Goal: Task Accomplishment & Management: Complete application form

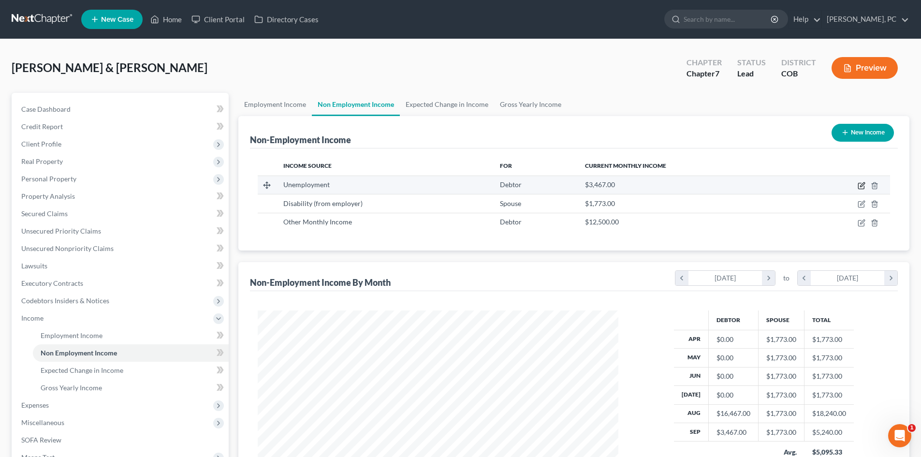
click at [862, 187] on icon "button" at bounding box center [862, 184] width 4 height 4
select select "0"
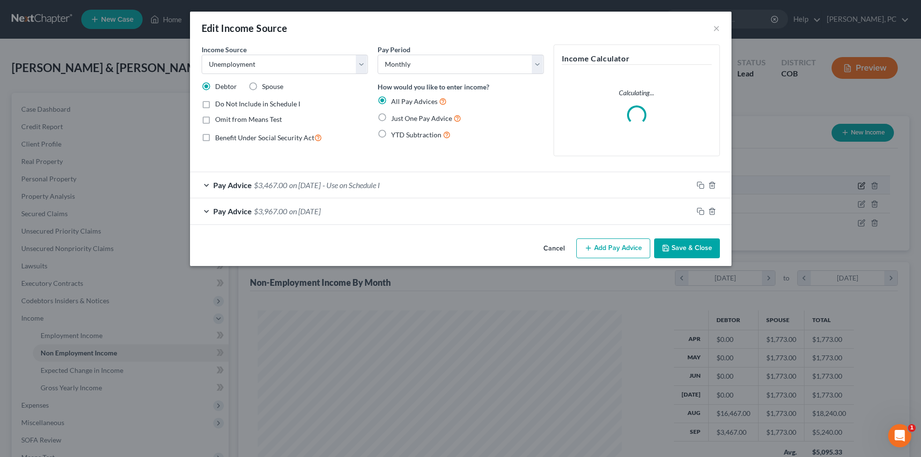
scroll to position [182, 383]
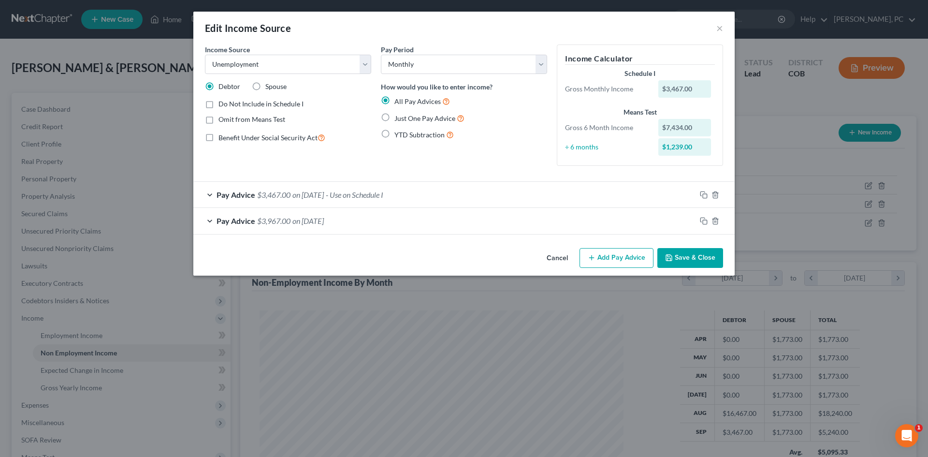
click at [677, 258] on button "Save & Close" at bounding box center [690, 258] width 66 height 20
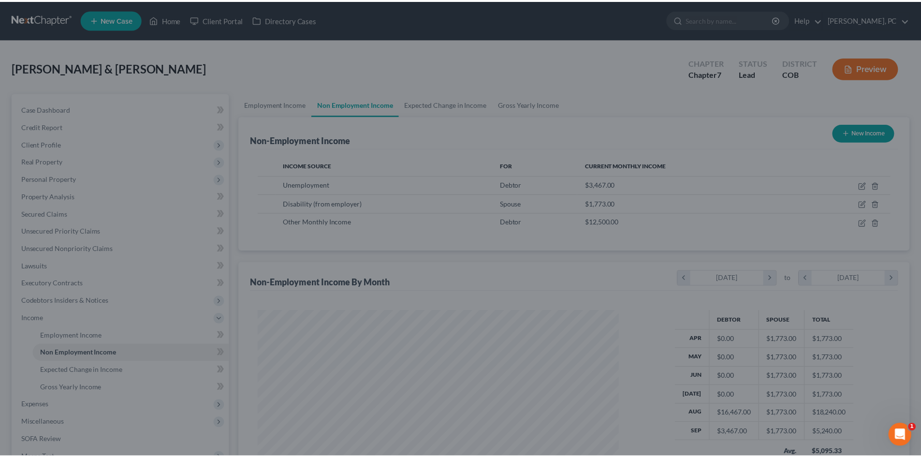
scroll to position [483262, 483063]
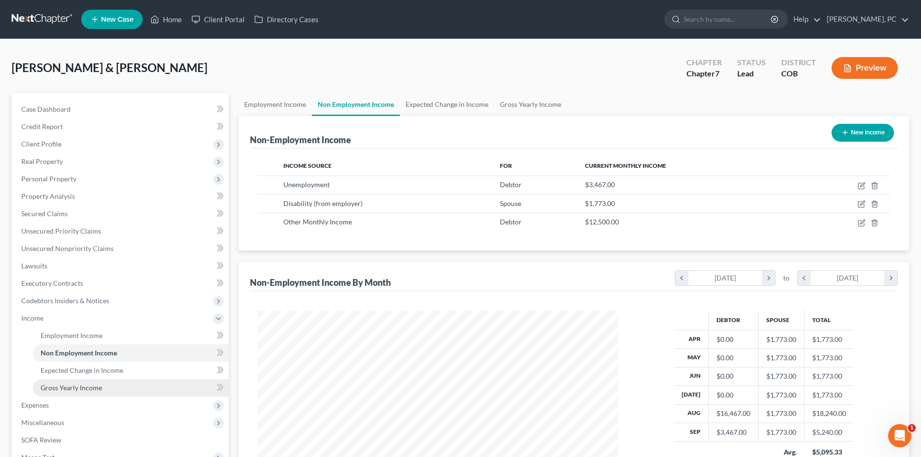
click at [76, 387] on span "Gross Yearly Income" at bounding box center [71, 387] width 61 height 8
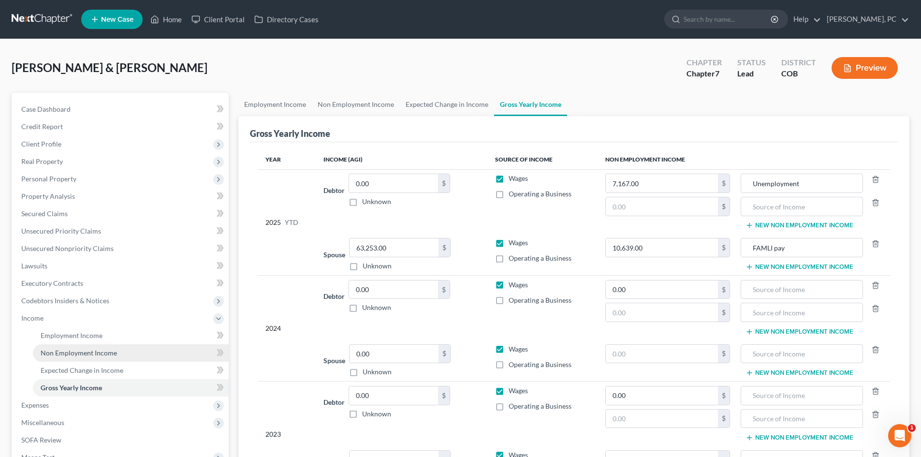
click at [81, 349] on span "Non Employment Income" at bounding box center [79, 353] width 76 height 8
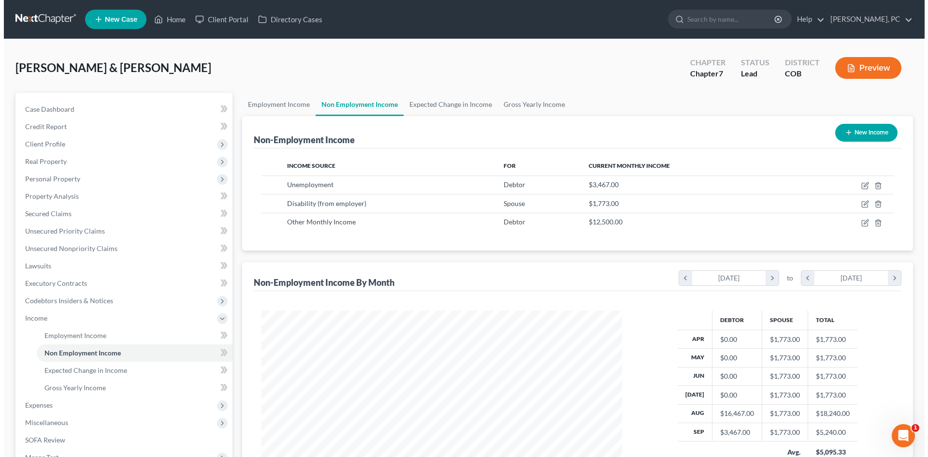
scroll to position [180, 380]
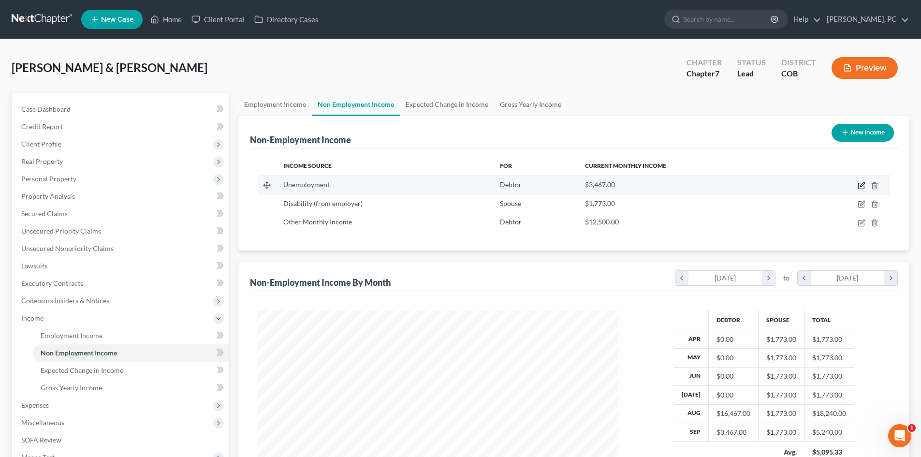
click at [859, 186] on icon "button" at bounding box center [862, 186] width 8 height 8
select select "0"
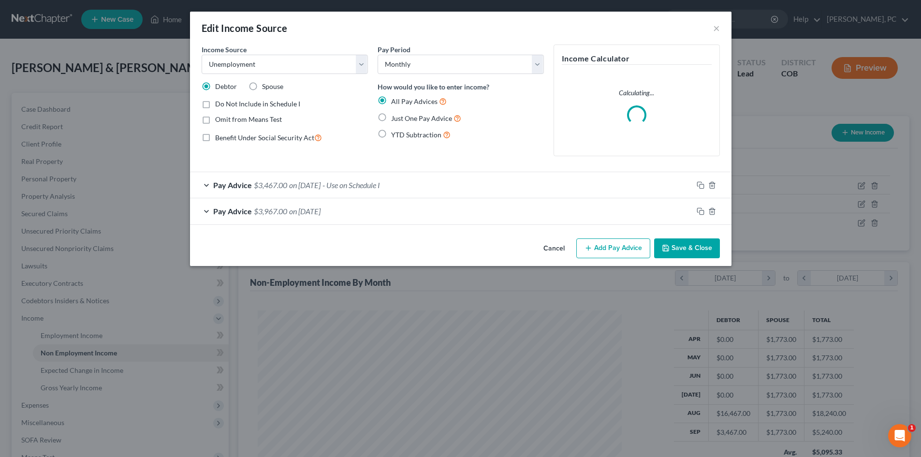
scroll to position [182, 383]
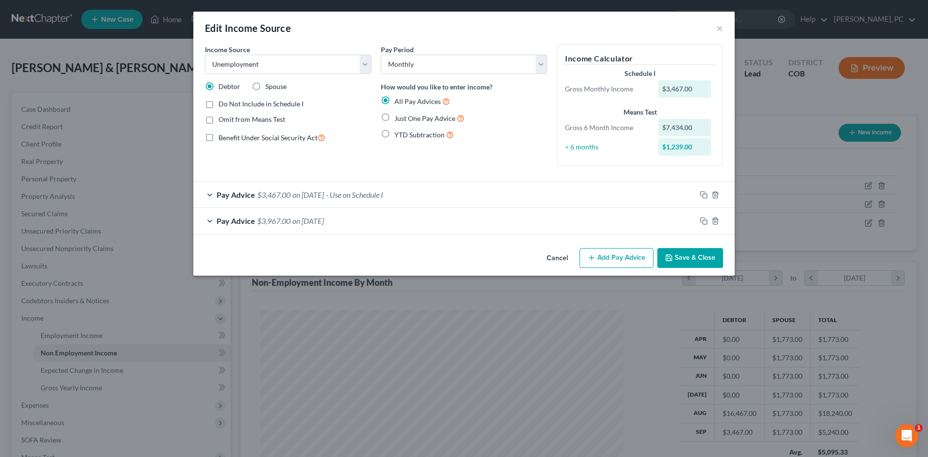
click at [274, 223] on span "$3,967.00" at bounding box center [273, 220] width 33 height 9
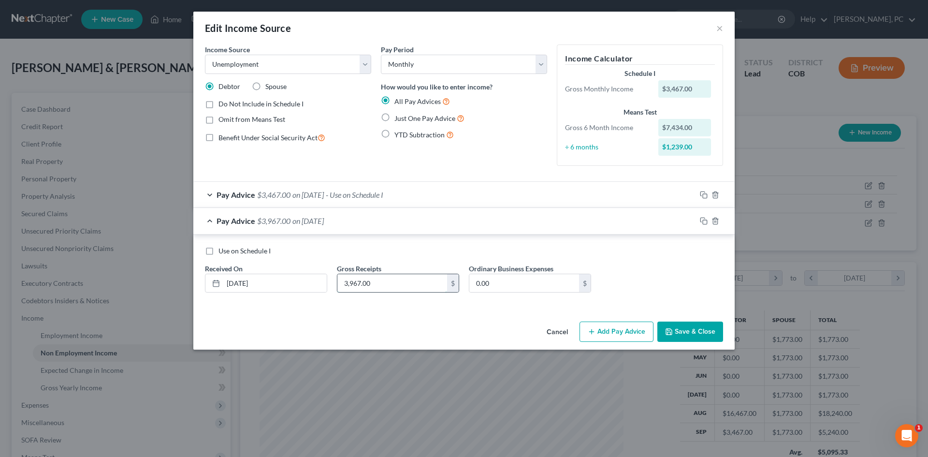
click at [376, 279] on input "3,967.00" at bounding box center [392, 283] width 110 height 18
type input "7,167"
click at [698, 325] on button "Save & Close" at bounding box center [690, 331] width 66 height 20
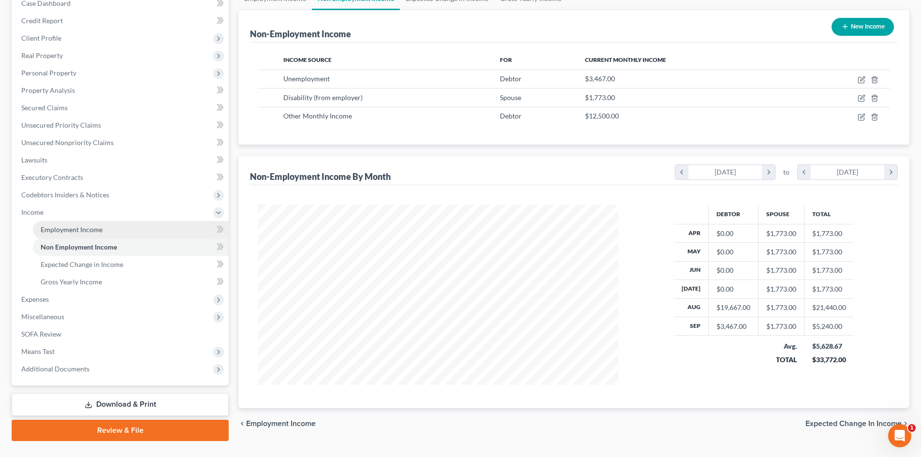
scroll to position [127, 0]
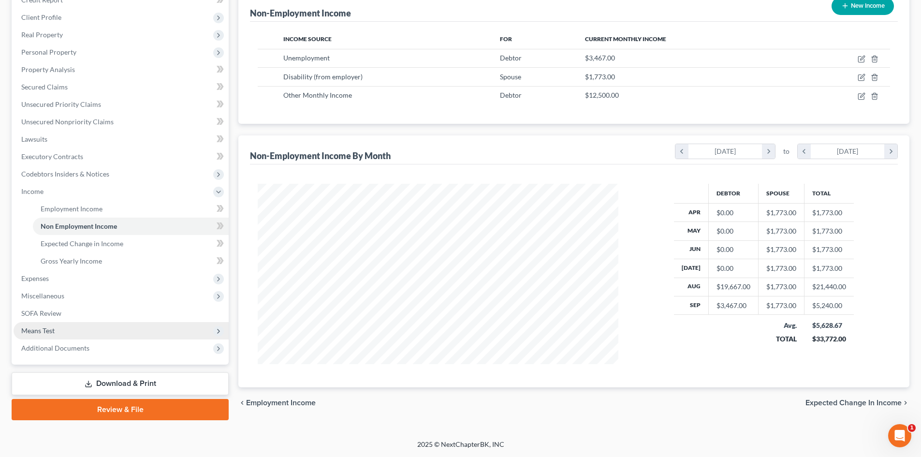
click at [45, 330] on span "Means Test" at bounding box center [37, 330] width 33 height 8
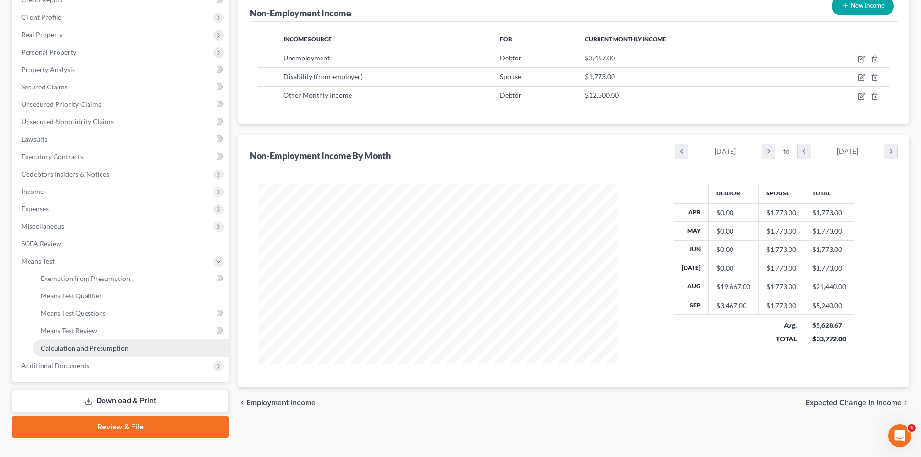
click at [90, 349] on span "Calculation and Presumption" at bounding box center [85, 348] width 88 height 8
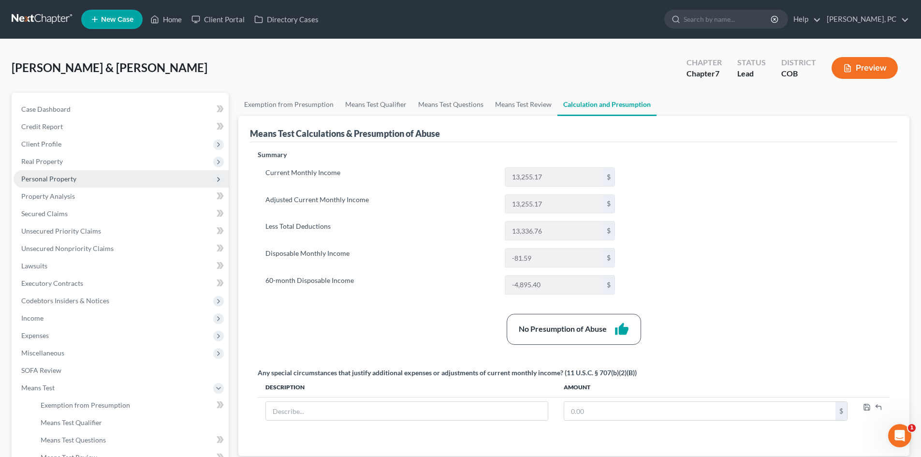
click at [52, 175] on span "Personal Property" at bounding box center [48, 179] width 55 height 8
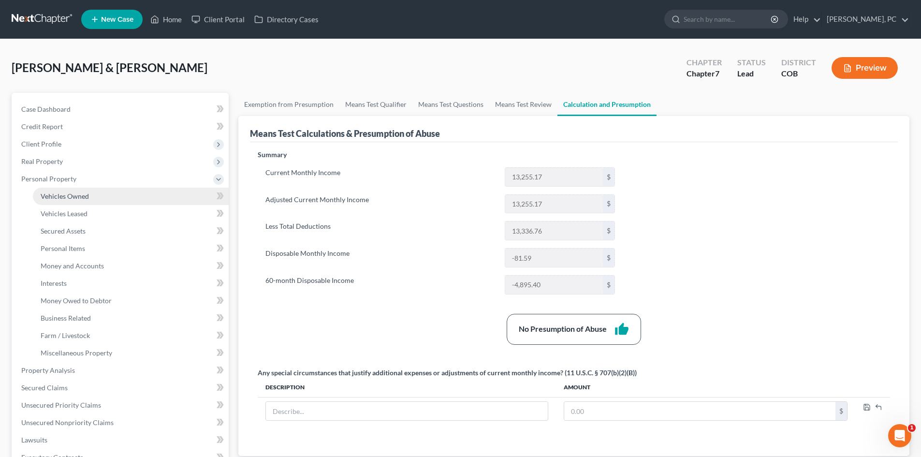
click at [83, 193] on span "Vehicles Owned" at bounding box center [65, 196] width 48 height 8
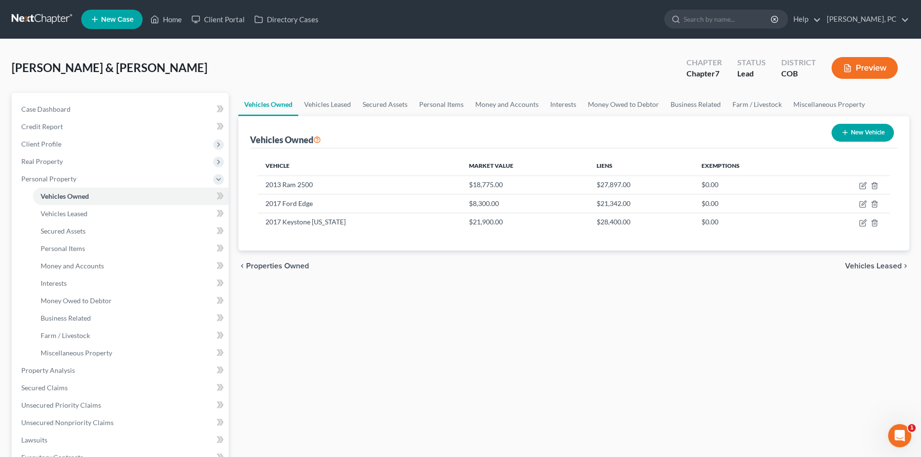
click at [861, 70] on button "Preview" at bounding box center [865, 68] width 66 height 22
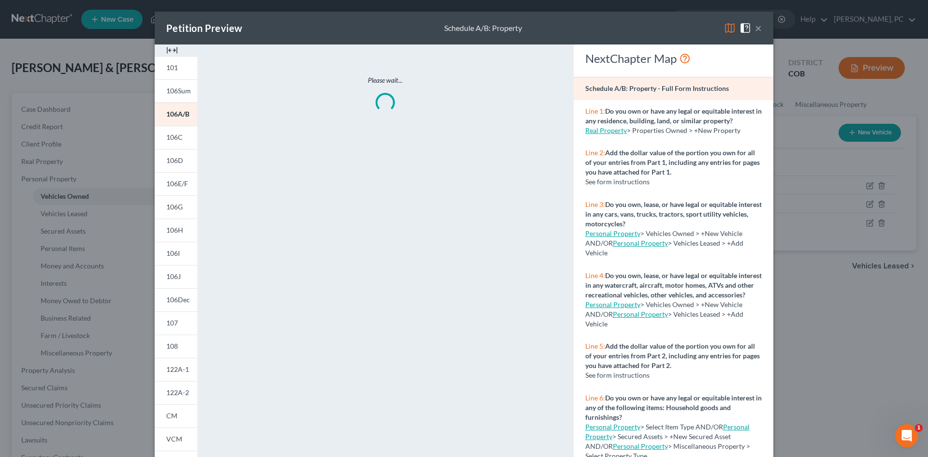
click at [167, 51] on img at bounding box center [172, 50] width 12 height 12
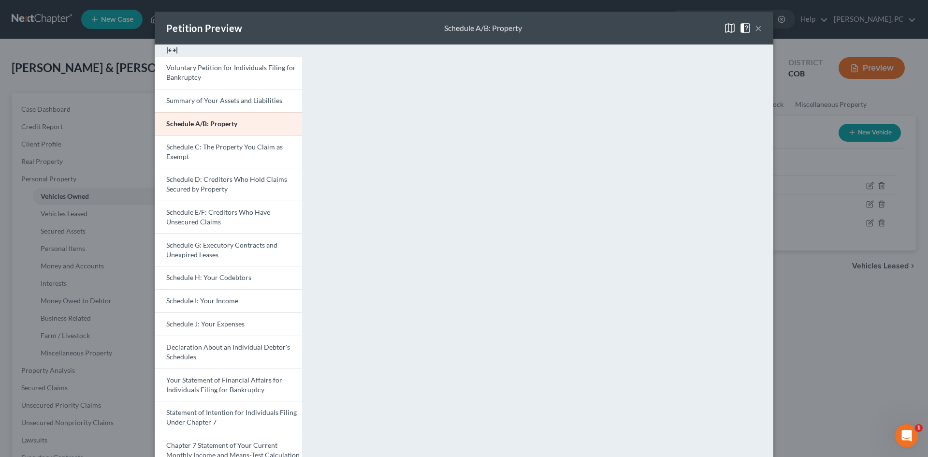
click at [755, 29] on button "×" at bounding box center [758, 28] width 7 height 12
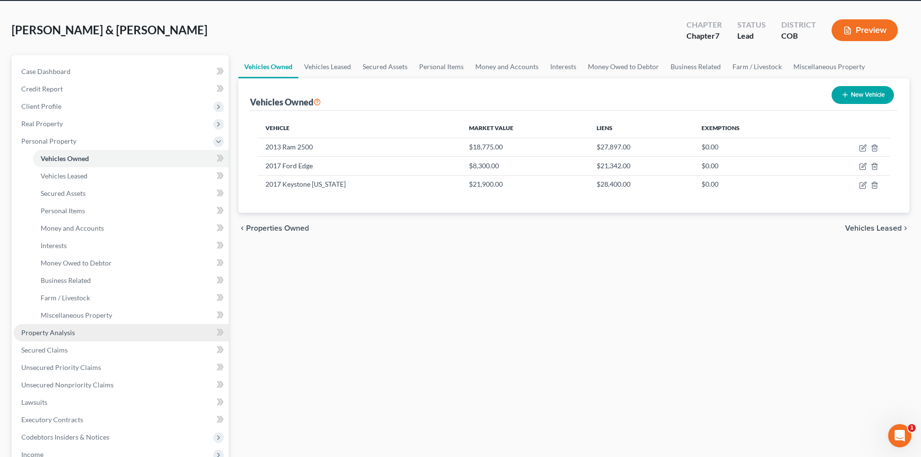
scroll to position [48, 0]
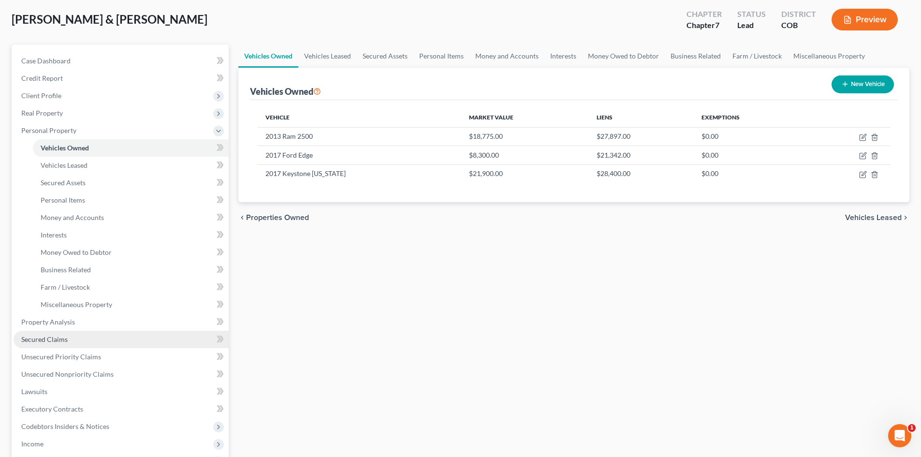
click at [53, 336] on span "Secured Claims" at bounding box center [44, 339] width 46 height 8
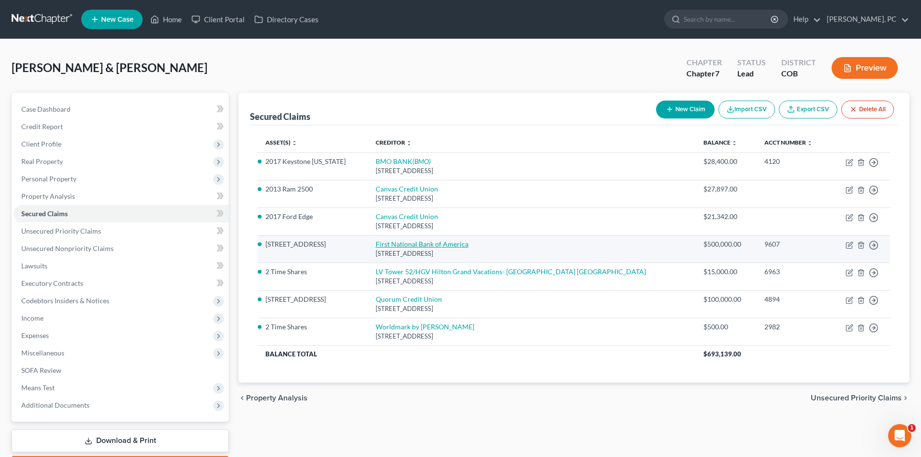
click at [423, 247] on link "First National Bank of America" at bounding box center [422, 244] width 93 height 8
select select "23"
select select "3"
select select "0"
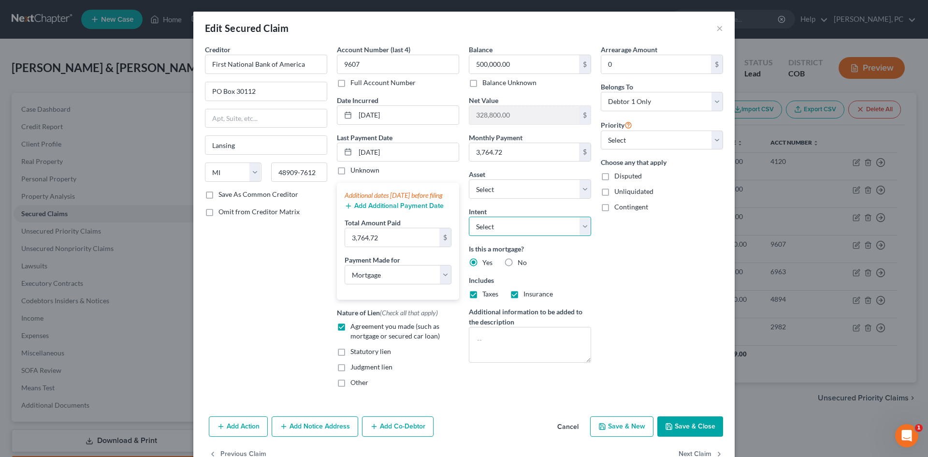
click at [514, 230] on select "Select Surrender Redeem Reaffirm Avoid Other" at bounding box center [530, 226] width 122 height 19
select select "4"
click at [469, 217] on select "Select Surrender Redeem Reaffirm Avoid Other" at bounding box center [530, 226] width 122 height 19
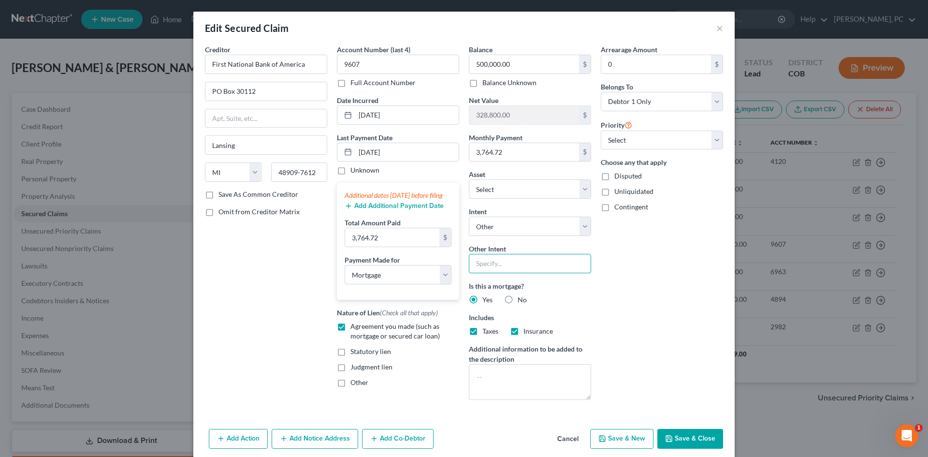
click at [496, 264] on input "text" at bounding box center [530, 263] width 122 height 19
type input "Retain & Pay"
click at [684, 440] on button "Save & Close" at bounding box center [690, 439] width 66 height 20
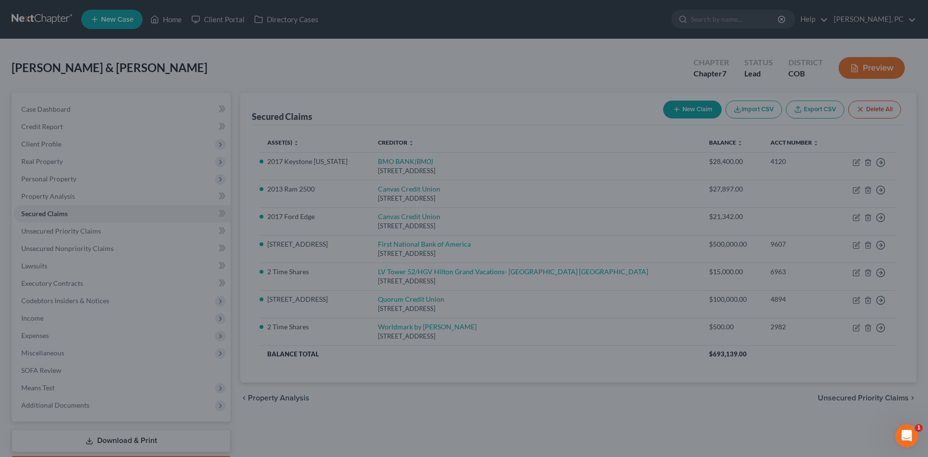
select select "4"
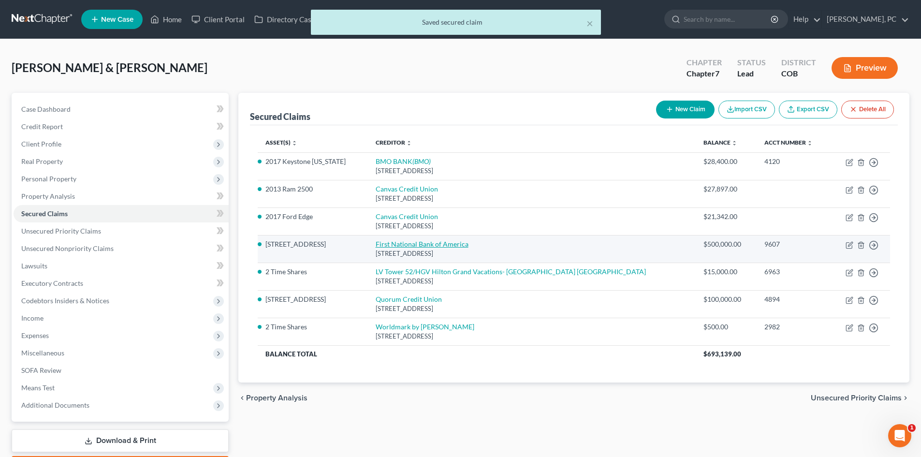
click at [445, 243] on link "First National Bank of America" at bounding box center [422, 244] width 93 height 8
select select "23"
select select "3"
select select "4"
select select "0"
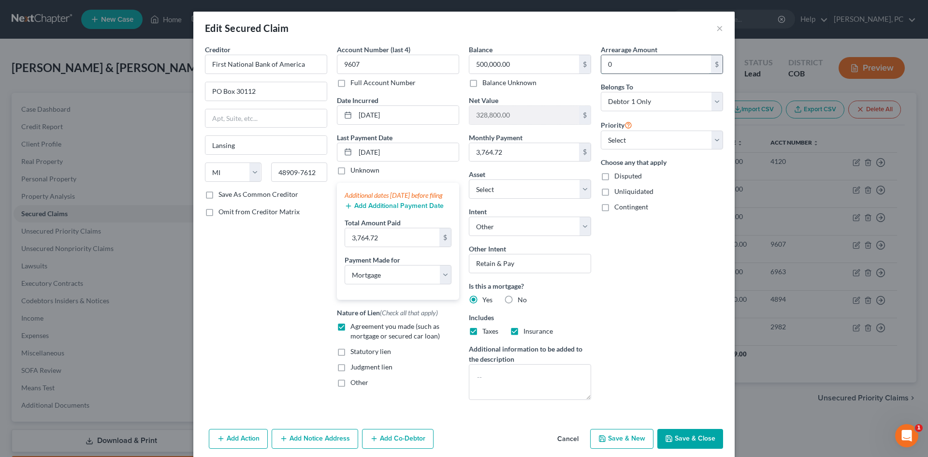
click at [622, 68] on input "0" at bounding box center [656, 64] width 110 height 18
click at [679, 332] on div "Arrearage Amount 0 $ Belongs To * Select Debtor 1 Only Debtor 2 Only Debtor 1 A…" at bounding box center [662, 225] width 132 height 363
click at [691, 439] on button "Save & Close" at bounding box center [690, 439] width 66 height 20
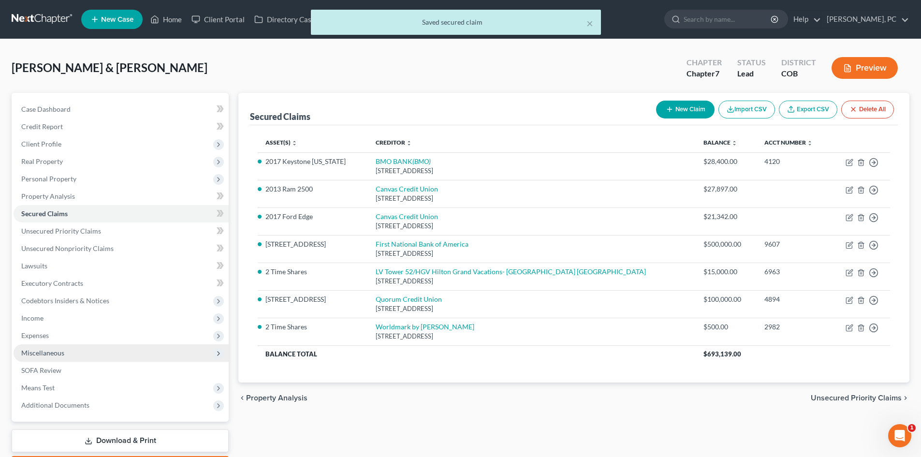
click at [49, 352] on span "Miscellaneous" at bounding box center [42, 353] width 43 height 8
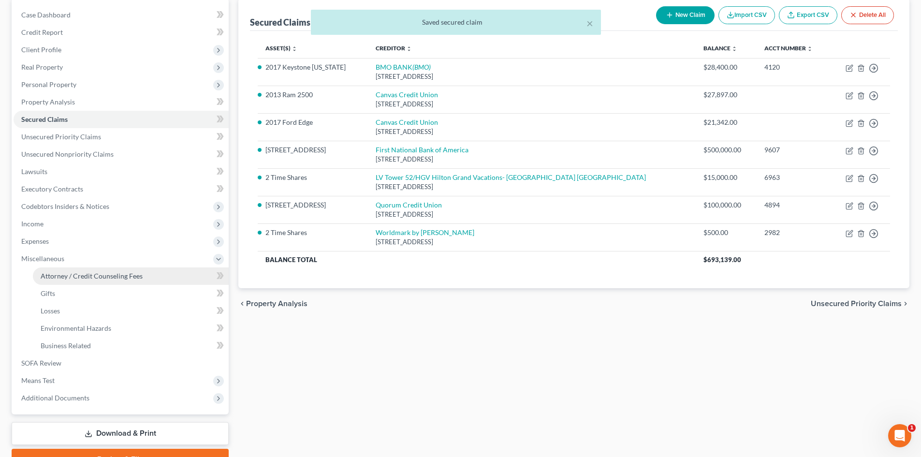
scroll to position [97, 0]
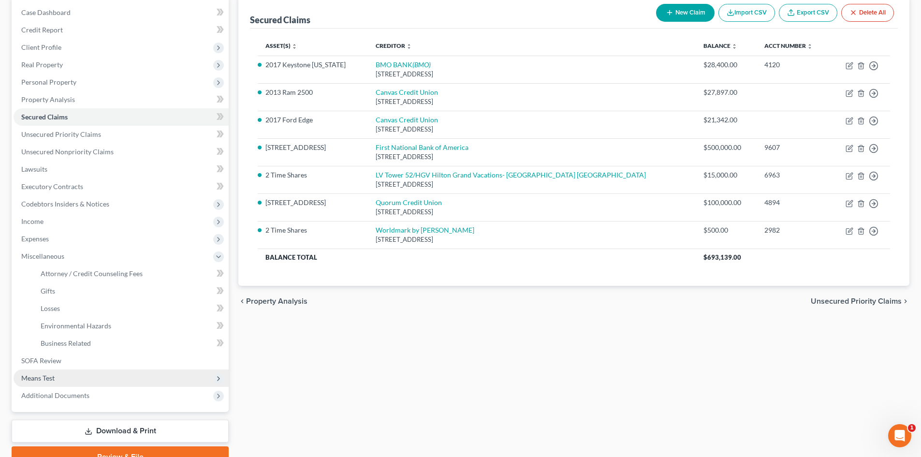
click at [53, 371] on span "Means Test" at bounding box center [121, 377] width 215 height 17
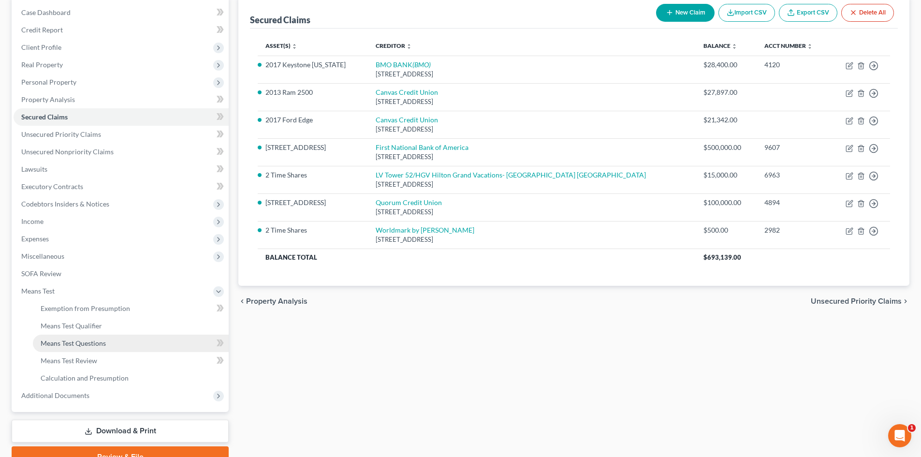
click at [94, 345] on span "Means Test Questions" at bounding box center [73, 343] width 65 height 8
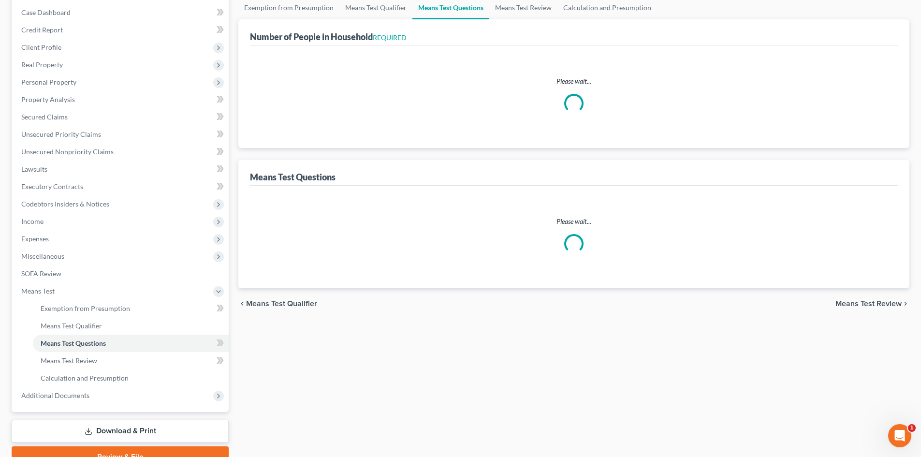
select select "1"
select select "60"
select select "1"
select select "60"
select select "0"
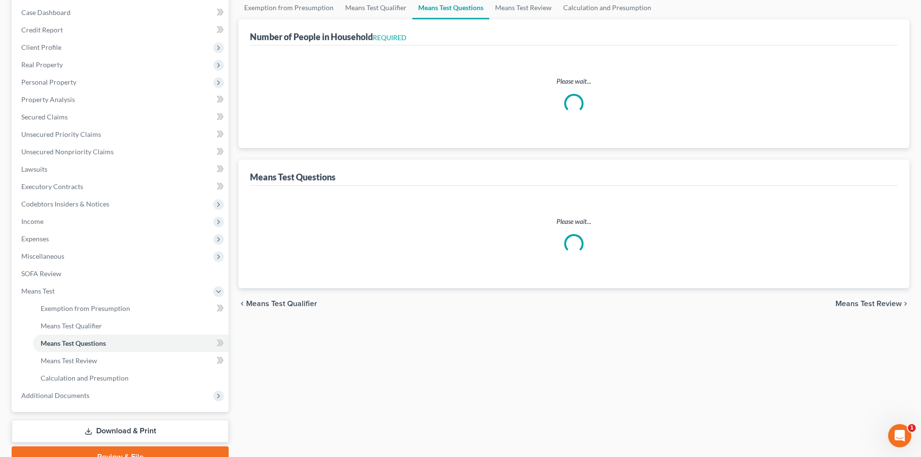
select select "60"
select select "0"
select select "60"
select select "1"
select select "60"
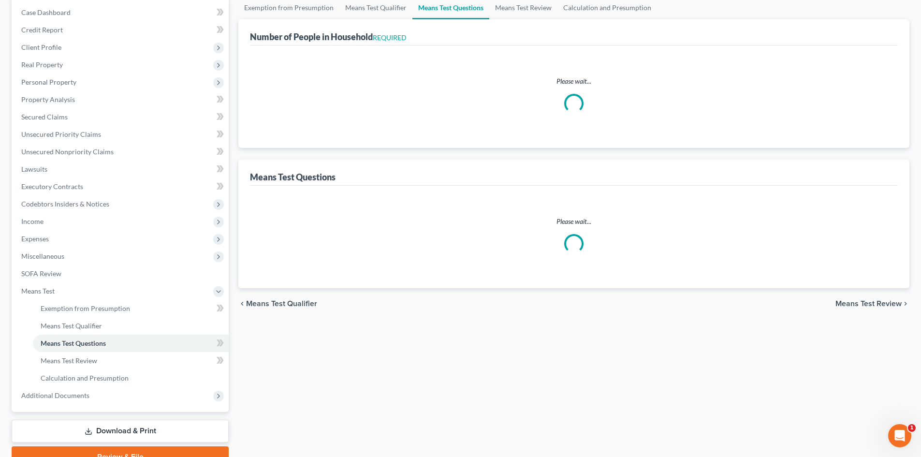
select select "0"
select select "60"
select select "0"
select select "60"
select select "3"
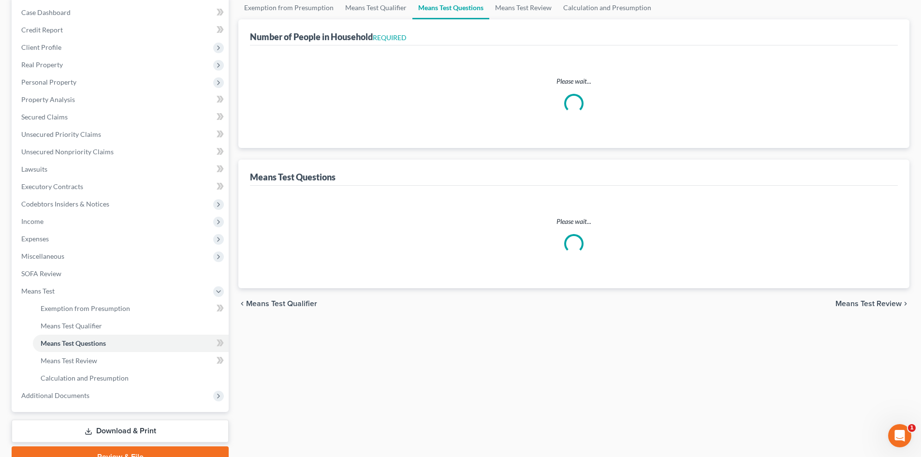
select select "1"
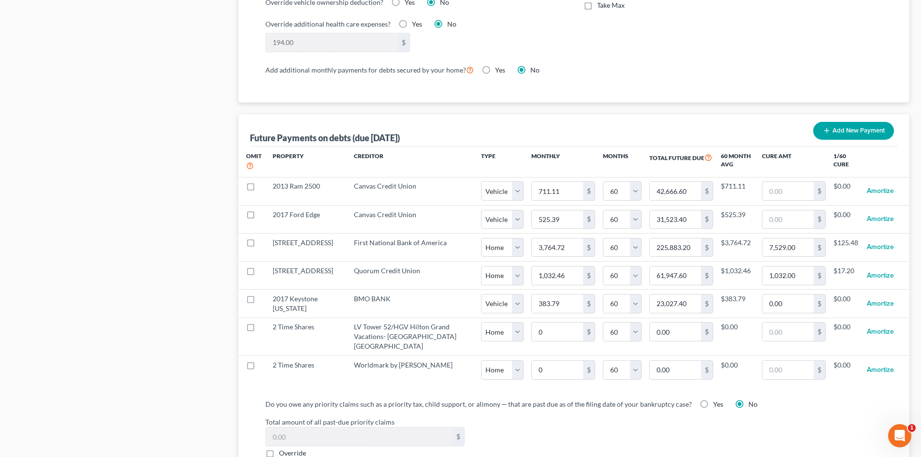
scroll to position [870, 0]
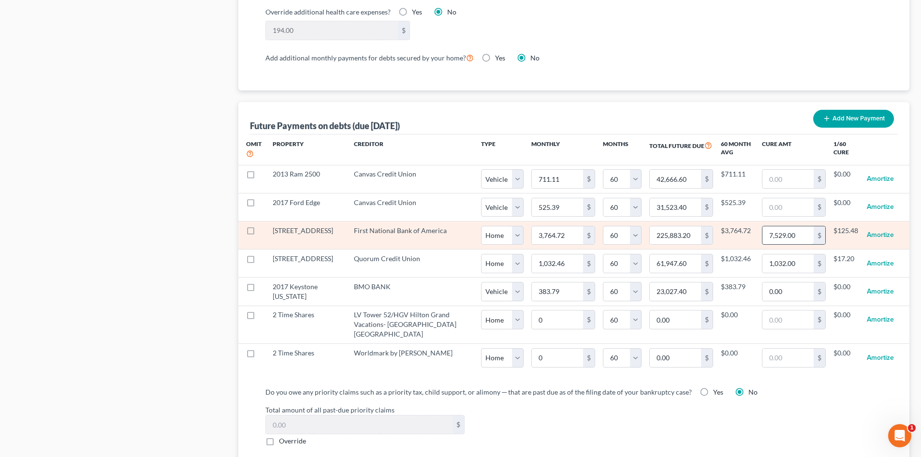
click at [790, 228] on input "7,529.00" at bounding box center [787, 235] width 51 height 18
type input "11,294"
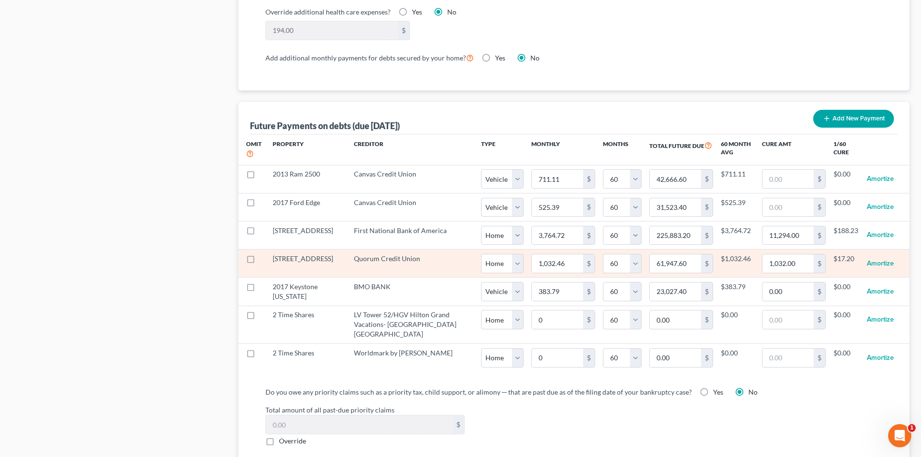
select select "0"
select select "60"
select select "0"
select select "60"
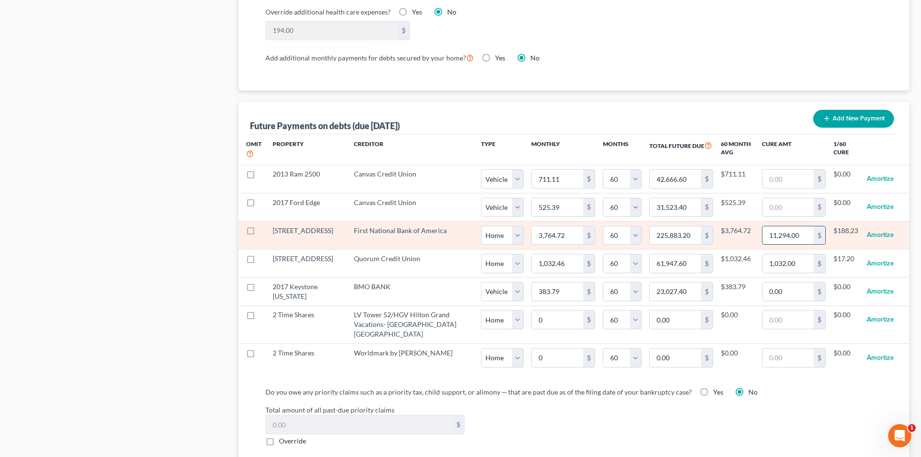
click at [791, 228] on input "11,294.00" at bounding box center [787, 235] width 51 height 18
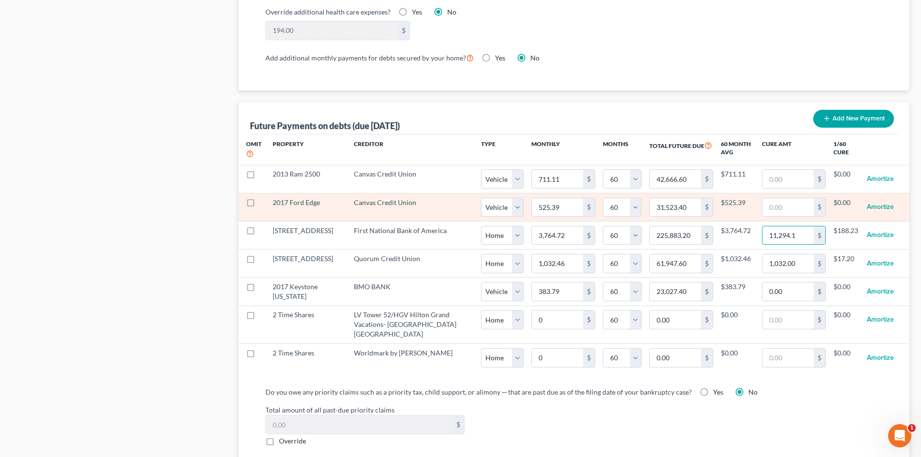
type input "11,294.16"
select select "0"
select select "60"
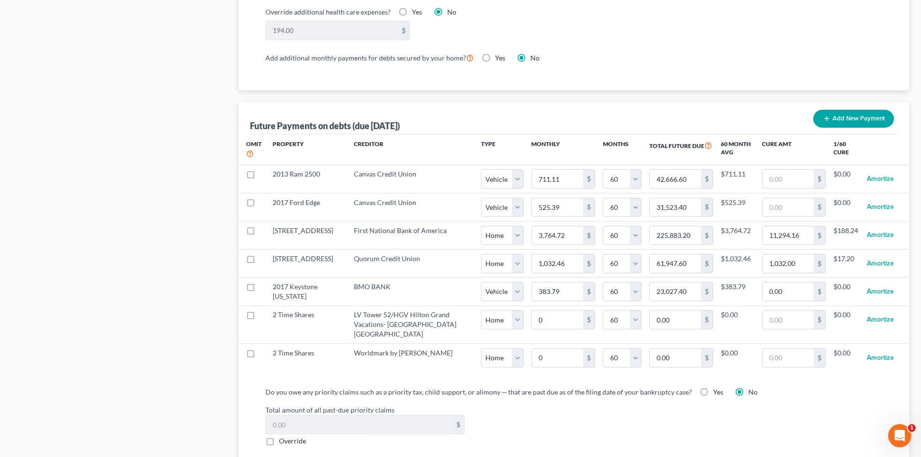
select select "0"
select select "60"
click at [800, 407] on div "Total amount of all past-due priority claims $ Override" at bounding box center [574, 425] width 627 height 41
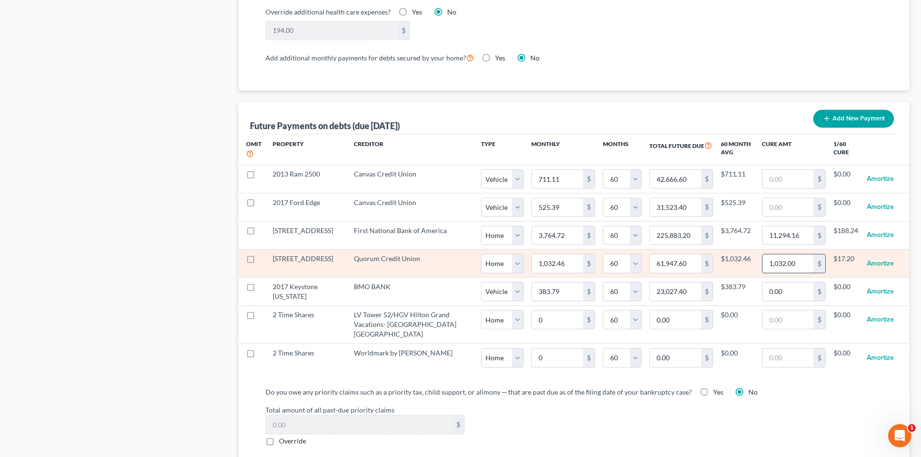
click at [791, 254] on input "1,032.00" at bounding box center [787, 263] width 51 height 18
type input "2,064"
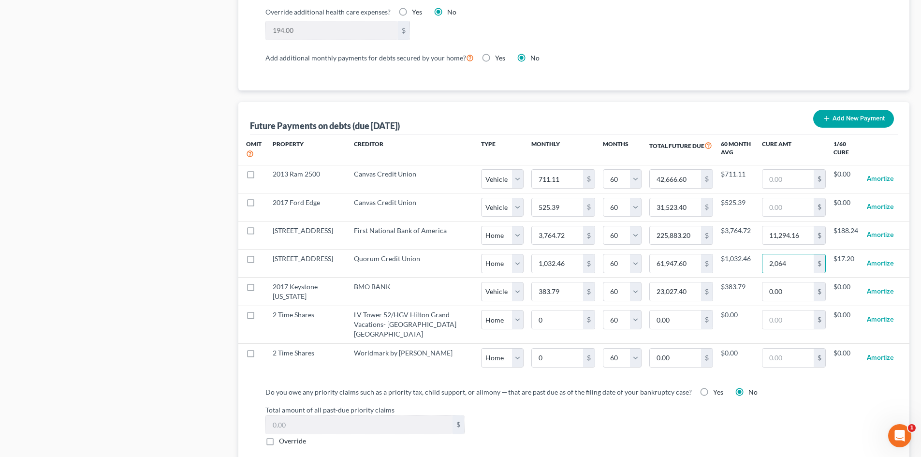
select select "0"
select select "60"
select select "0"
select select "60"
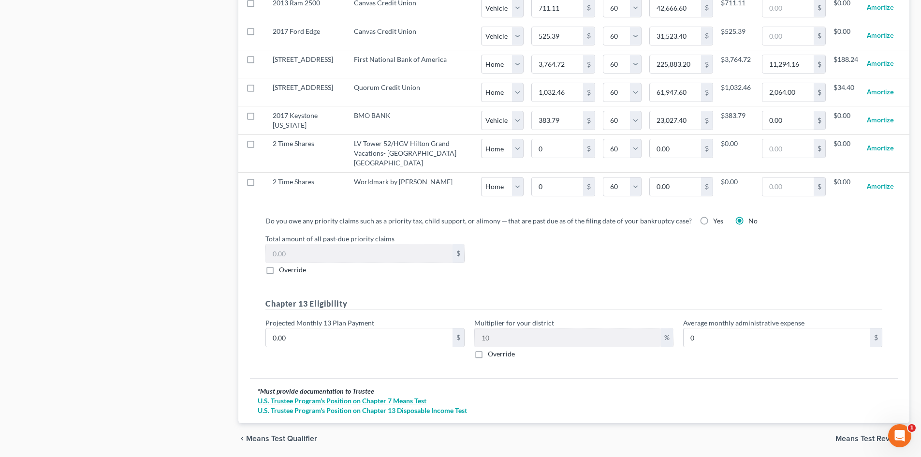
scroll to position [1056, 0]
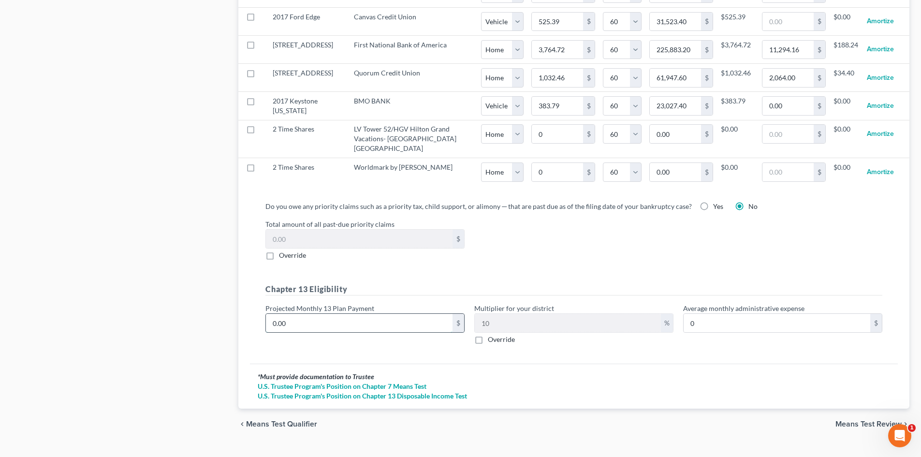
click at [317, 314] on input "0.00" at bounding box center [359, 323] width 187 height 18
type input "3"
type input "0.30"
type input "30"
type input "3.00"
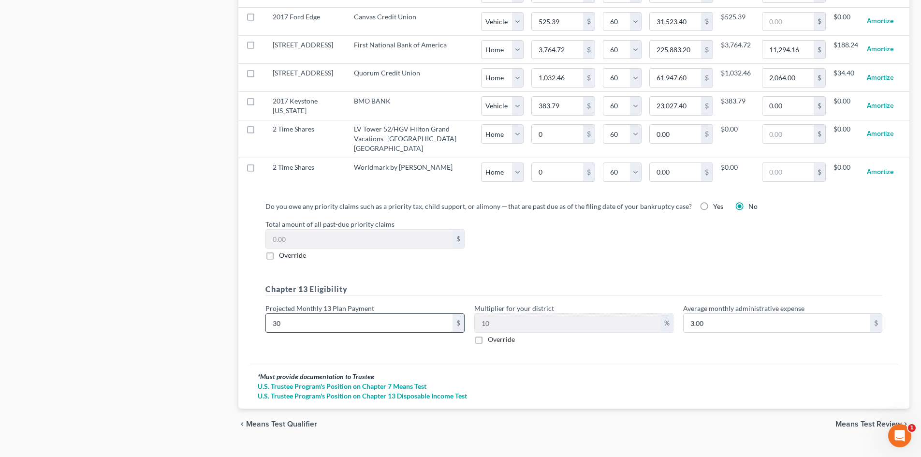
type input "300"
type input "30.00"
type input "300"
click at [863, 420] on span "Means Test Review" at bounding box center [868, 424] width 66 height 8
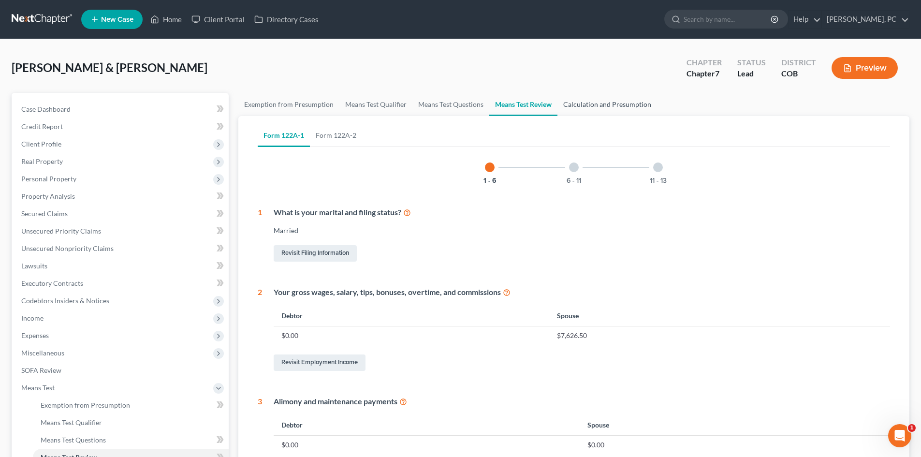
click at [612, 102] on link "Calculation and Presumption" at bounding box center [607, 104] width 100 height 23
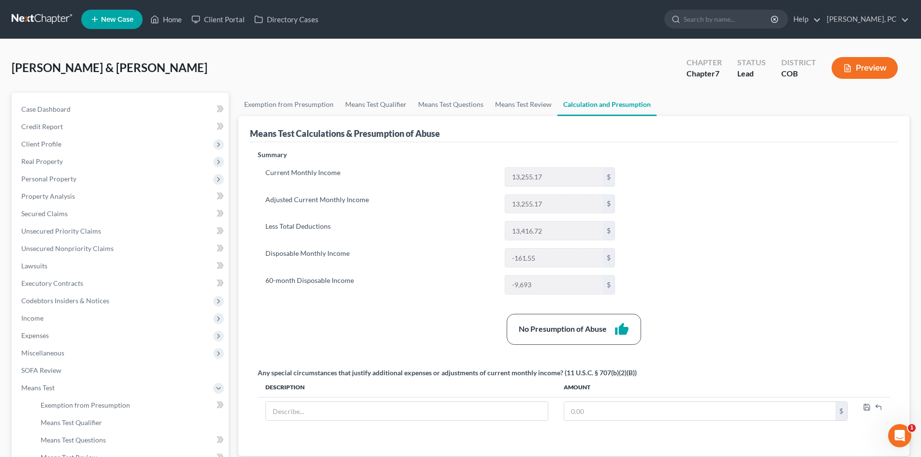
click at [859, 65] on button "Preview" at bounding box center [865, 68] width 66 height 22
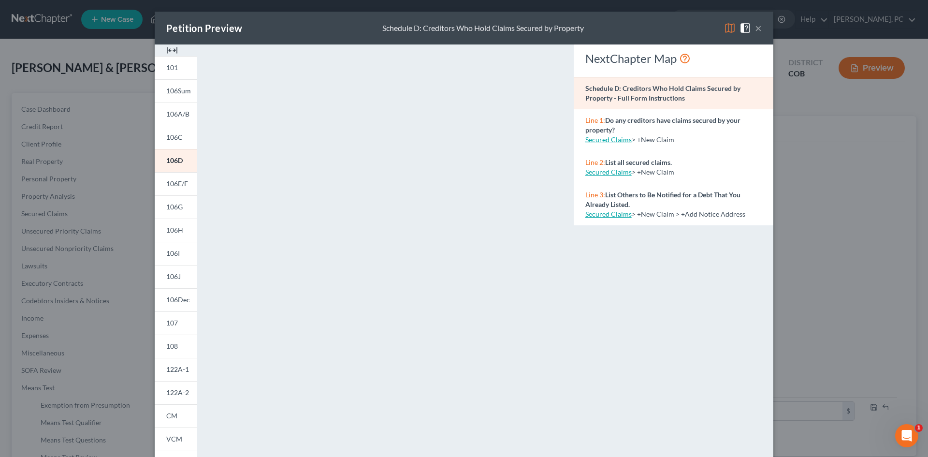
click at [169, 46] on img at bounding box center [172, 50] width 12 height 12
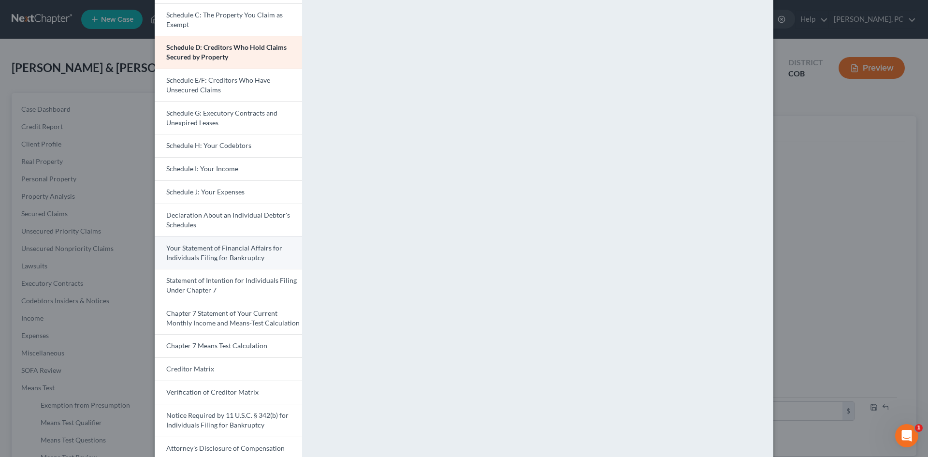
scroll to position [145, 0]
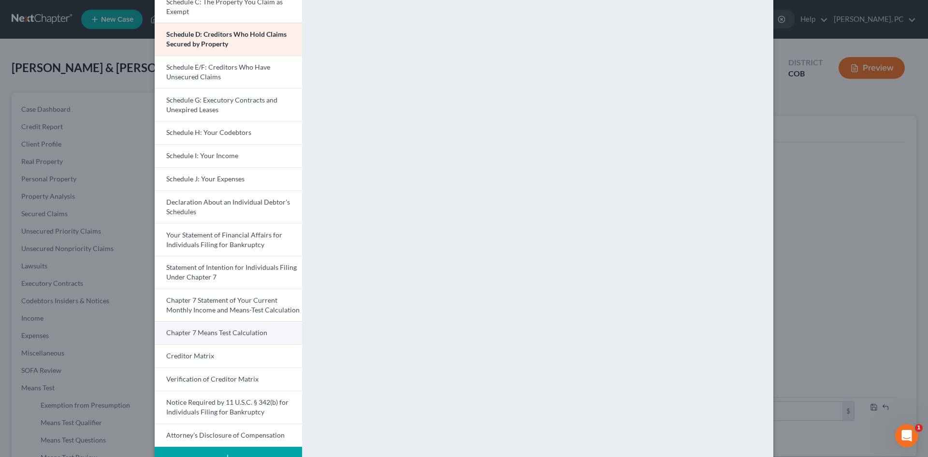
click at [215, 332] on span "Chapter 7 Means Test Calculation" at bounding box center [216, 332] width 101 height 8
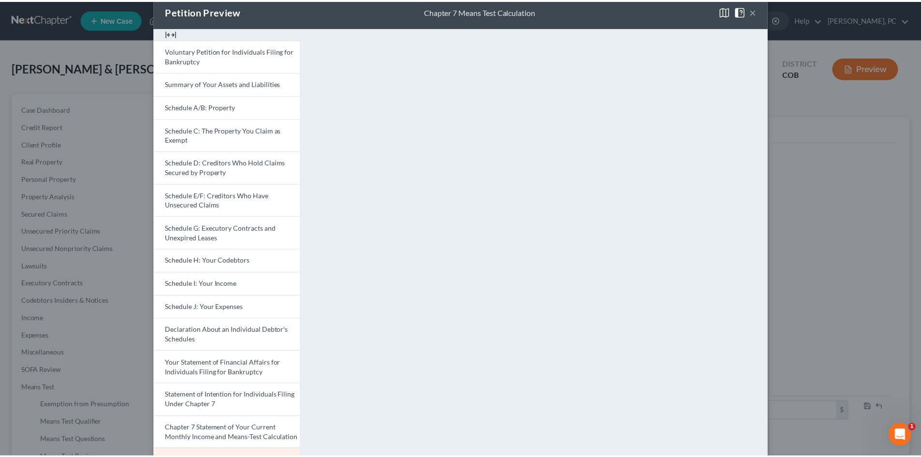
scroll to position [0, 0]
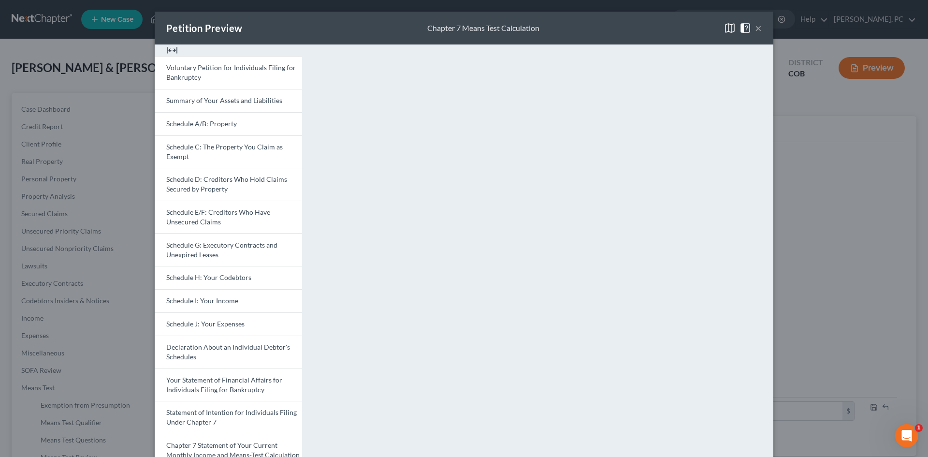
click at [755, 28] on button "×" at bounding box center [758, 28] width 7 height 12
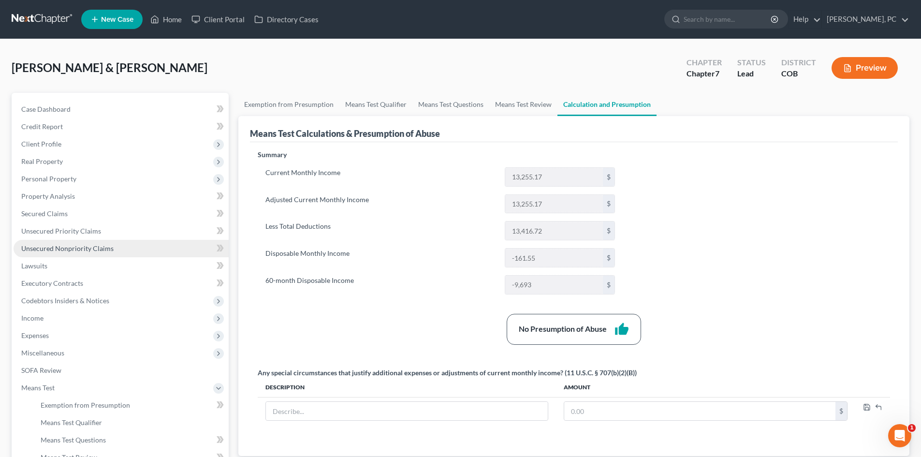
click at [73, 246] on span "Unsecured Nonpriority Claims" at bounding box center [67, 248] width 92 height 8
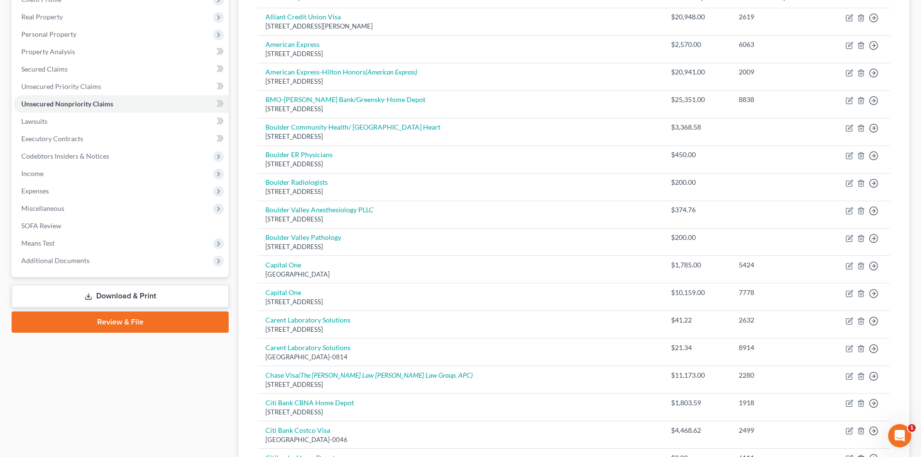
scroll to position [128, 0]
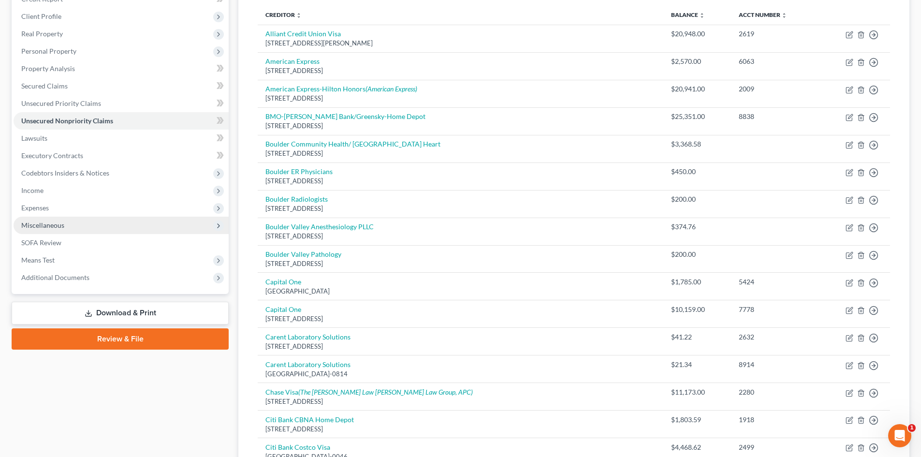
click at [48, 221] on span "Miscellaneous" at bounding box center [42, 225] width 43 height 8
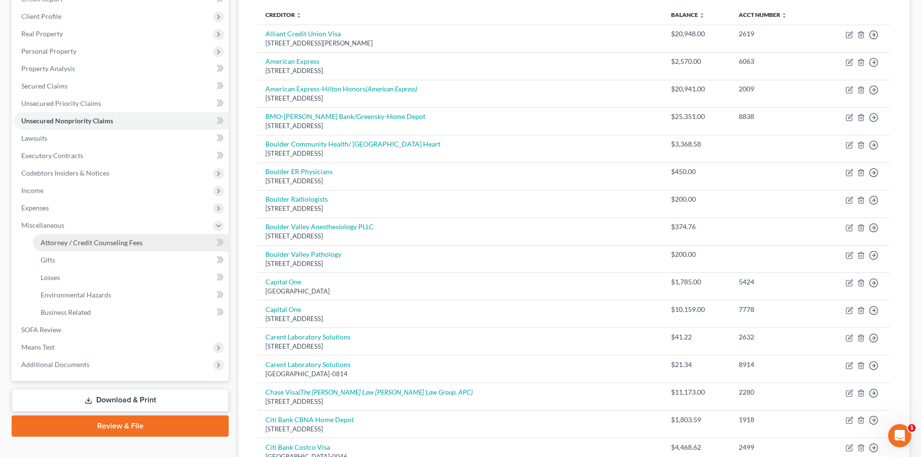
click at [73, 241] on span "Attorney / Credit Counseling Fees" at bounding box center [92, 242] width 102 height 8
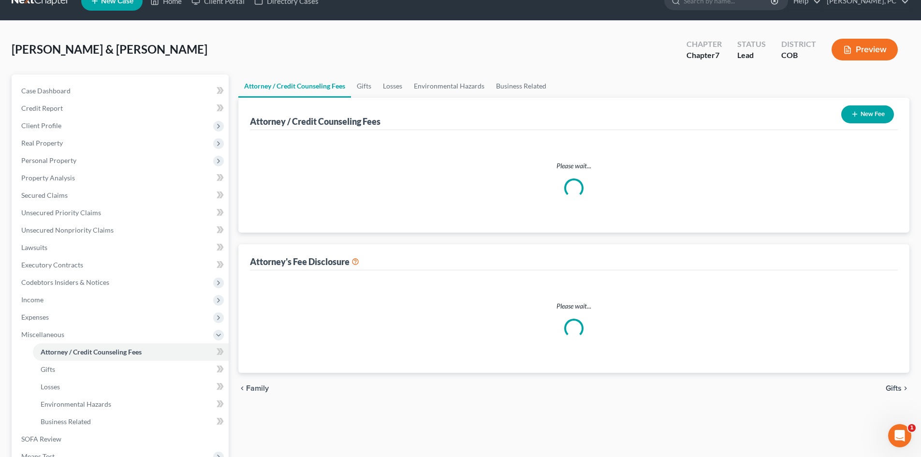
scroll to position [0, 0]
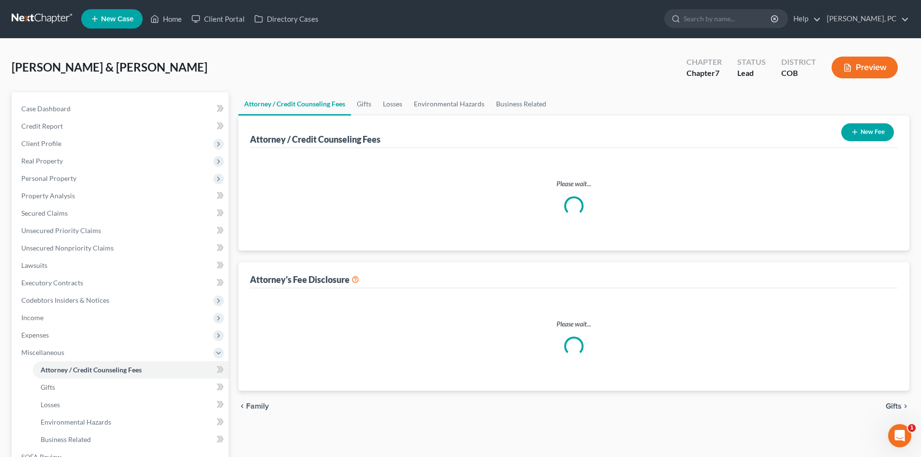
select select "0"
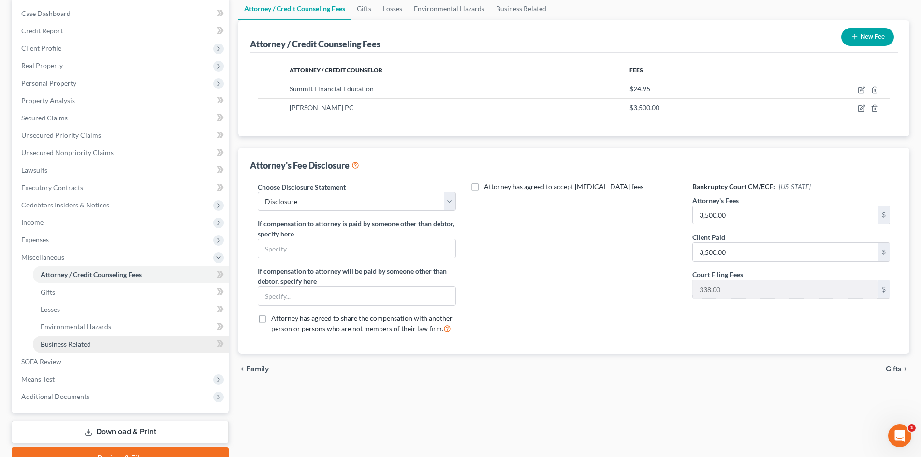
scroll to position [97, 0]
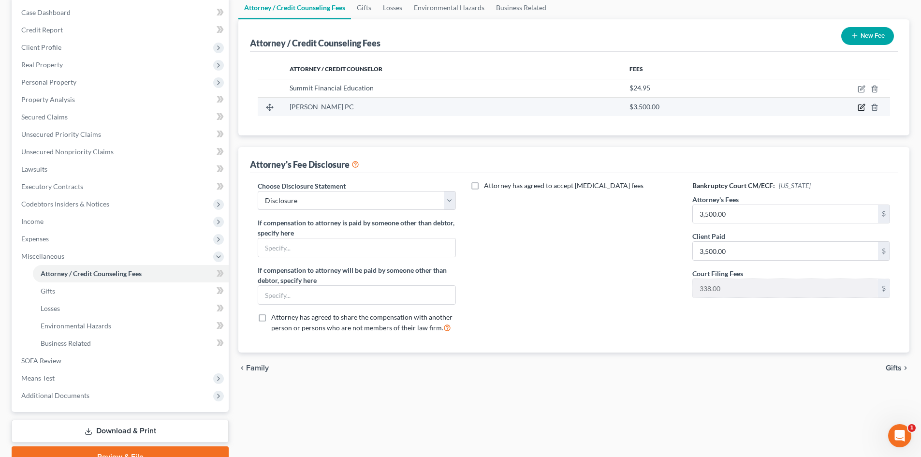
click at [861, 107] on icon "button" at bounding box center [862, 107] width 8 height 8
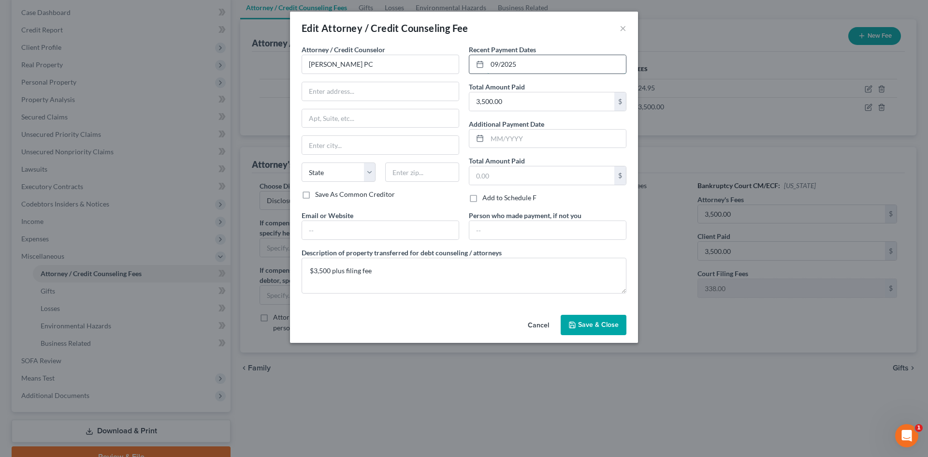
click at [528, 65] on input "09/2025" at bounding box center [556, 64] width 139 height 18
type input "0"
type input "10/2025"
click at [578, 320] on button "Save & Close" at bounding box center [594, 325] width 66 height 20
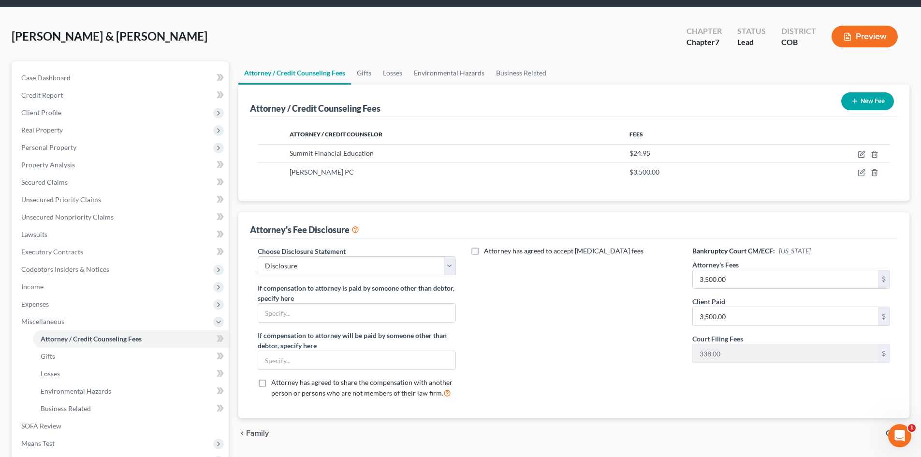
scroll to position [48, 0]
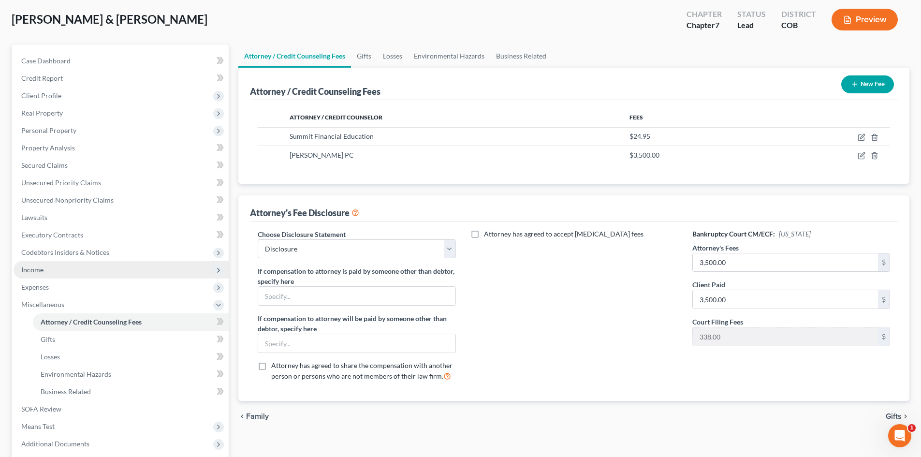
click at [23, 267] on span "Income" at bounding box center [32, 269] width 22 height 8
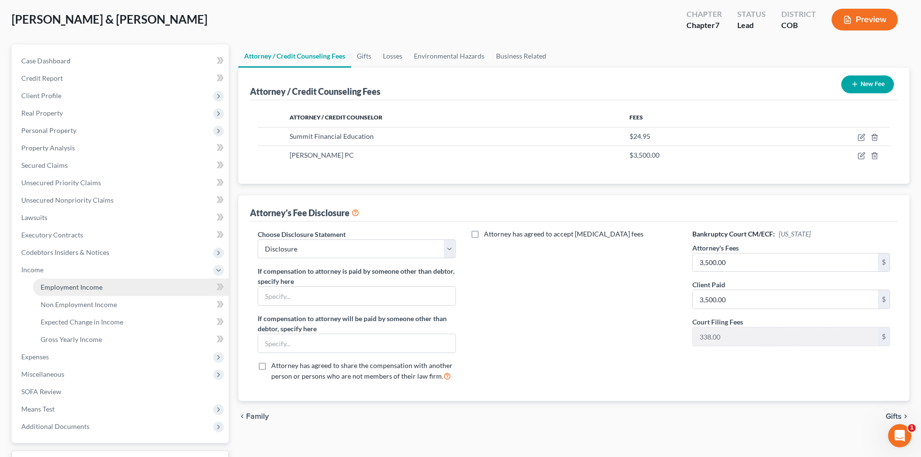
click at [73, 283] on span "Employment Income" at bounding box center [72, 287] width 62 height 8
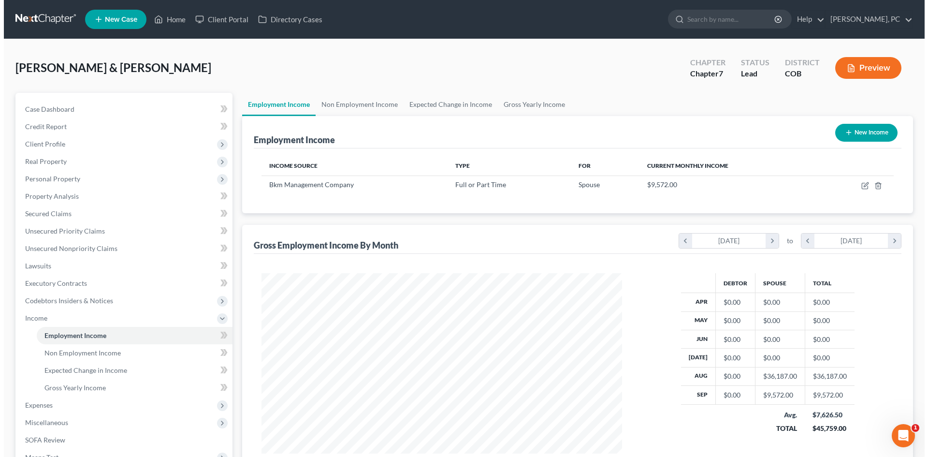
scroll to position [180, 380]
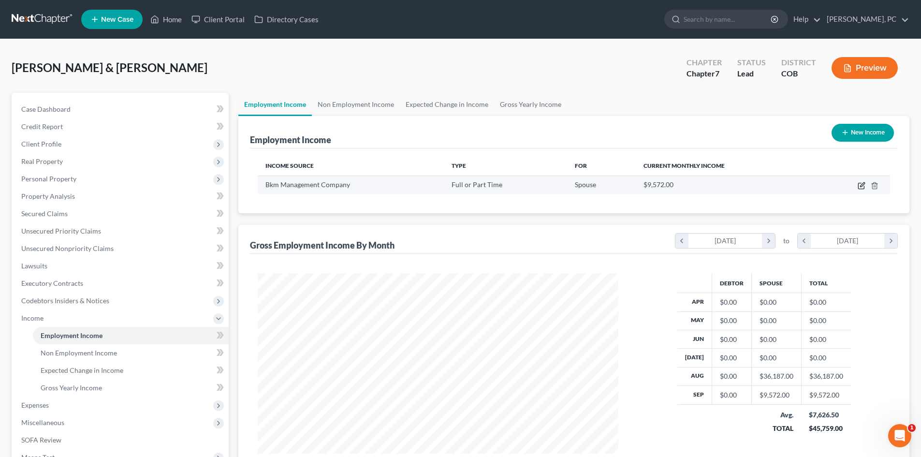
click at [860, 182] on icon "button" at bounding box center [862, 186] width 8 height 8
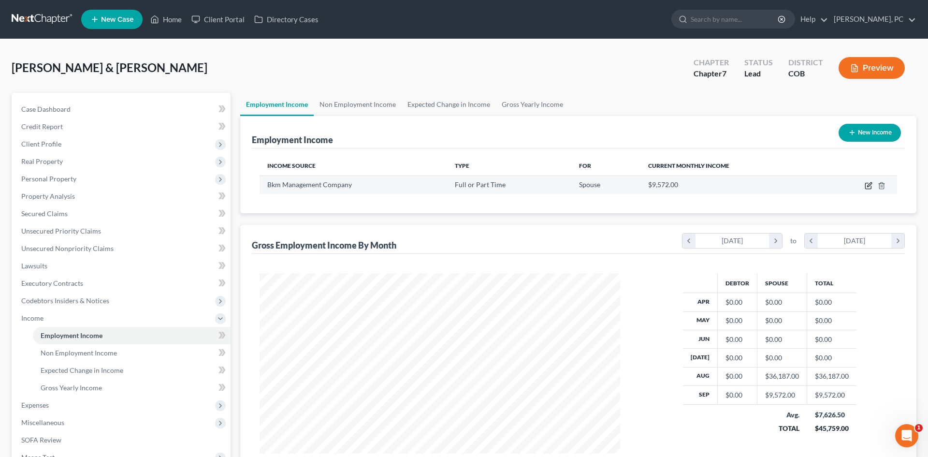
select select "0"
select select "5"
select select "0"
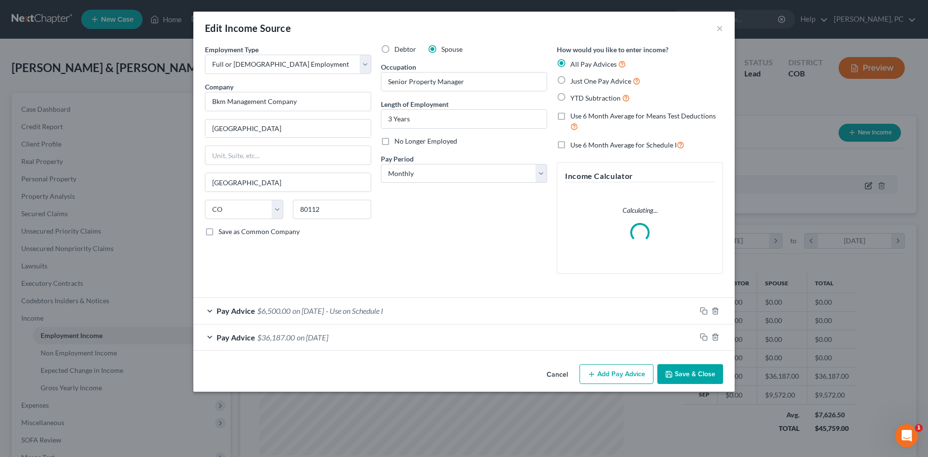
scroll to position [182, 383]
click at [267, 341] on span "$36,187.00" at bounding box center [276, 337] width 38 height 9
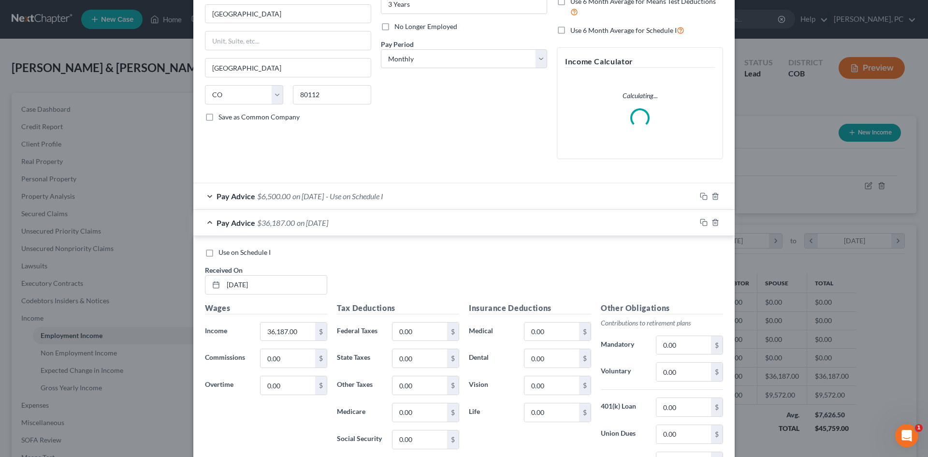
scroll to position [145, 0]
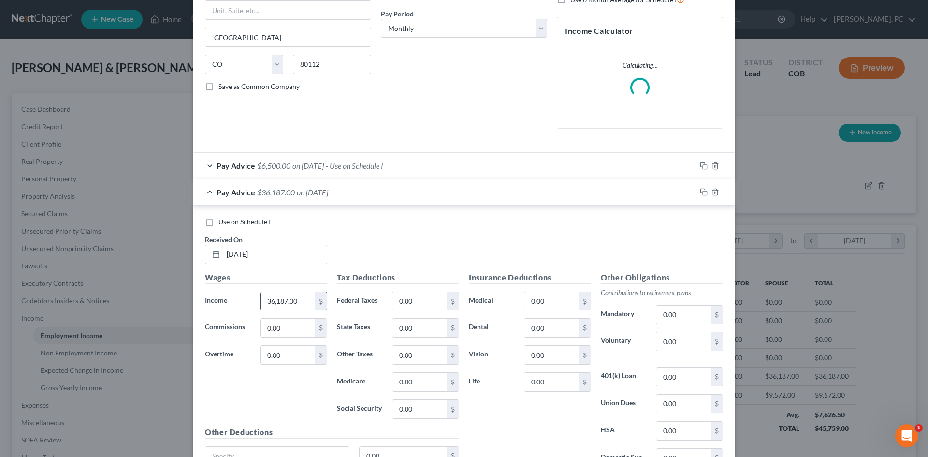
click at [299, 303] on input "36,187.00" at bounding box center [288, 301] width 55 height 18
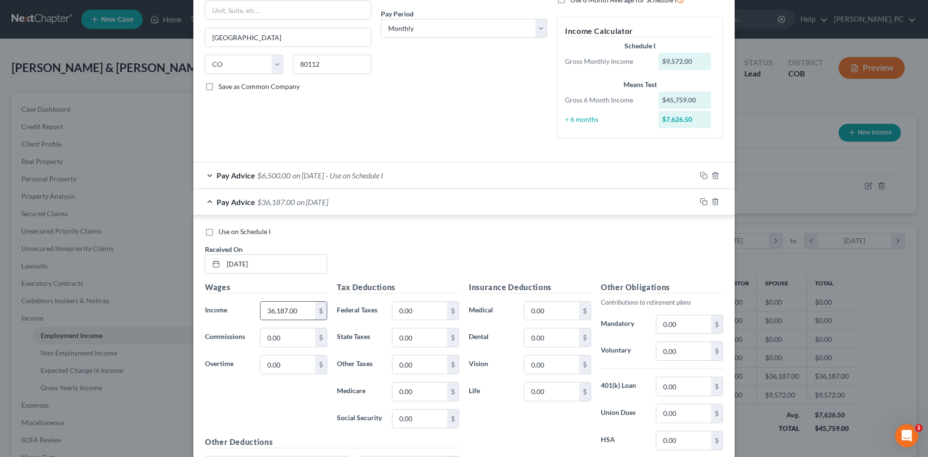
click at [295, 312] on input "36,187.00" at bounding box center [288, 311] width 55 height 18
click at [283, 308] on input "36,187.00" at bounding box center [288, 311] width 55 height 18
type input "36,267"
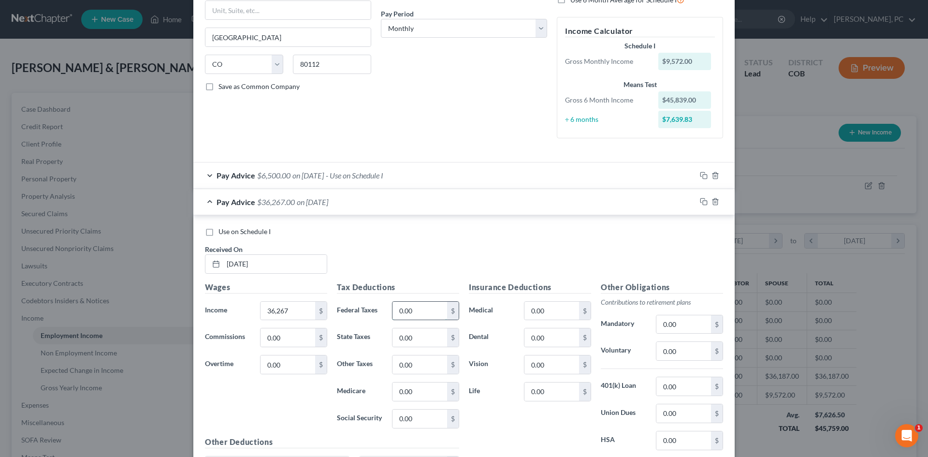
click at [421, 307] on input "0.00" at bounding box center [420, 311] width 55 height 18
type input "7,900"
click at [549, 312] on input "0.00" at bounding box center [552, 311] width 55 height 18
type input "4,168"
click at [469, 144] on div "Debtor Spouse Occupation Senior Property Manager Length of Employment 3 Years N…" at bounding box center [464, 22] width 176 height 247
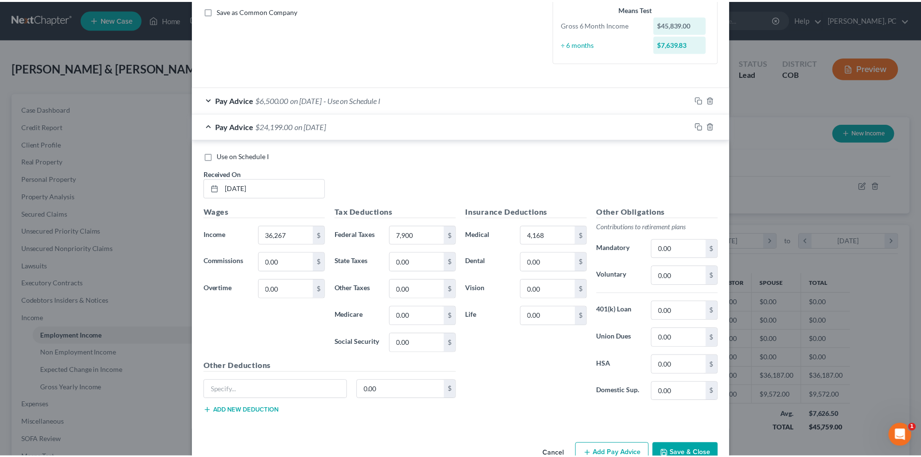
scroll to position [247, 0]
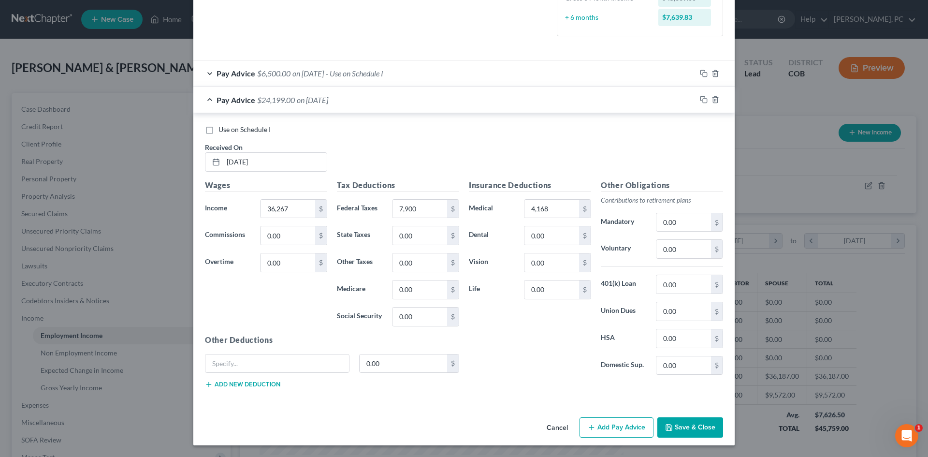
click at [699, 427] on button "Save & Close" at bounding box center [690, 427] width 66 height 20
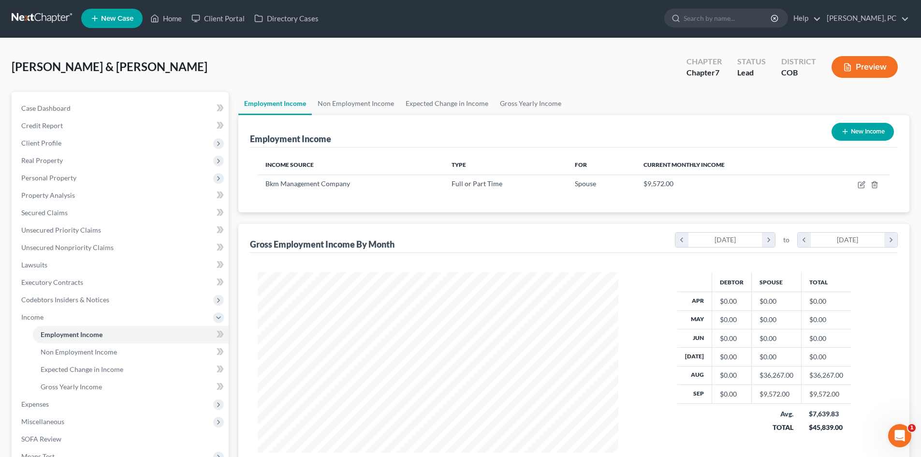
scroll to position [0, 0]
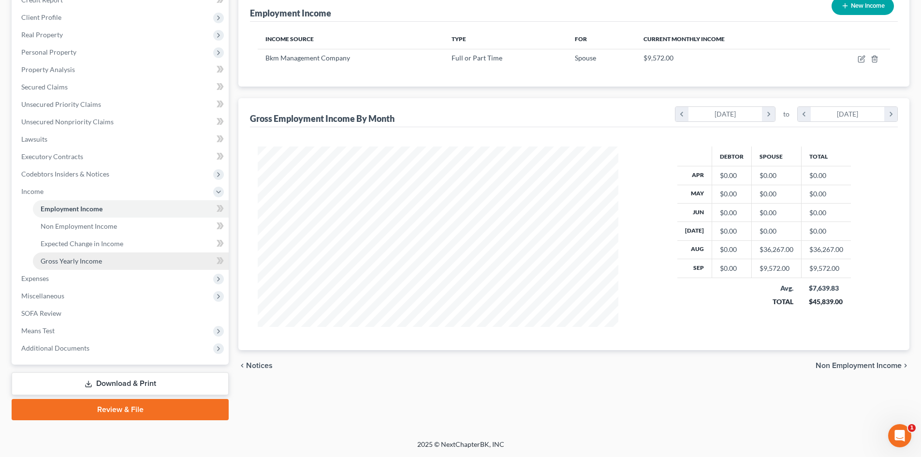
click at [86, 260] on span "Gross Yearly Income" at bounding box center [71, 261] width 61 height 8
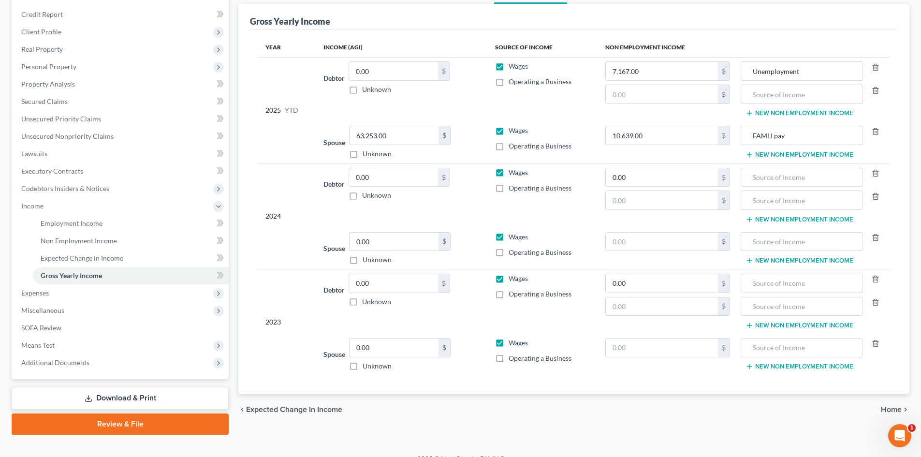
scroll to position [127, 0]
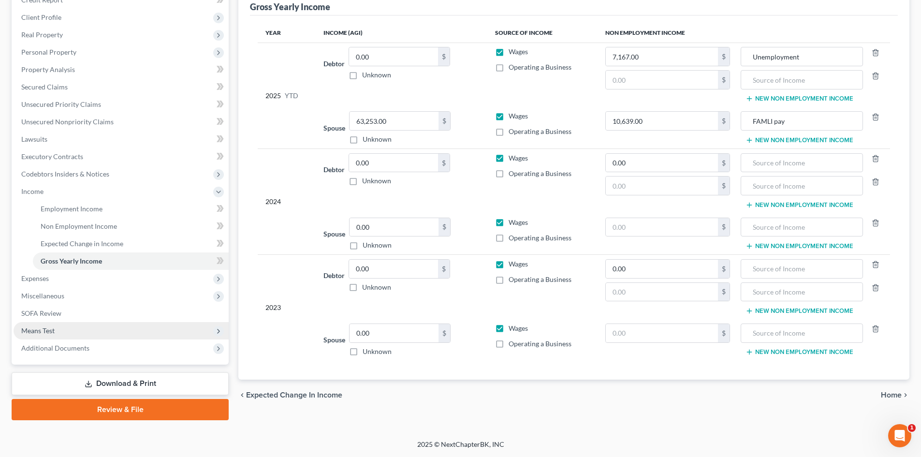
click at [42, 335] on span "Means Test" at bounding box center [121, 330] width 215 height 17
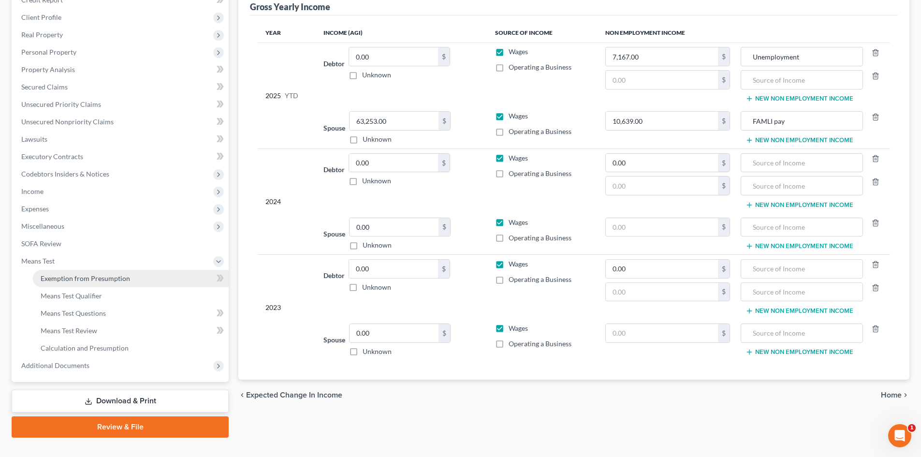
click at [94, 277] on span "Exemption from Presumption" at bounding box center [85, 278] width 89 height 8
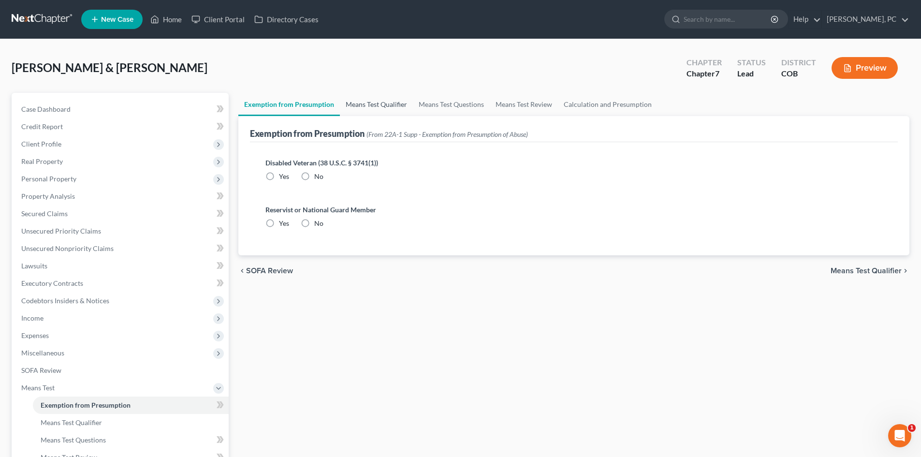
click at [382, 102] on link "Means Test Qualifier" at bounding box center [376, 104] width 73 height 23
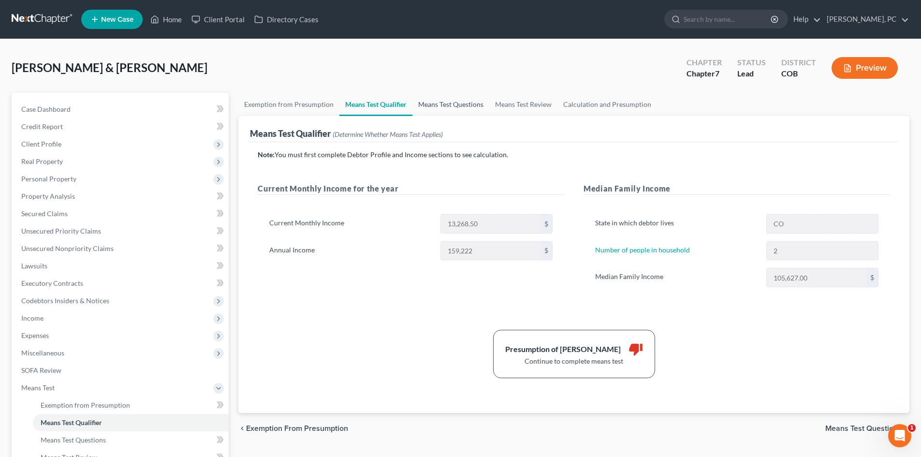
click at [459, 106] on link "Means Test Questions" at bounding box center [450, 104] width 77 height 23
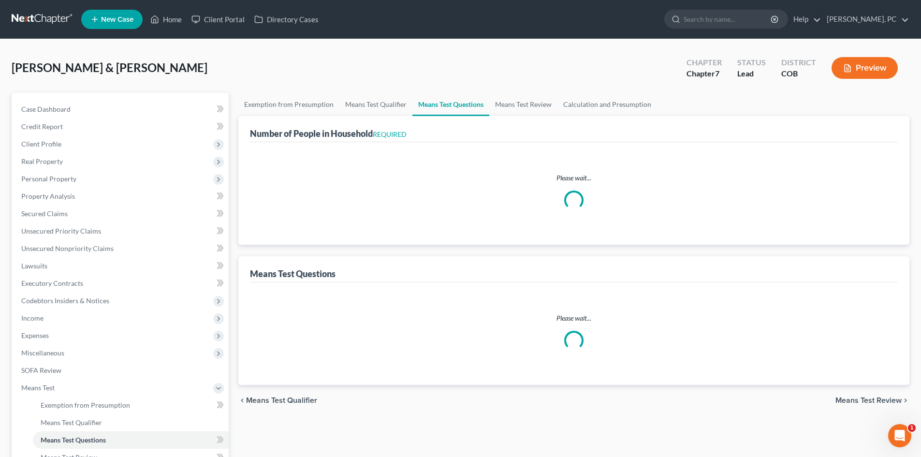
select select "1"
select select "60"
select select "1"
select select "60"
select select "0"
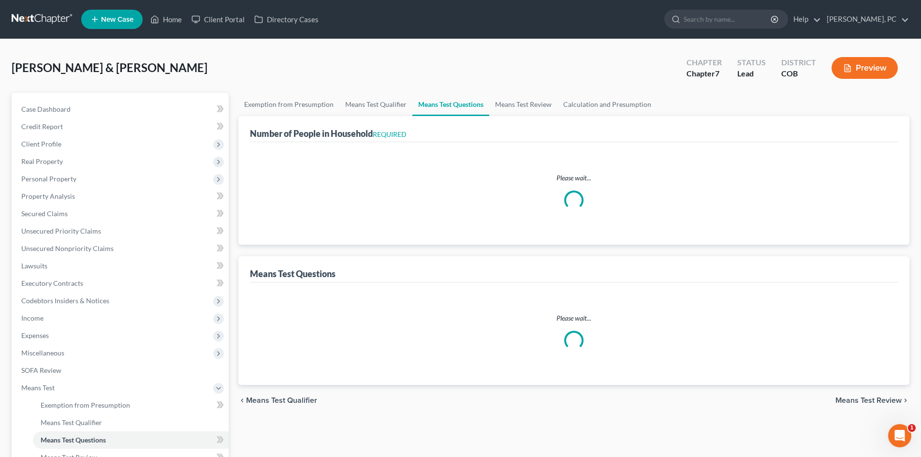
select select "60"
select select "0"
select select "60"
select select "1"
select select "60"
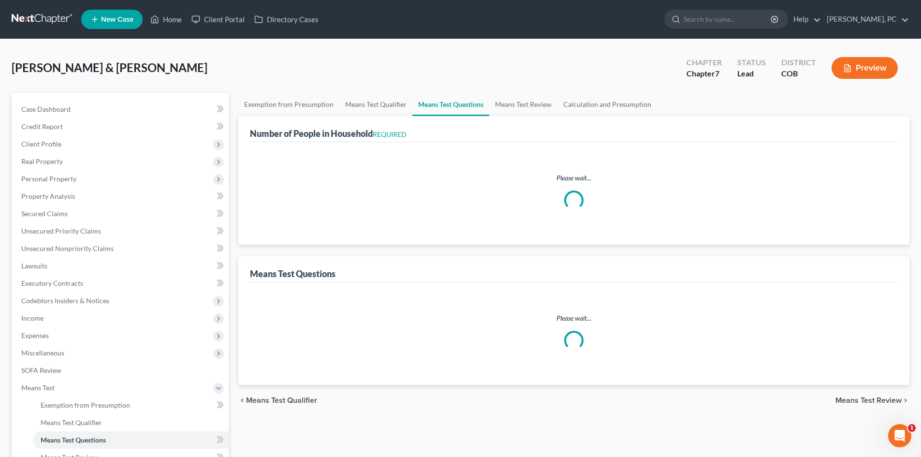
select select "0"
select select "60"
select select "0"
select select "60"
select select "1"
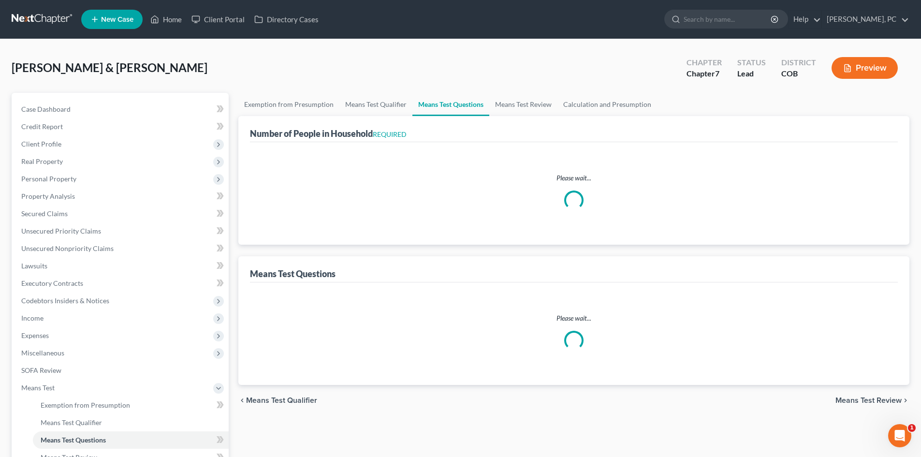
select select "1"
select select "3"
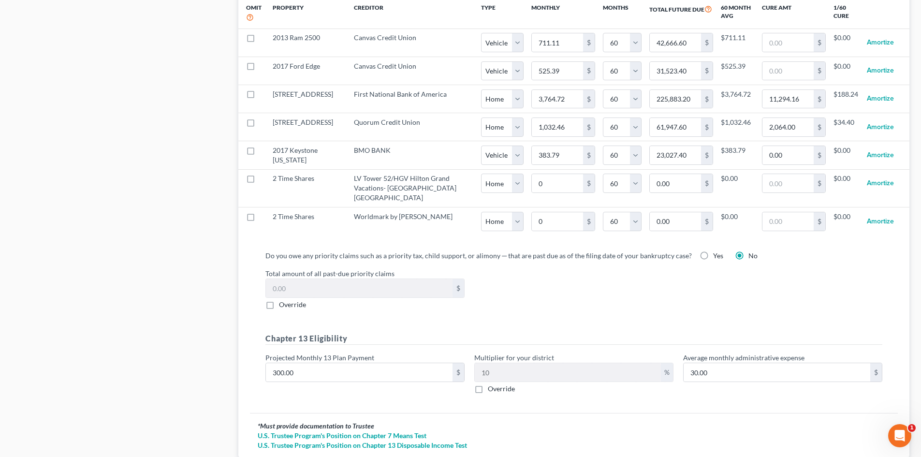
scroll to position [1015, 0]
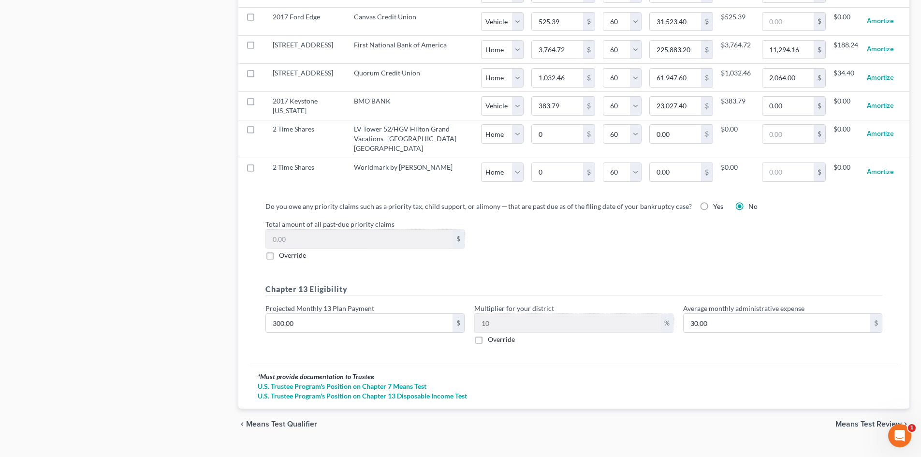
click at [859, 420] on span "Means Test Review" at bounding box center [868, 424] width 66 height 8
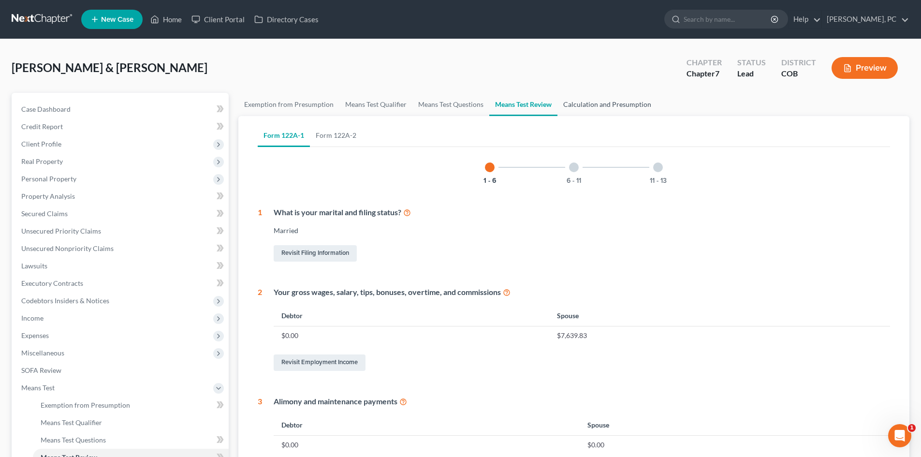
click at [595, 108] on link "Calculation and Presumption" at bounding box center [607, 104] width 100 height 23
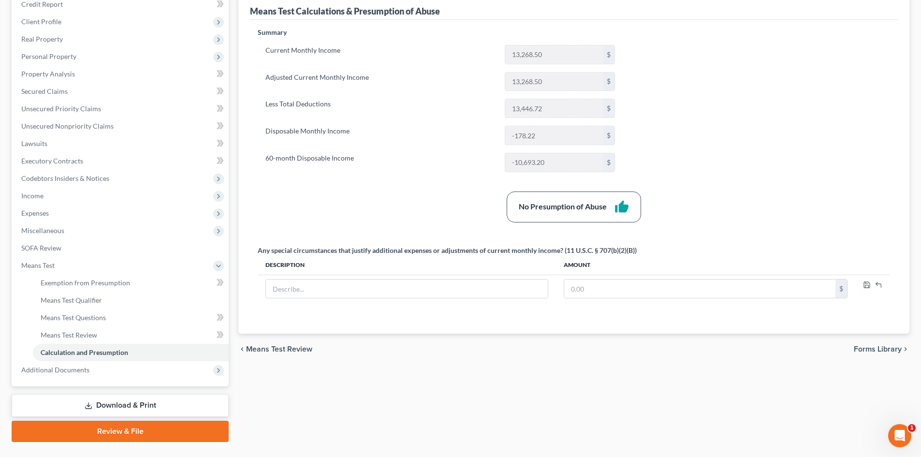
scroll to position [144, 0]
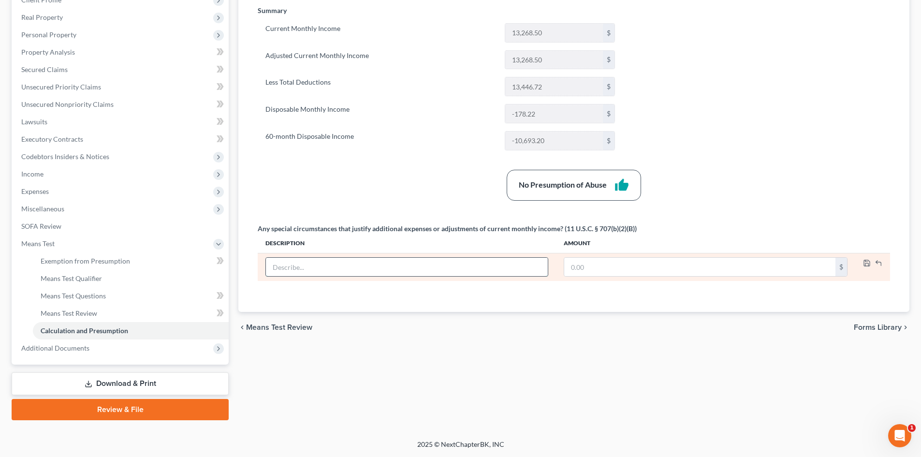
click at [385, 267] on input "text" at bounding box center [407, 267] width 282 height 18
type input "One Time Bonus ($12,500 divided by 6)"
click at [638, 268] on input "text" at bounding box center [699, 267] width 271 height 18
type input "2,083"
click at [864, 262] on icon "button" at bounding box center [867, 263] width 6 height 6
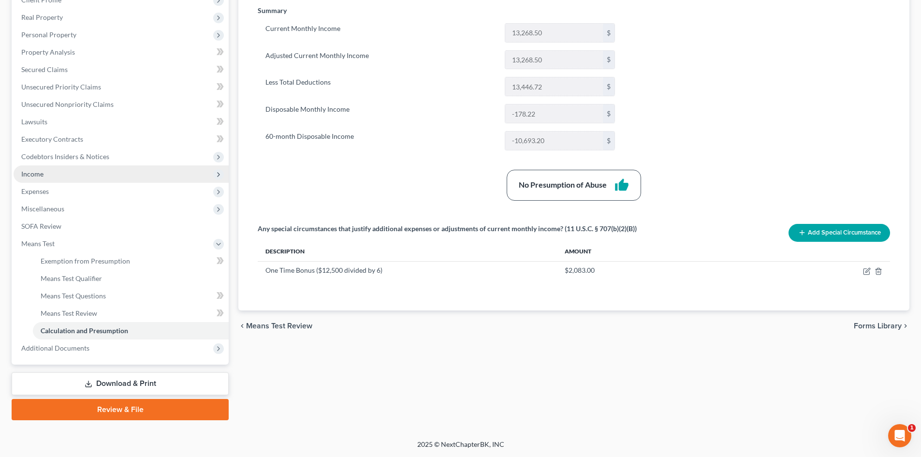
click at [37, 170] on span "Income" at bounding box center [32, 174] width 22 height 8
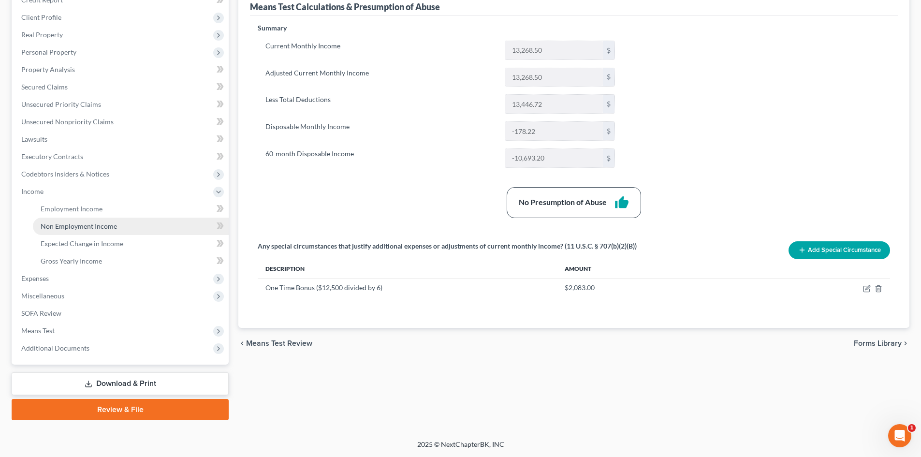
click at [74, 227] on span "Non Employment Income" at bounding box center [79, 226] width 76 height 8
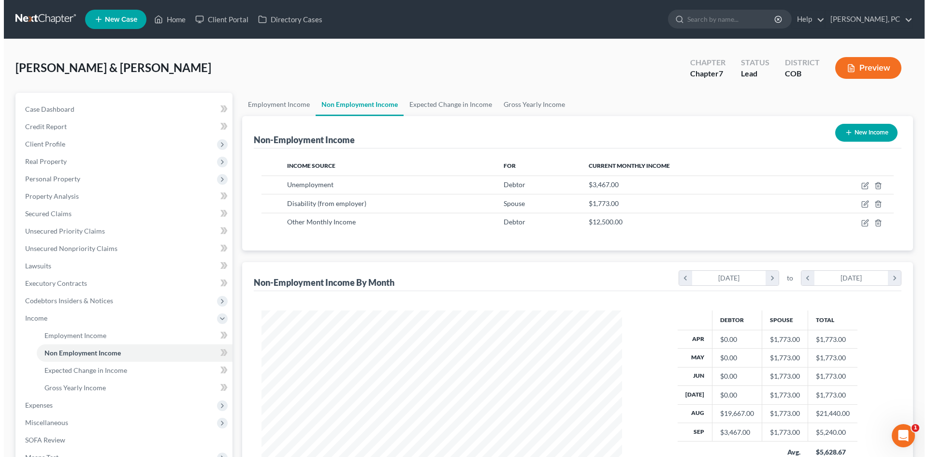
scroll to position [180, 380]
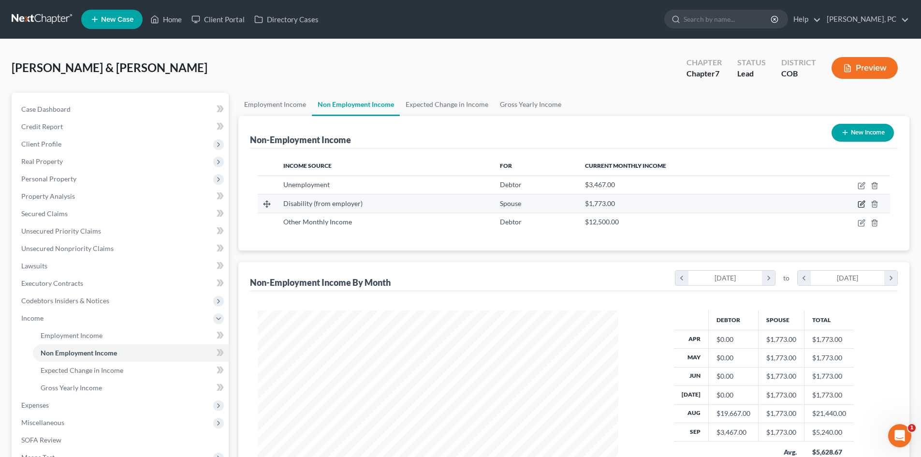
click at [862, 204] on icon "button" at bounding box center [862, 203] width 4 height 4
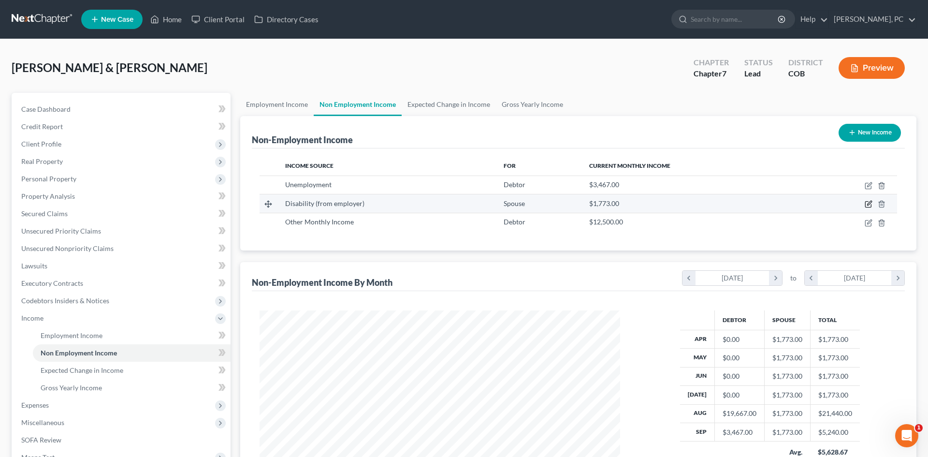
select select "1"
select select "0"
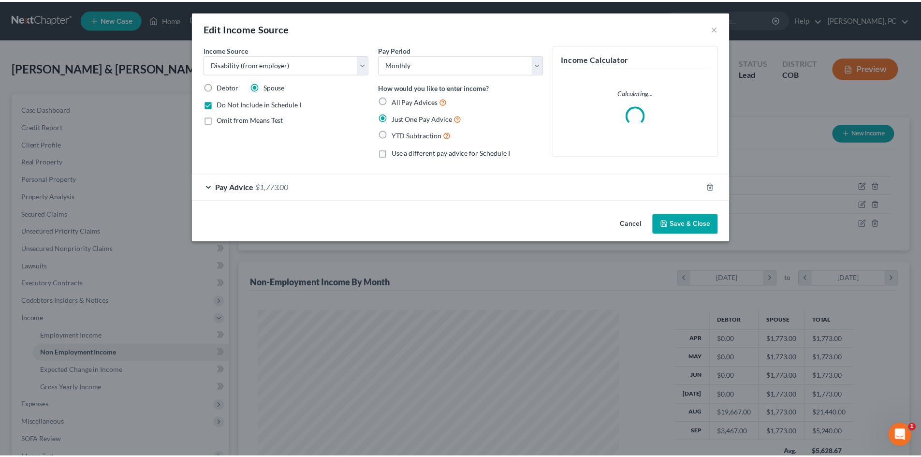
scroll to position [182, 383]
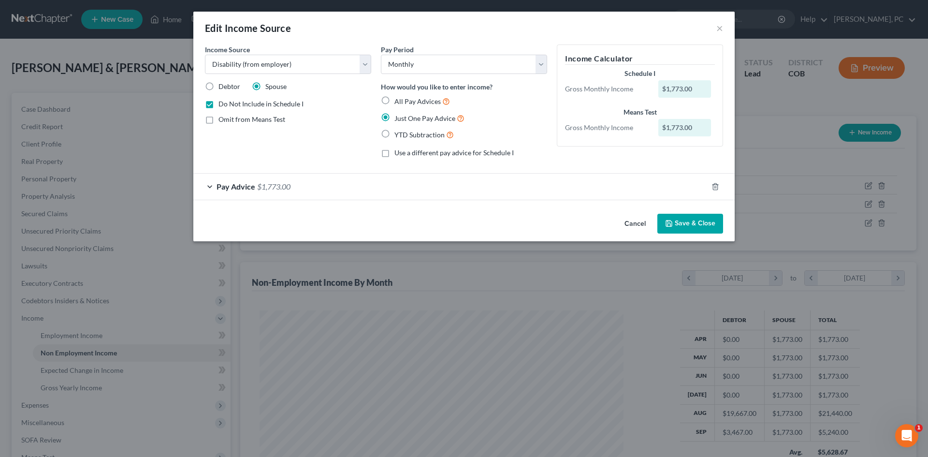
click at [700, 221] on button "Save & Close" at bounding box center [690, 224] width 66 height 20
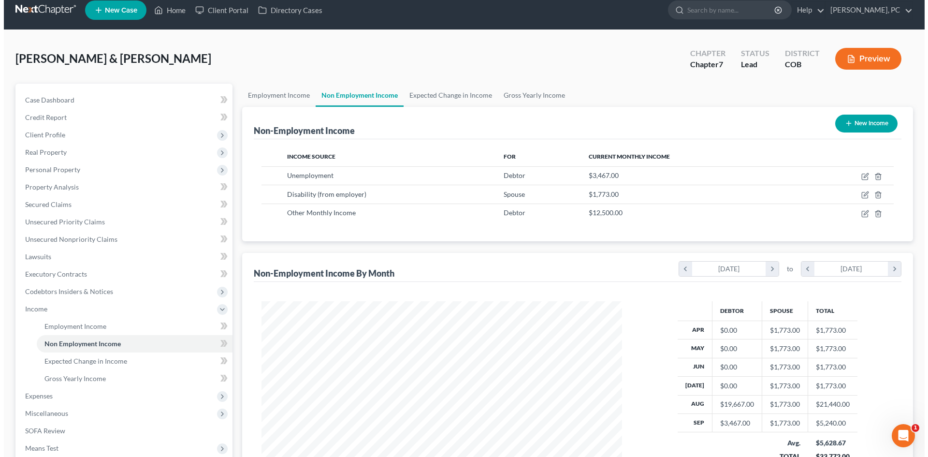
scroll to position [0, 0]
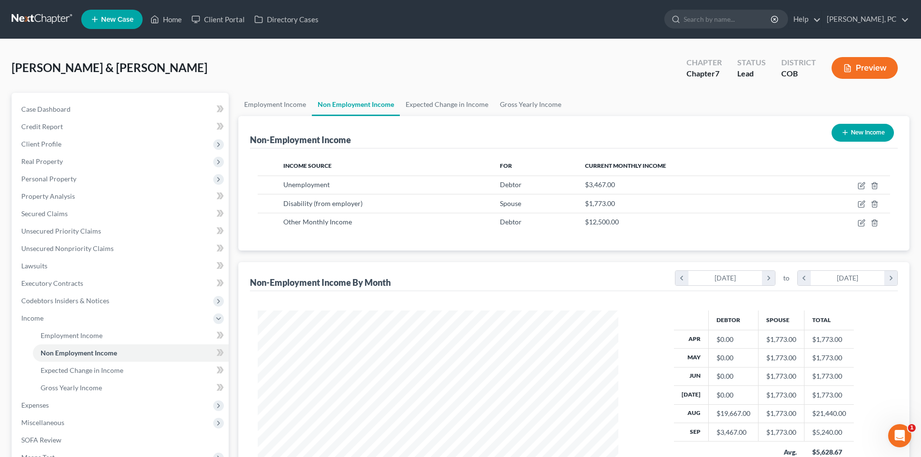
click at [860, 73] on button "Preview" at bounding box center [865, 68] width 66 height 22
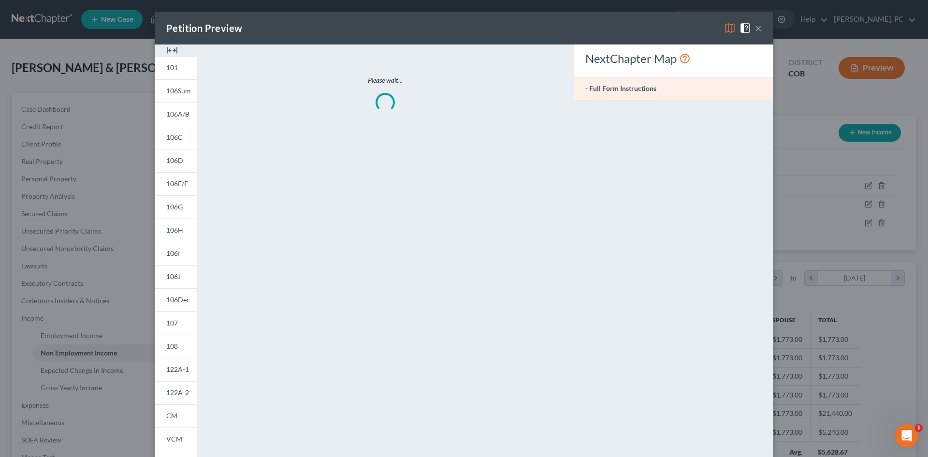
scroll to position [182, 383]
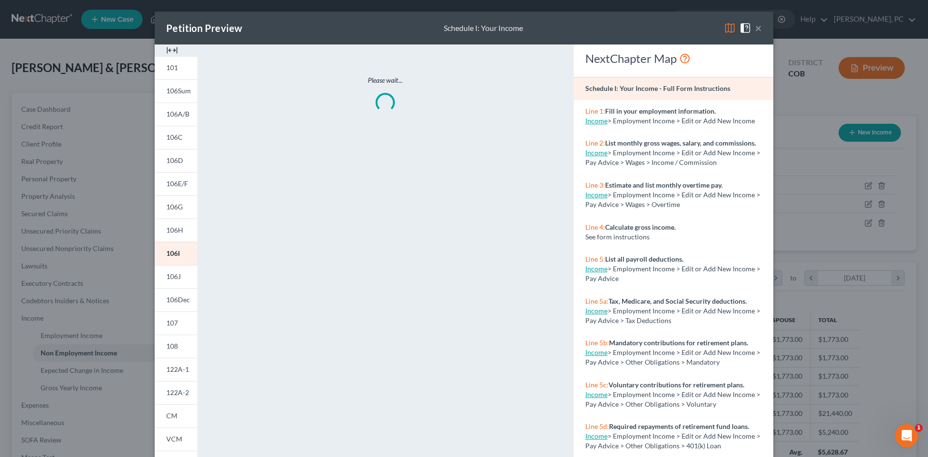
click at [171, 51] on img at bounding box center [172, 50] width 12 height 12
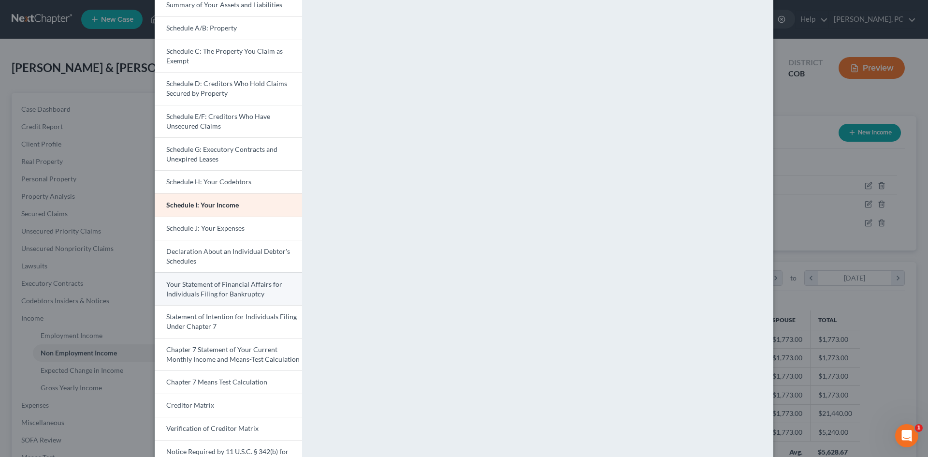
scroll to position [97, 0]
click at [211, 322] on span "Statement of Intention for Individuals Filing Under Chapter 7" at bounding box center [231, 320] width 131 height 18
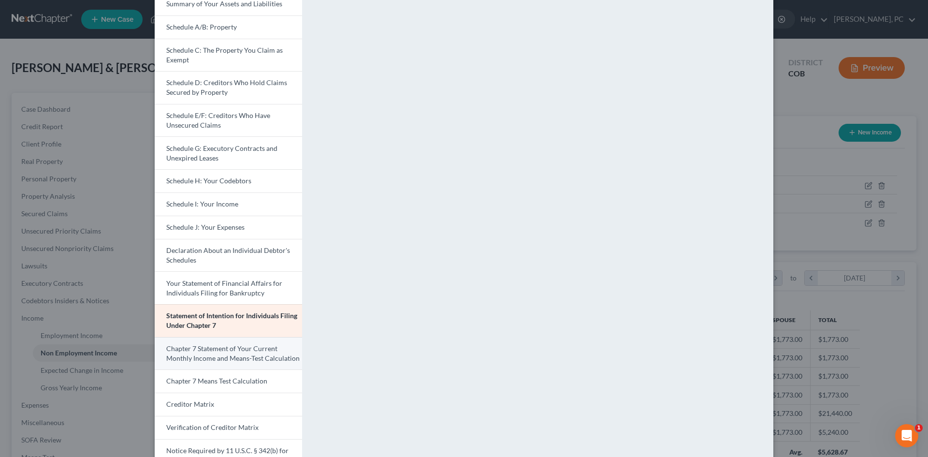
click at [210, 350] on span "Chapter 7 Statement of Your Current Monthly Income and Means-Test Calculation" at bounding box center [232, 353] width 133 height 18
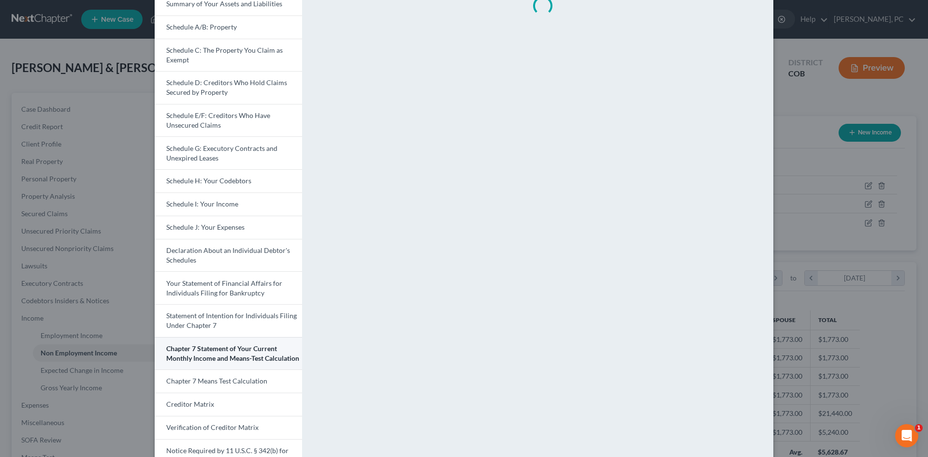
click at [218, 354] on span "Chapter 7 Statement of Your Current Monthly Income and Means-Test Calculation" at bounding box center [232, 353] width 133 height 18
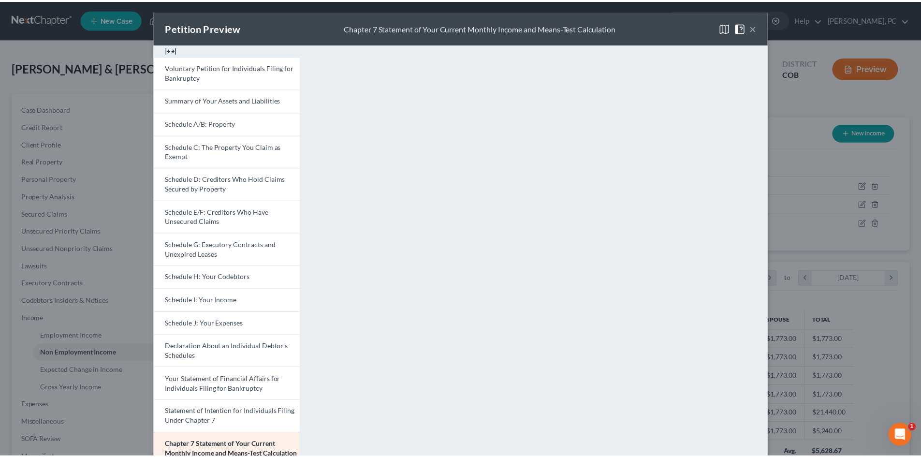
scroll to position [0, 0]
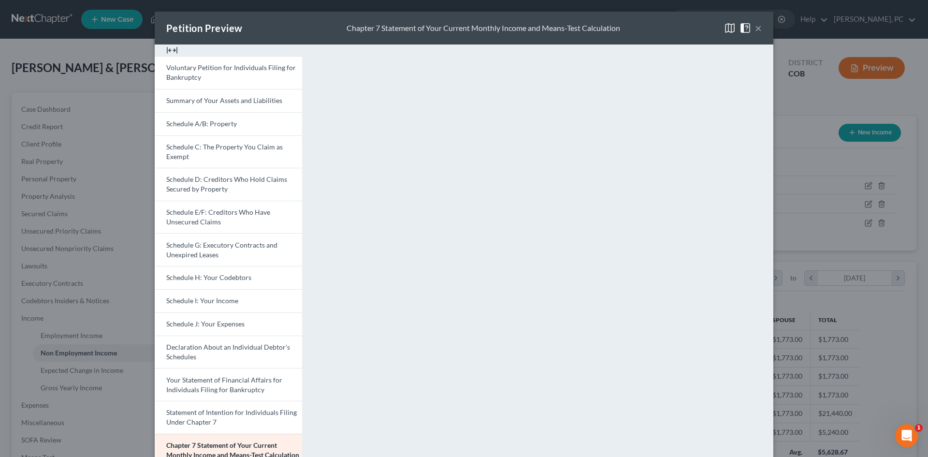
click at [755, 29] on button "×" at bounding box center [758, 28] width 7 height 12
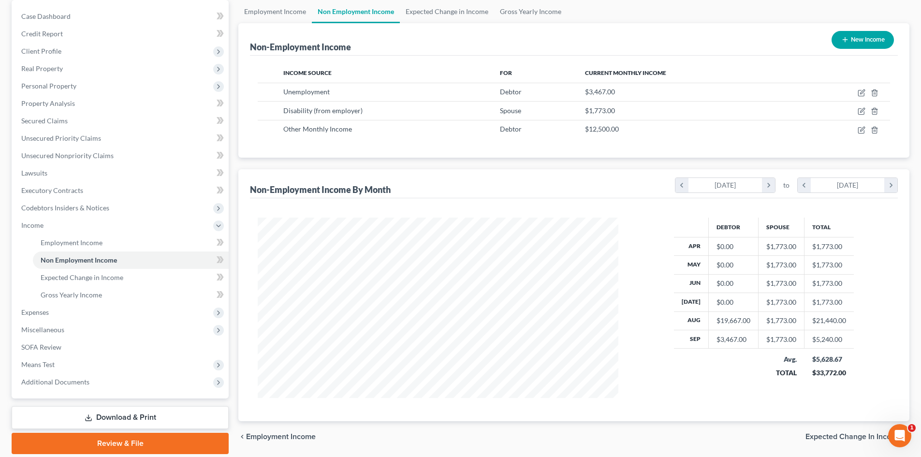
scroll to position [97, 0]
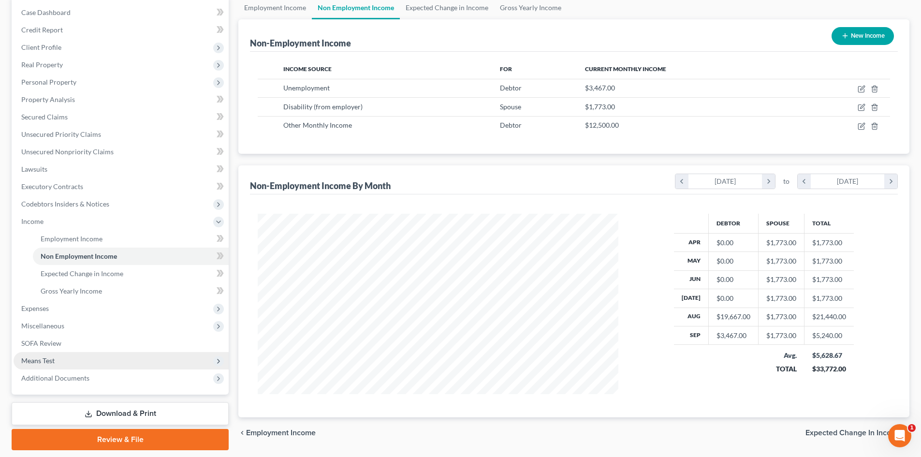
click at [42, 358] on span "Means Test" at bounding box center [37, 360] width 33 height 8
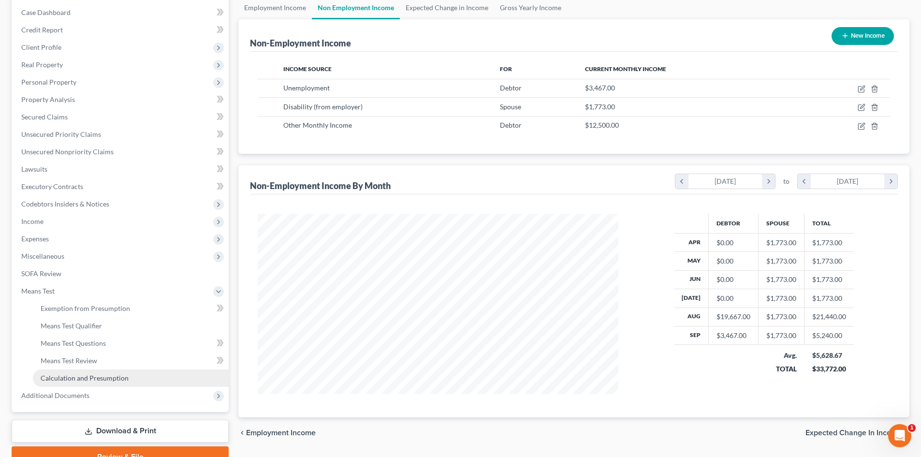
click at [83, 374] on span "Calculation and Presumption" at bounding box center [85, 378] width 88 height 8
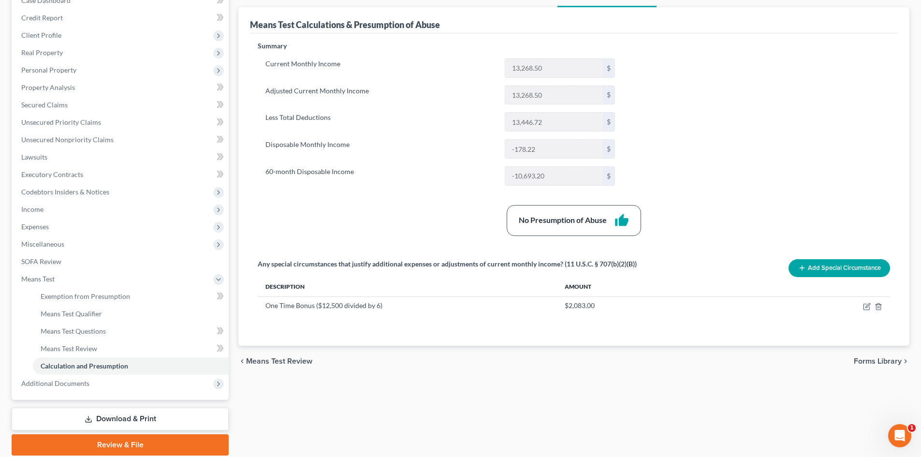
scroll to position [144, 0]
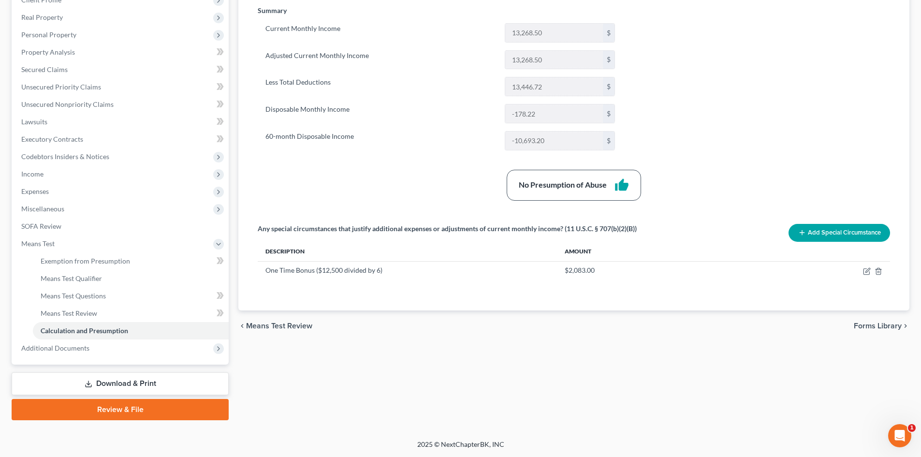
click at [842, 233] on button "Add Special Circumstance" at bounding box center [839, 233] width 102 height 18
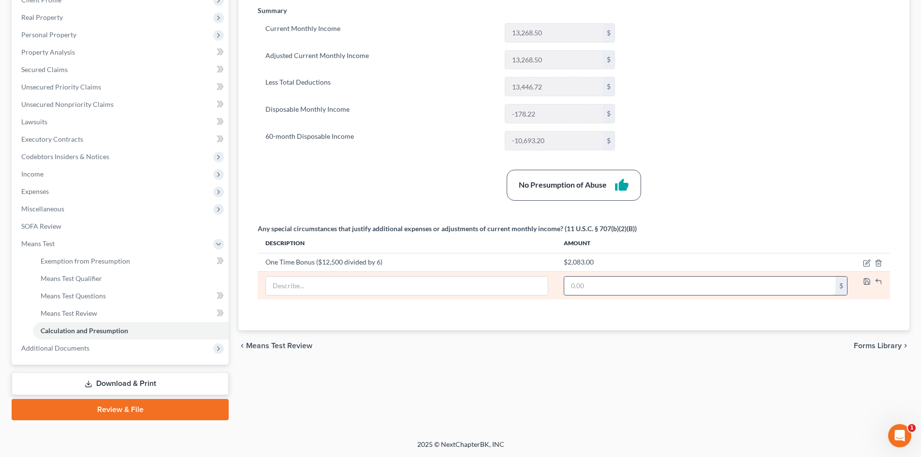
click at [582, 285] on input "text" at bounding box center [699, 286] width 271 height 18
type input "1,773"
click at [505, 283] on input "text" at bounding box center [407, 286] width 282 height 18
type input "FAMLI Pay (no longer receiving)"
click at [864, 277] on td at bounding box center [872, 286] width 35 height 28
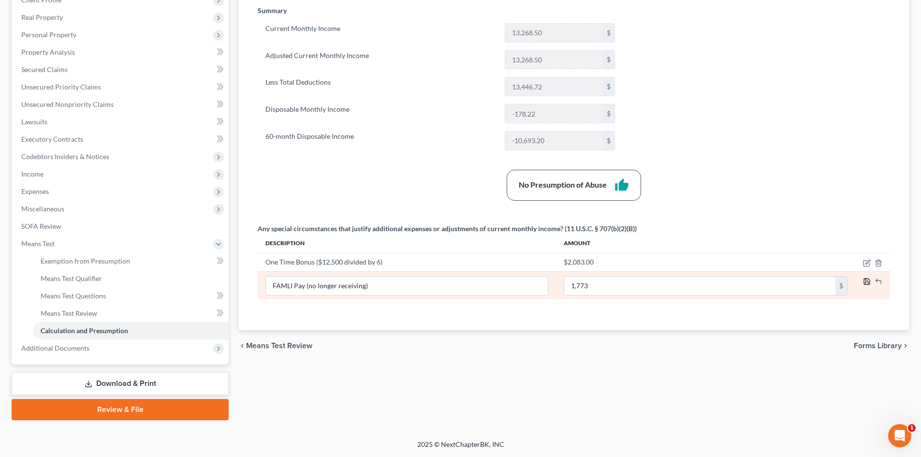
click at [866, 279] on icon "button" at bounding box center [867, 281] width 8 height 8
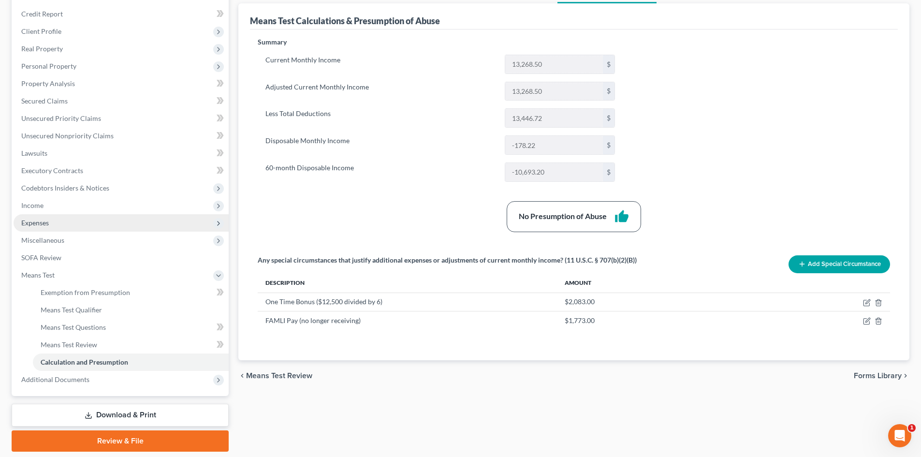
scroll to position [96, 0]
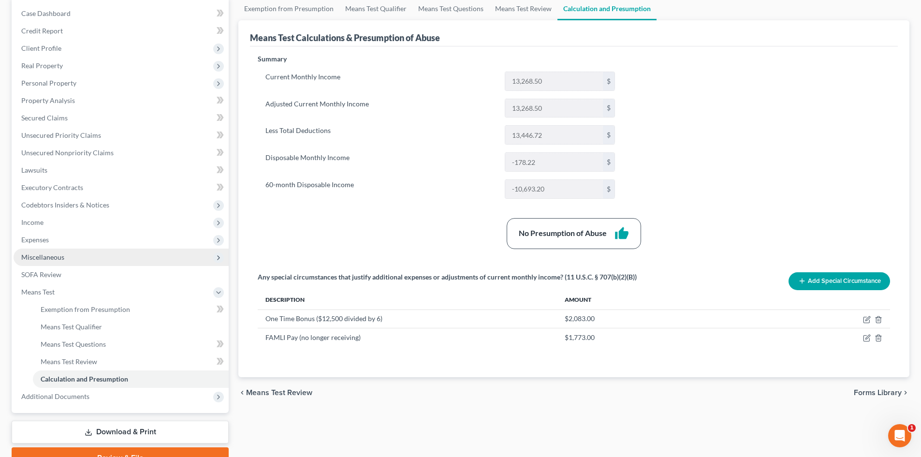
click at [42, 257] on span "Miscellaneous" at bounding box center [42, 257] width 43 height 8
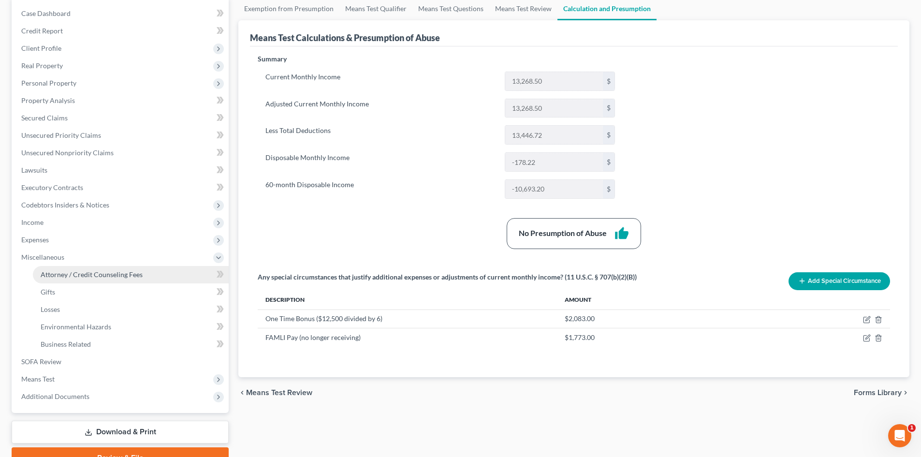
click at [90, 270] on span "Attorney / Credit Counseling Fees" at bounding box center [92, 274] width 102 height 8
select select "0"
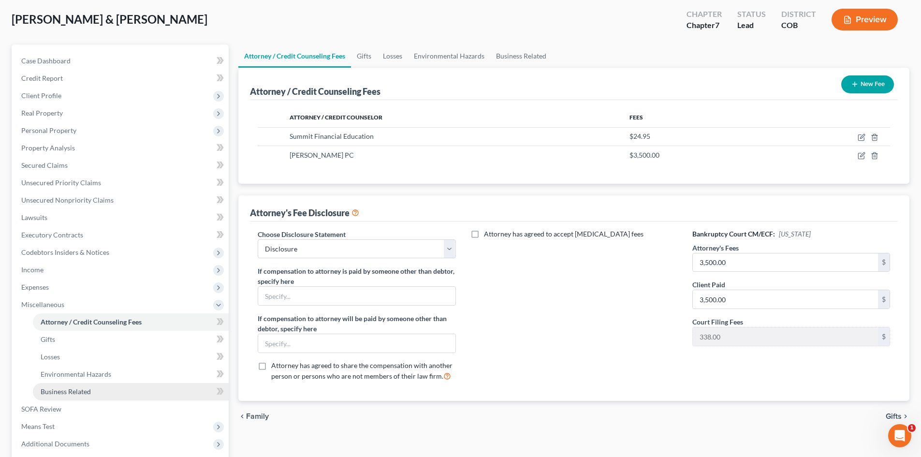
click at [84, 390] on span "Business Related" at bounding box center [66, 391] width 50 height 8
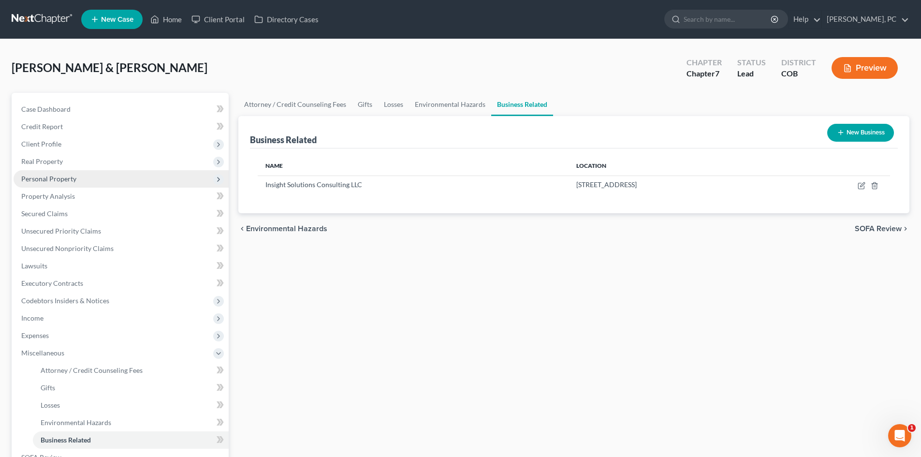
click at [50, 175] on span "Personal Property" at bounding box center [48, 179] width 55 height 8
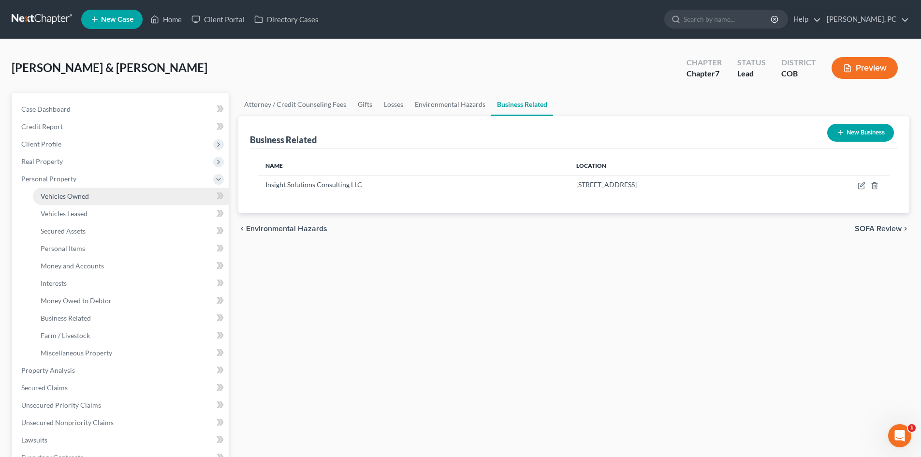
click at [81, 190] on link "Vehicles Owned" at bounding box center [131, 196] width 196 height 17
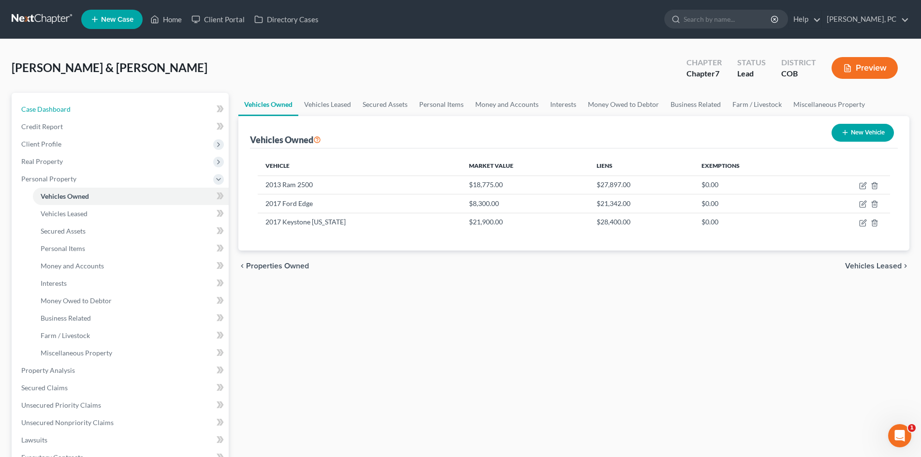
drag, startPoint x: 56, startPoint y: 109, endPoint x: 212, endPoint y: 198, distance: 180.0
click at [56, 109] on span "Case Dashboard" at bounding box center [45, 109] width 49 height 8
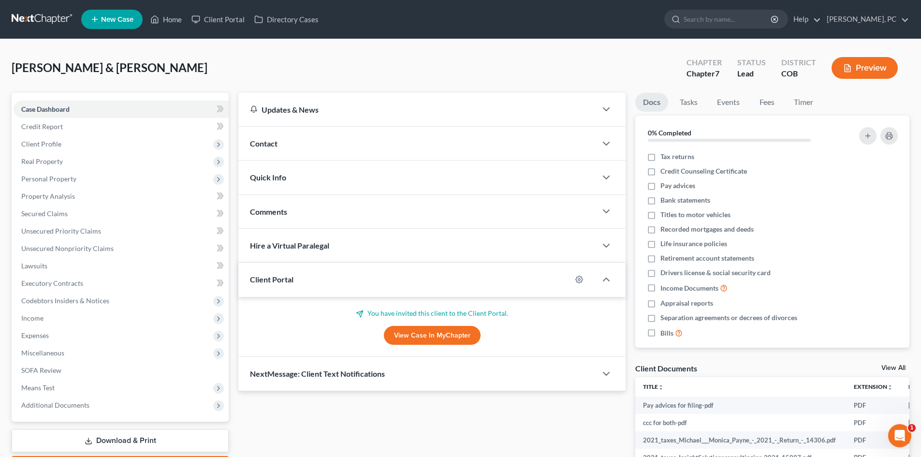
click at [430, 336] on link "View Case in MyChapter" at bounding box center [432, 335] width 97 height 19
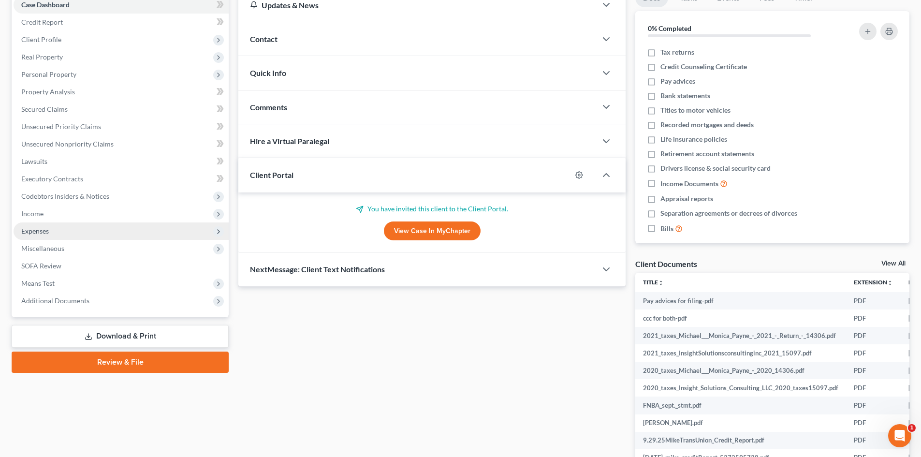
scroll to position [145, 0]
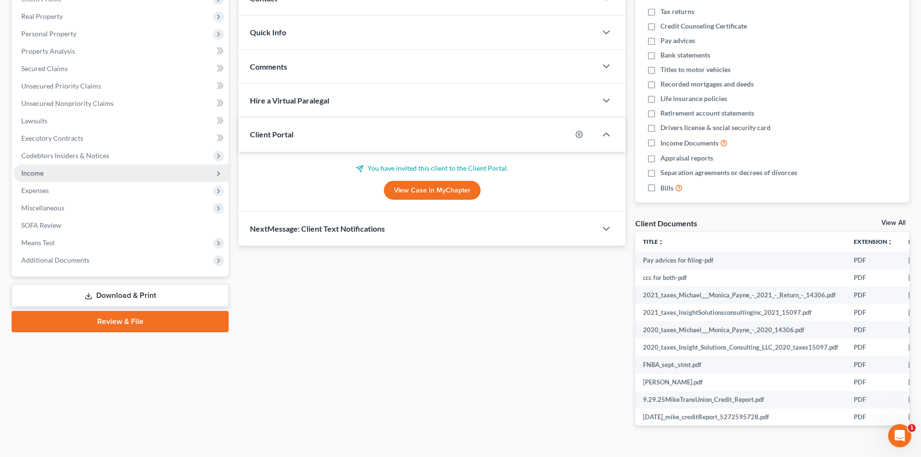
click at [41, 169] on span "Income" at bounding box center [32, 173] width 22 height 8
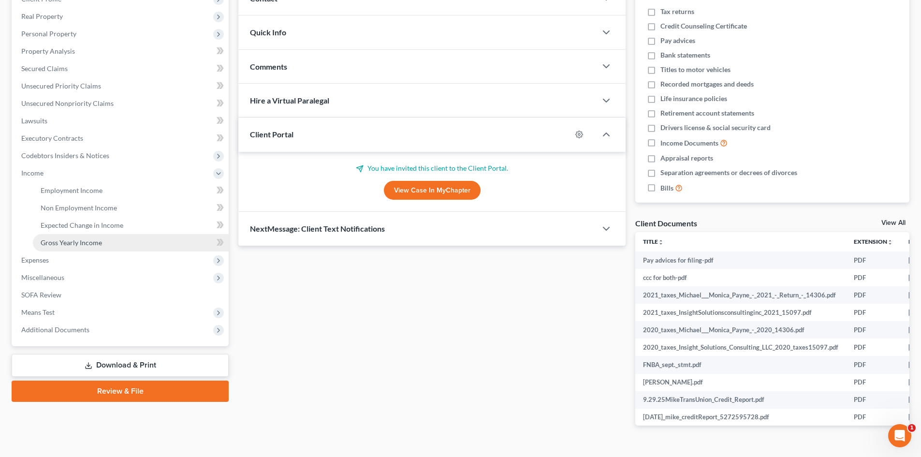
click at [72, 244] on span "Gross Yearly Income" at bounding box center [71, 242] width 61 height 8
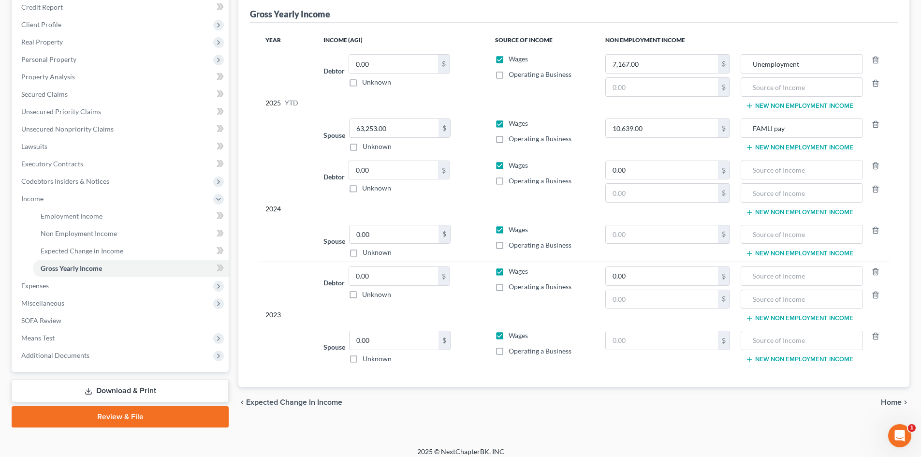
scroll to position [127, 0]
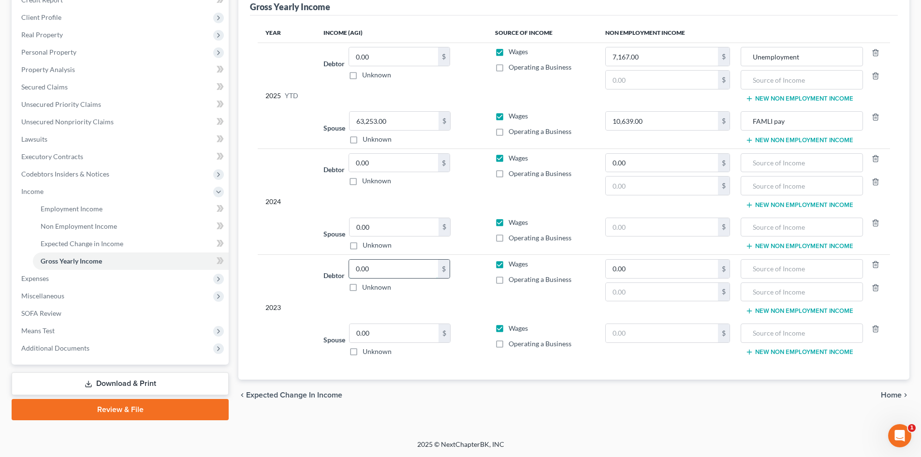
click at [398, 273] on input "0.00" at bounding box center [393, 269] width 89 height 18
type input "24,038"
click at [665, 263] on input "0.00" at bounding box center [662, 269] width 113 height 18
type input "444"
click at [781, 268] on input "text" at bounding box center [801, 269] width 111 height 18
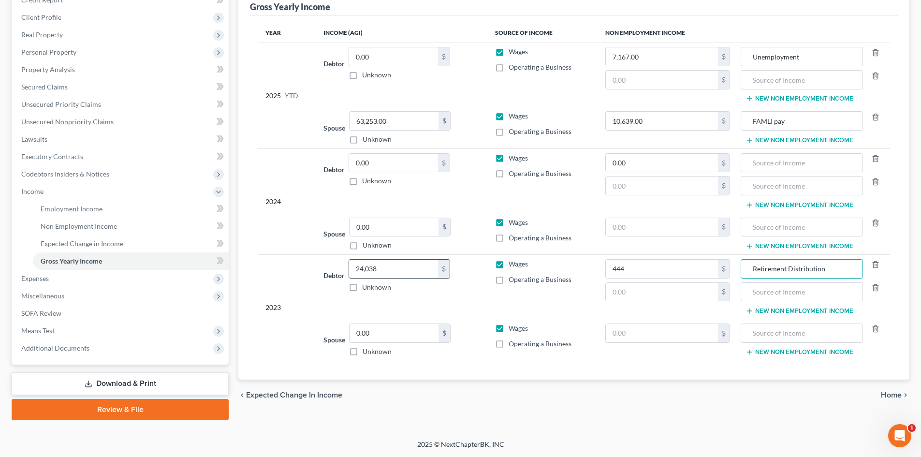
type input "Retirement Distribution"
click at [390, 267] on input "24,038" at bounding box center [393, 269] width 89 height 18
type input "41,875"
click at [372, 338] on input "0.00" at bounding box center [394, 333] width 89 height 18
click at [379, 166] on input "0.00" at bounding box center [393, 163] width 89 height 18
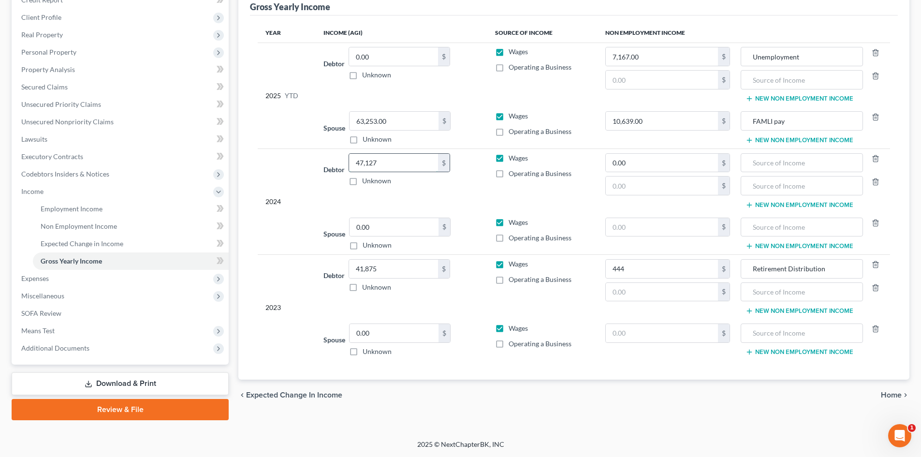
click at [387, 163] on input "47,127" at bounding box center [393, 163] width 89 height 18
type input "94,920"
click at [376, 336] on input "0.00" at bounding box center [394, 333] width 89 height 18
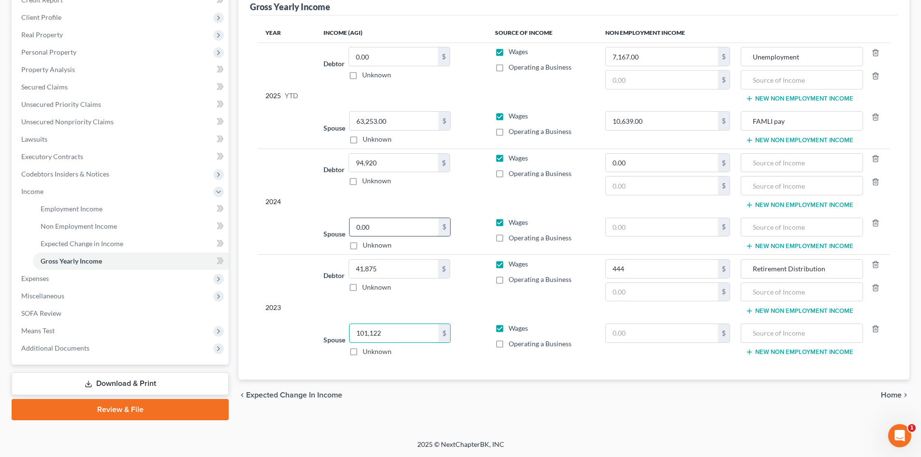
type input "101,122"
click at [379, 228] on input "0.00" at bounding box center [394, 227] width 89 height 18
drag, startPoint x: 360, startPoint y: 221, endPoint x: 266, endPoint y: 221, distance: 93.3
click at [282, 221] on tbody "2024 Debtor 94,920.00 $ Unknown Balance Undetermined 94,920 $ Unknown Wages Ope…" at bounding box center [574, 201] width 632 height 106
type input "135,076"
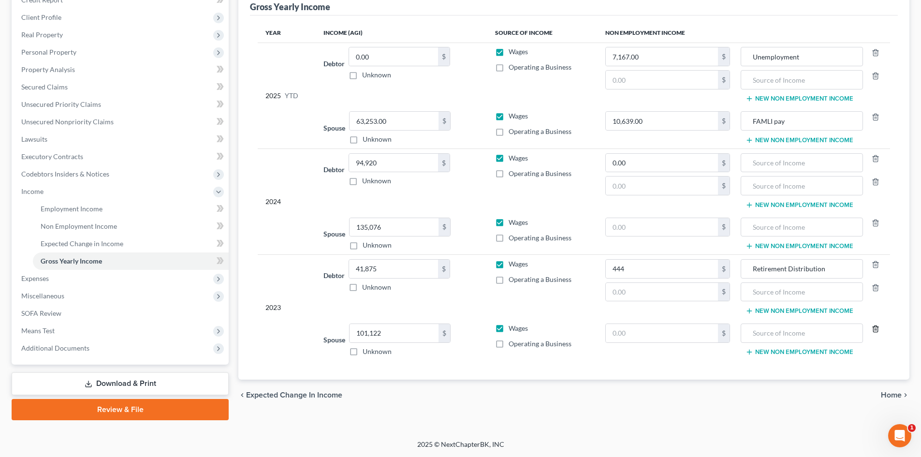
click at [876, 326] on icon "button" at bounding box center [876, 329] width 8 height 8
click at [875, 287] on icon "button" at bounding box center [876, 288] width 8 height 8
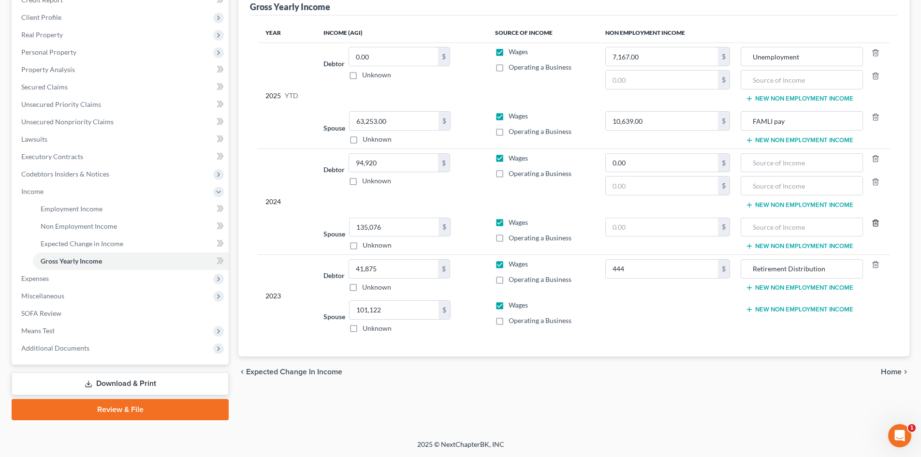
click at [874, 221] on icon "button" at bounding box center [876, 223] width 8 height 8
click at [875, 180] on polyline "button" at bounding box center [876, 180] width 6 height 0
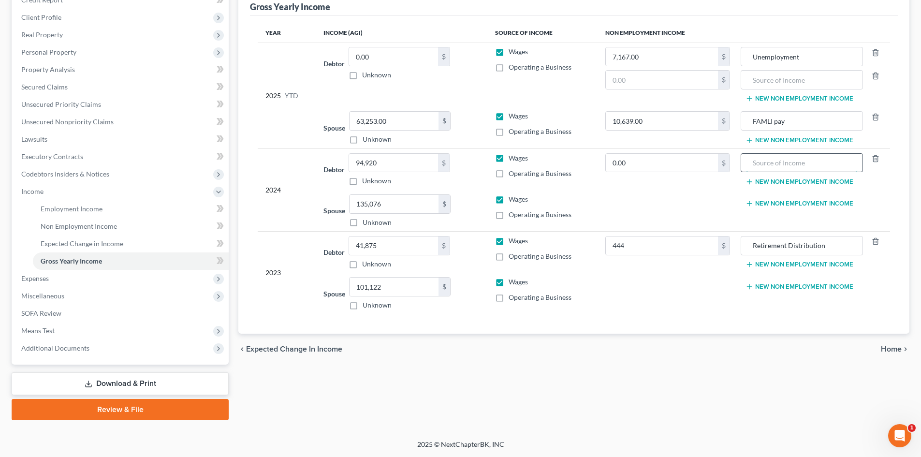
click at [790, 163] on input "text" at bounding box center [801, 163] width 111 height 18
type input "N/A"
click at [874, 77] on icon "button" at bounding box center [876, 76] width 8 height 8
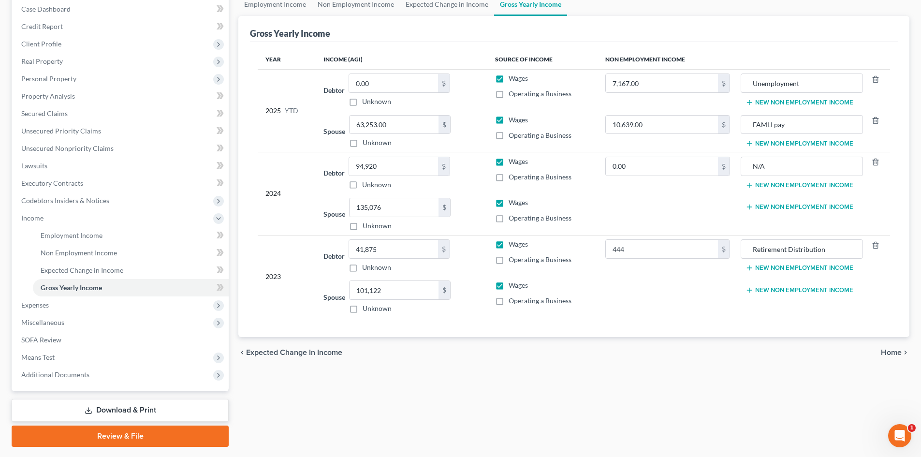
scroll to position [78, 0]
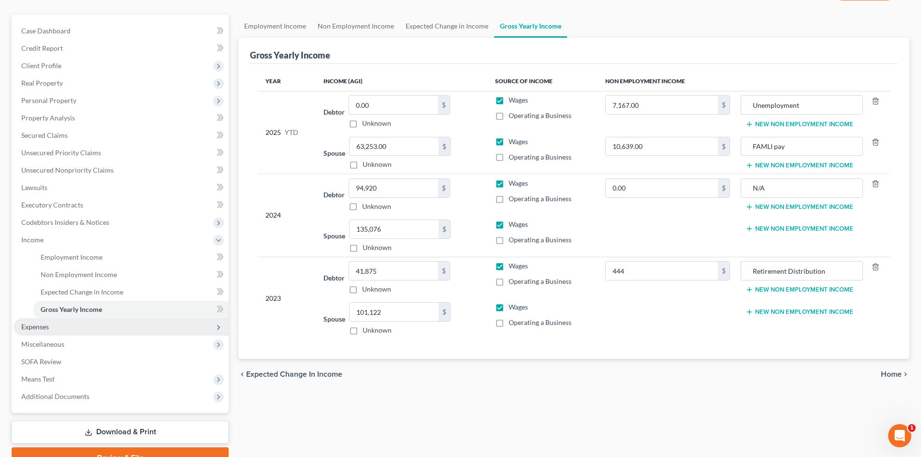
click at [36, 321] on span "Expenses" at bounding box center [121, 326] width 215 height 17
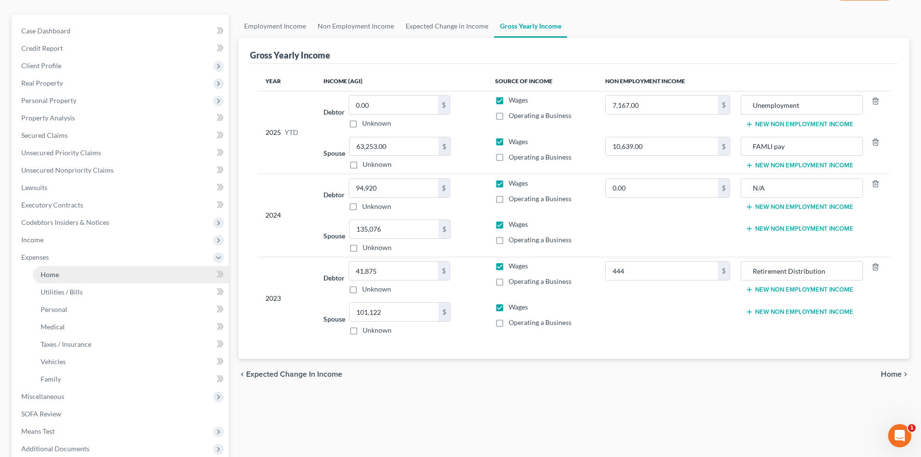
click at [42, 274] on span "Home" at bounding box center [50, 274] width 18 height 8
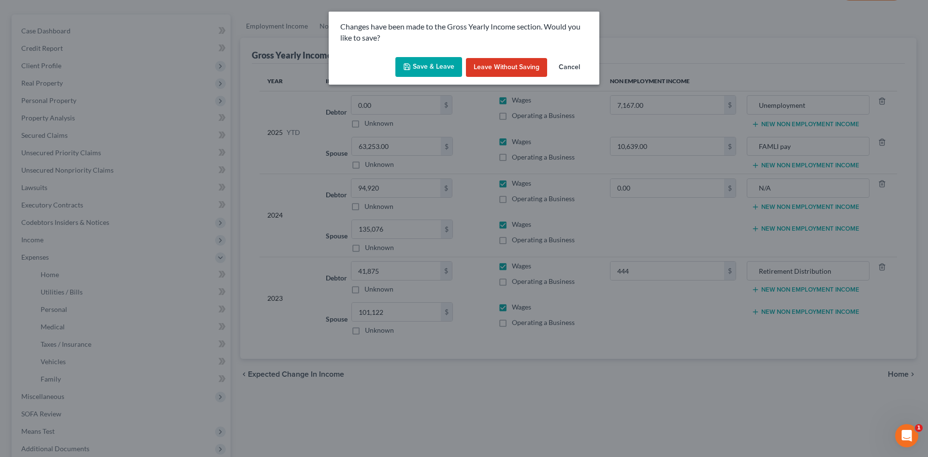
click at [421, 68] on button "Save & Leave" at bounding box center [428, 67] width 67 height 20
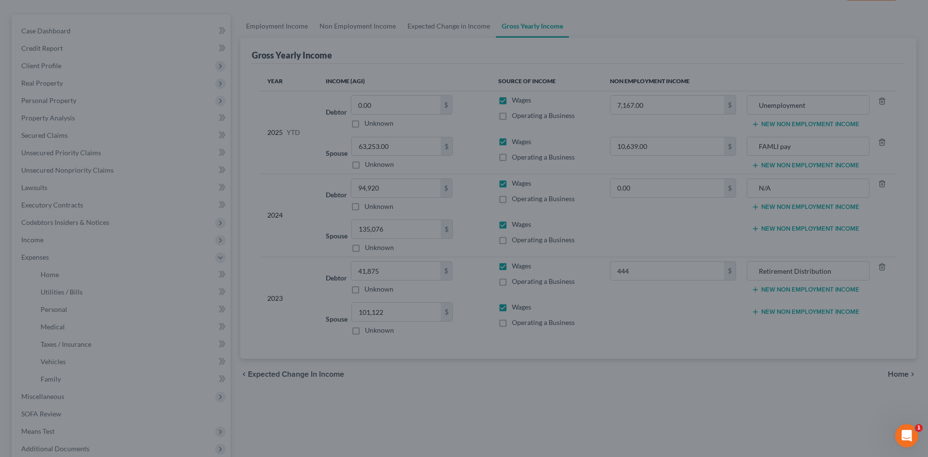
type input "444.00"
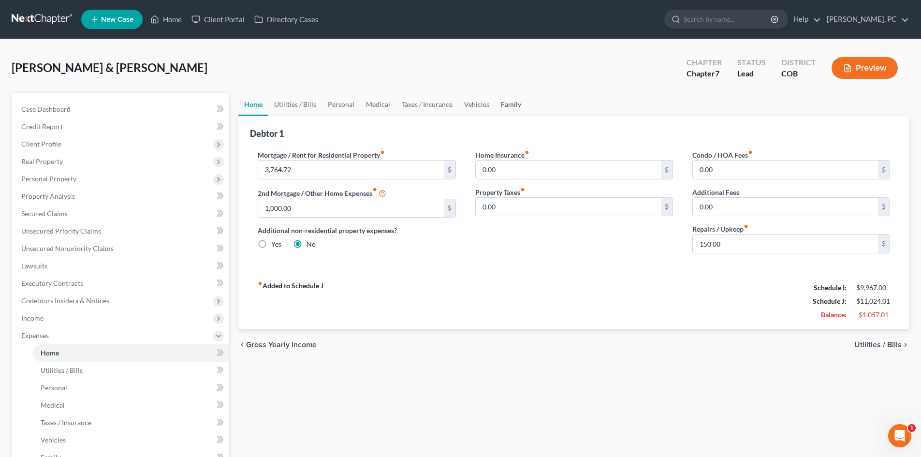
click at [503, 101] on link "Family" at bounding box center [511, 104] width 32 height 23
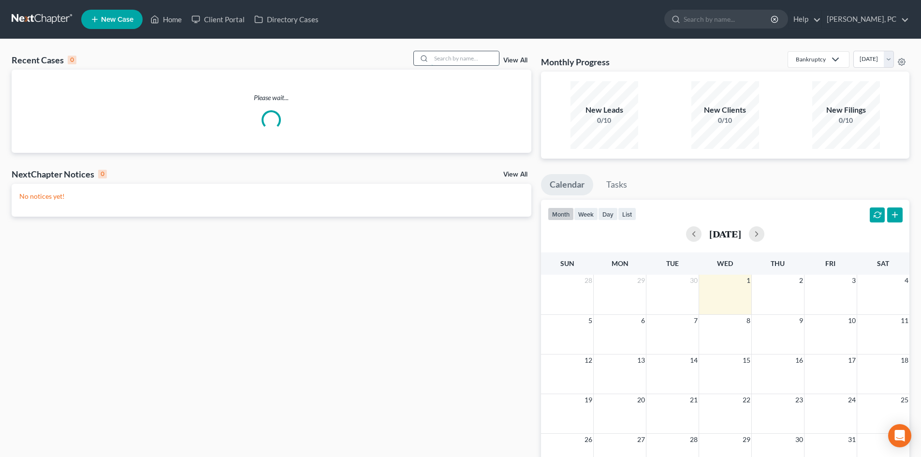
click at [463, 58] on input "search" at bounding box center [465, 58] width 68 height 14
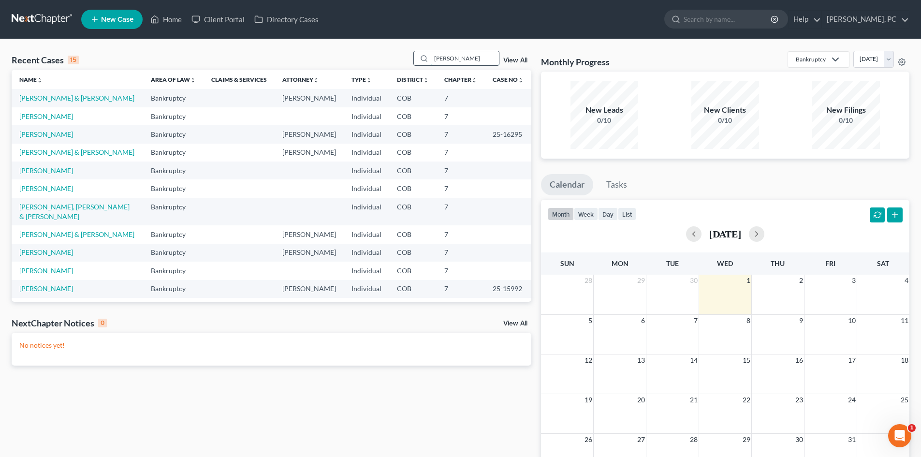
type input "[PERSON_NAME]"
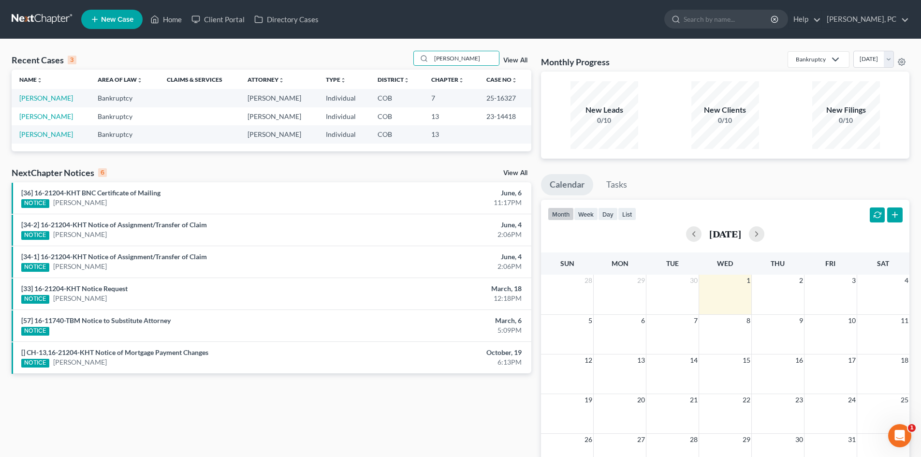
click at [512, 60] on link "View All" at bounding box center [515, 60] width 24 height 7
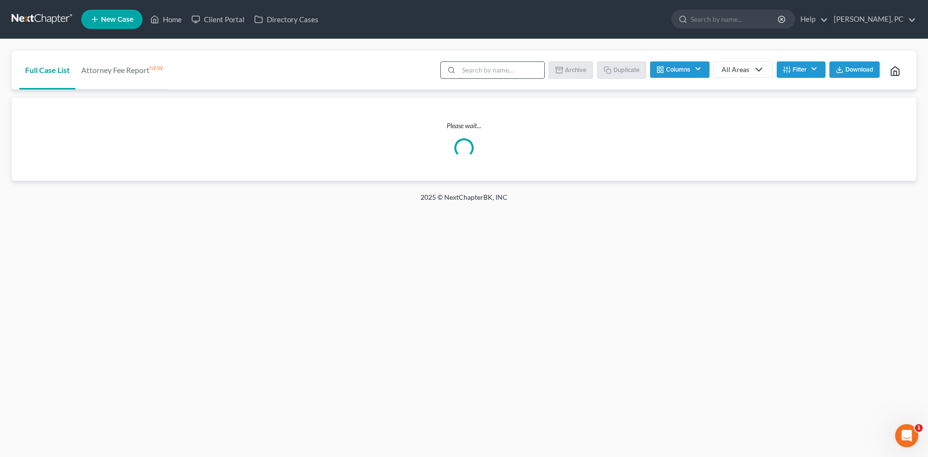
click at [502, 69] on input "search" at bounding box center [502, 70] width 86 height 16
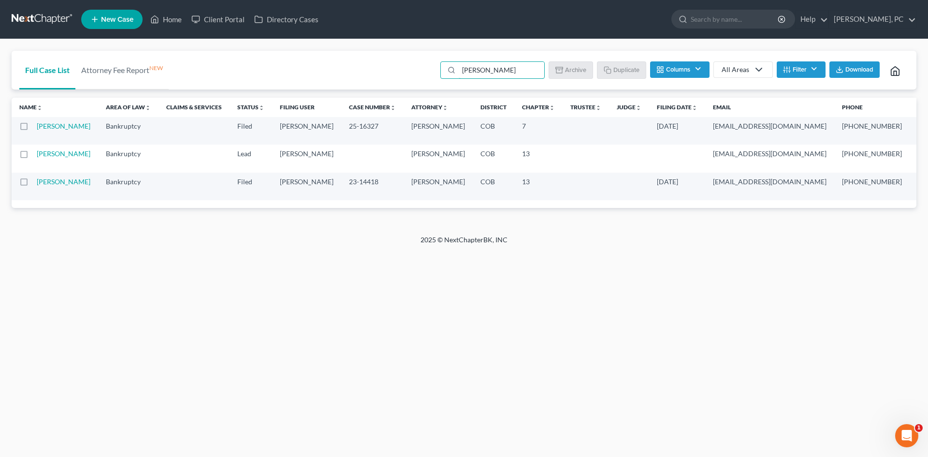
click at [33, 156] on label at bounding box center [33, 156] width 0 height 0
type input "[PERSON_NAME]"
click at [37, 155] on input "checkbox" at bounding box center [40, 152] width 6 height 6
click at [561, 68] on rect "button" at bounding box center [560, 67] width 7 height 1
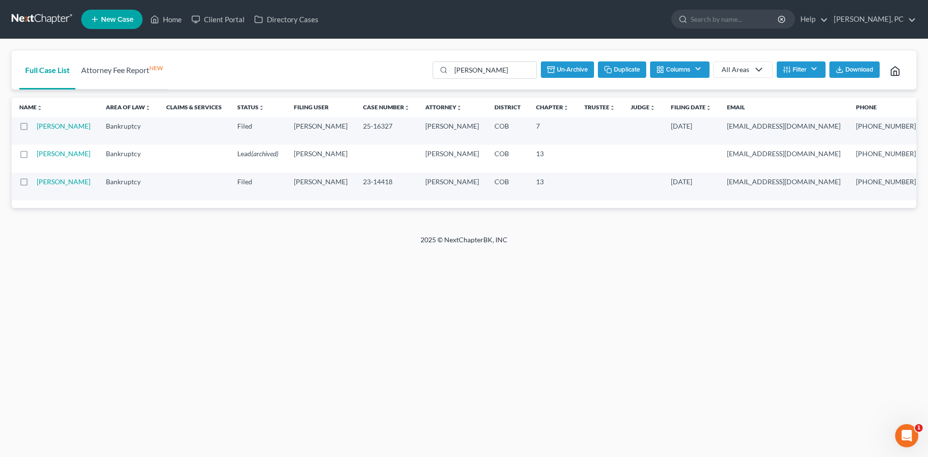
checkbox input "false"
click at [53, 127] on link "[PERSON_NAME]" at bounding box center [64, 126] width 54 height 8
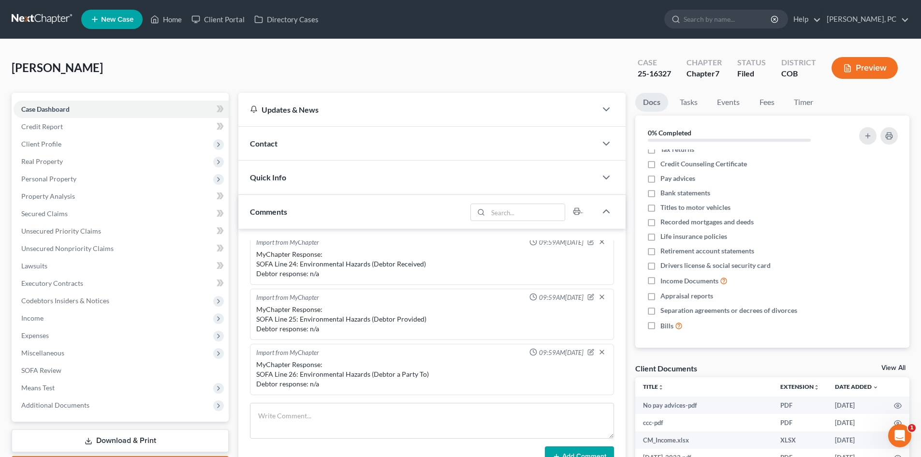
scroll to position [9, 0]
click at [896, 367] on link "View All" at bounding box center [893, 368] width 24 height 7
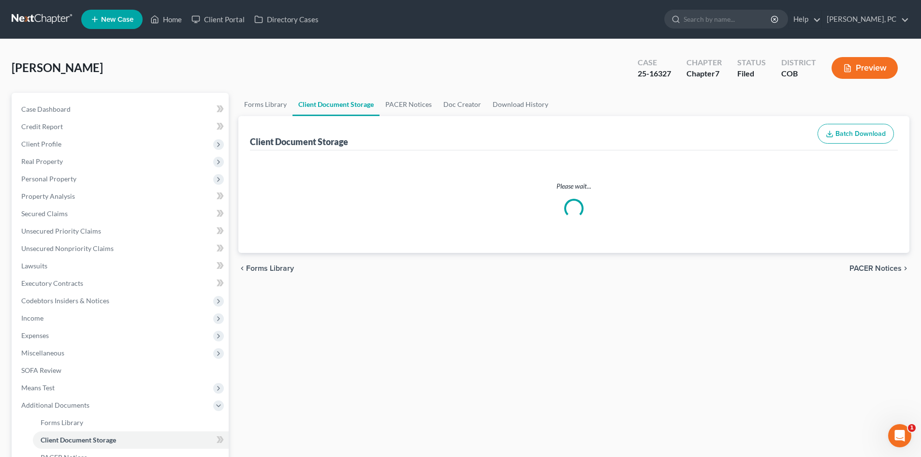
select select "5"
select select "28"
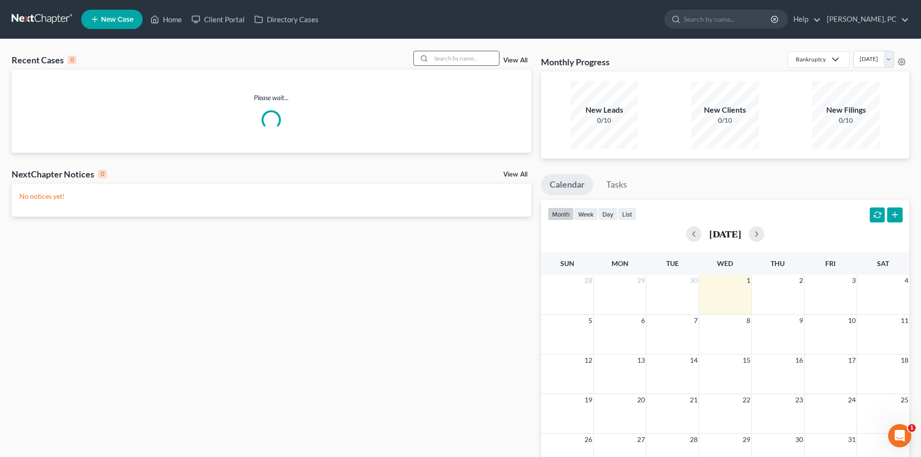
click at [449, 62] on input "search" at bounding box center [465, 58] width 68 height 14
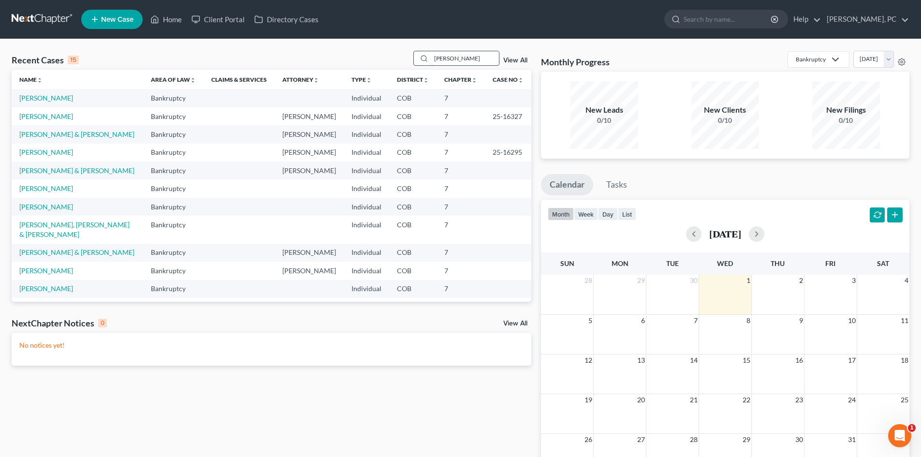
type input "reyes"
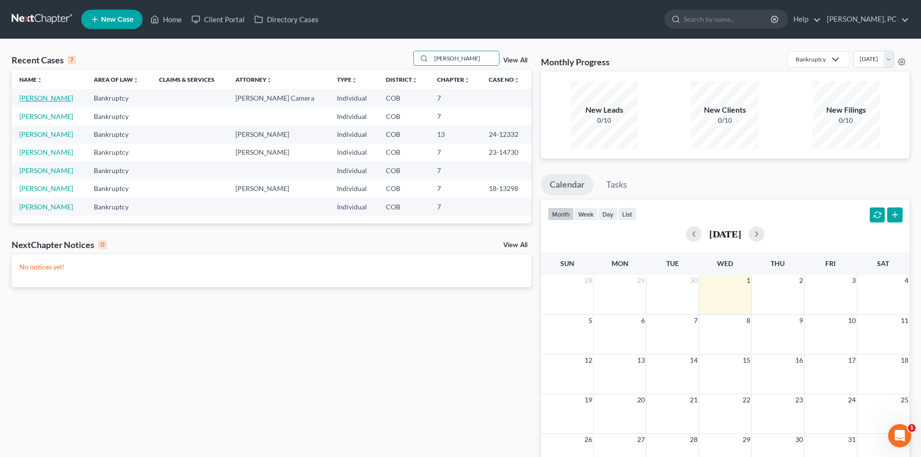
click at [51, 97] on link "Reyes, Jessica" at bounding box center [46, 98] width 54 height 8
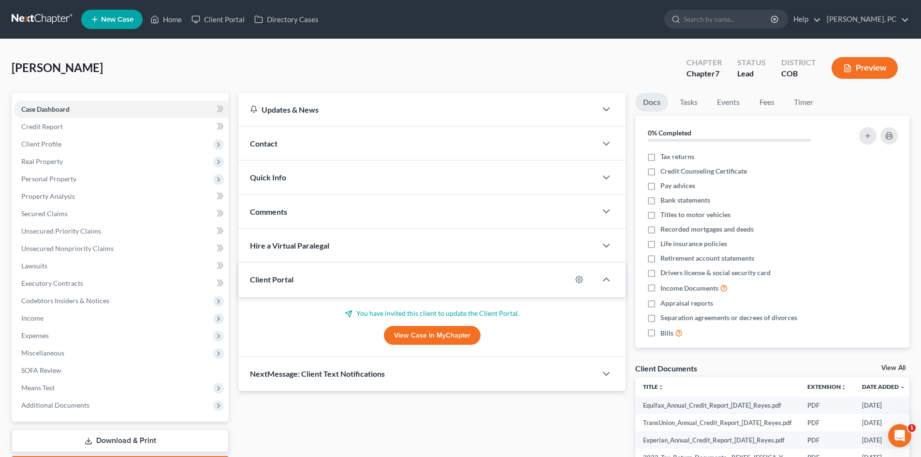
click at [434, 335] on link "View Case in MyChapter" at bounding box center [432, 335] width 97 height 19
click at [177, 18] on link "Home" at bounding box center [166, 19] width 41 height 17
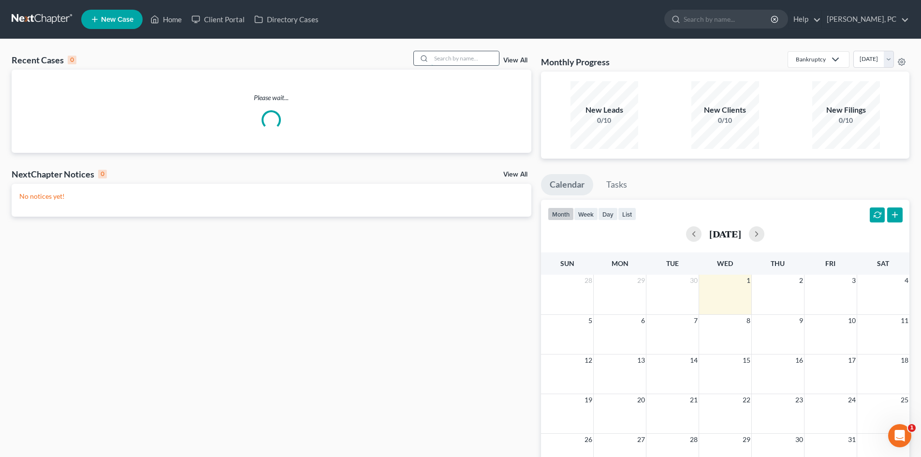
click at [449, 60] on input "search" at bounding box center [465, 58] width 68 height 14
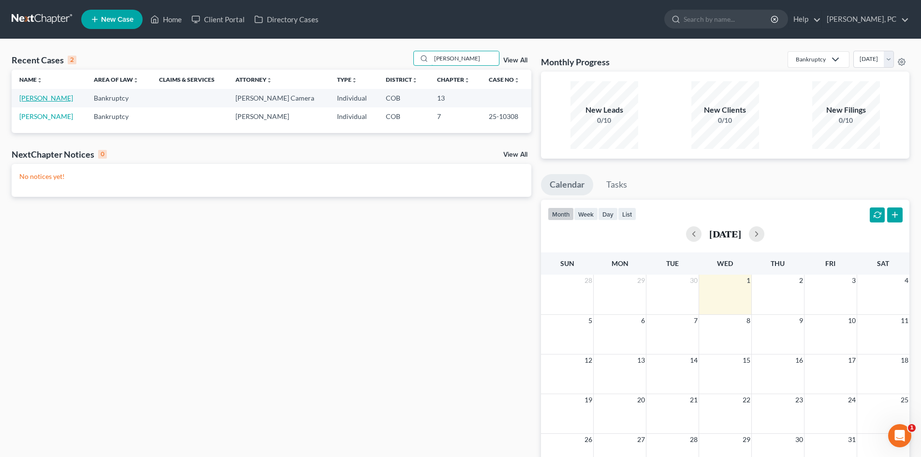
type input "duncan"
click at [32, 97] on link "Duncan, Robert" at bounding box center [46, 98] width 54 height 8
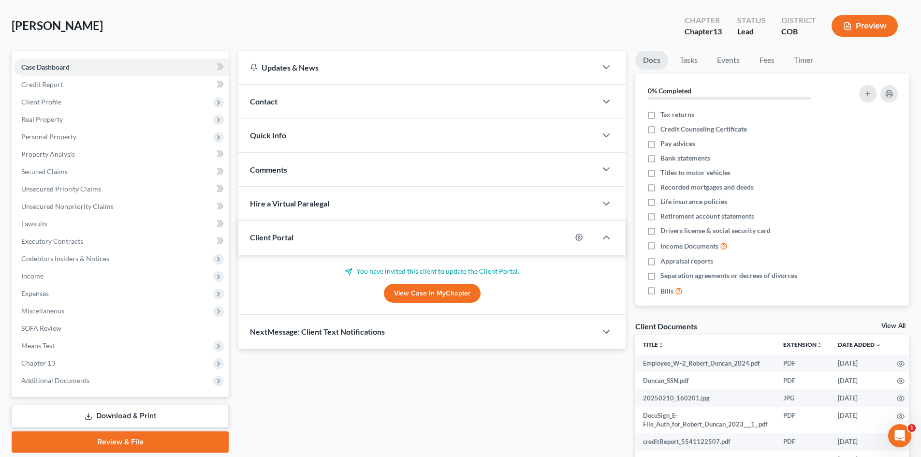
scroll to position [97, 0]
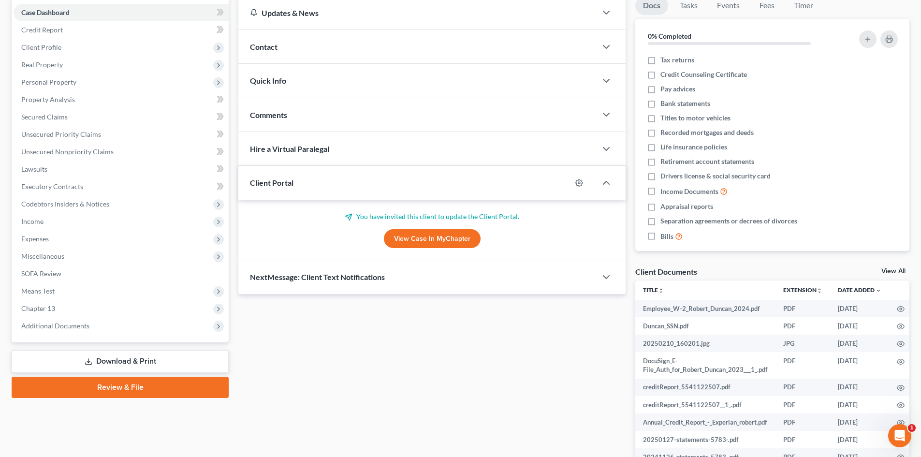
click at [407, 239] on link "View Case in MyChapter" at bounding box center [432, 238] width 97 height 19
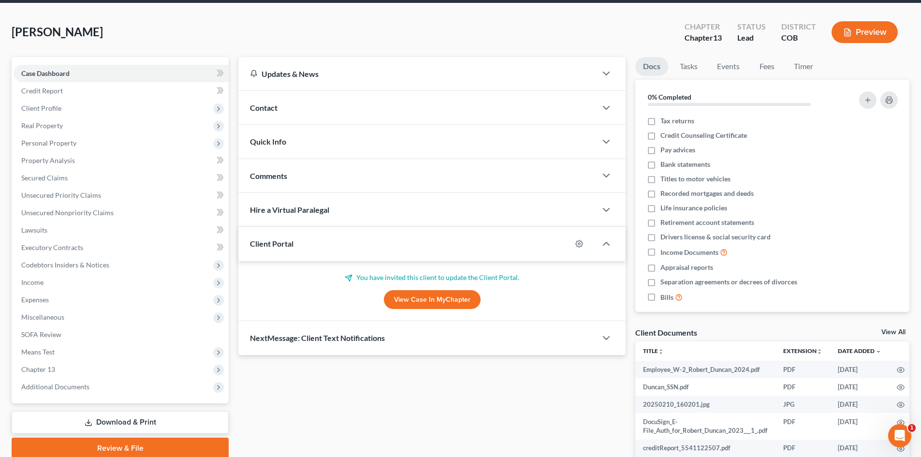
scroll to position [0, 0]
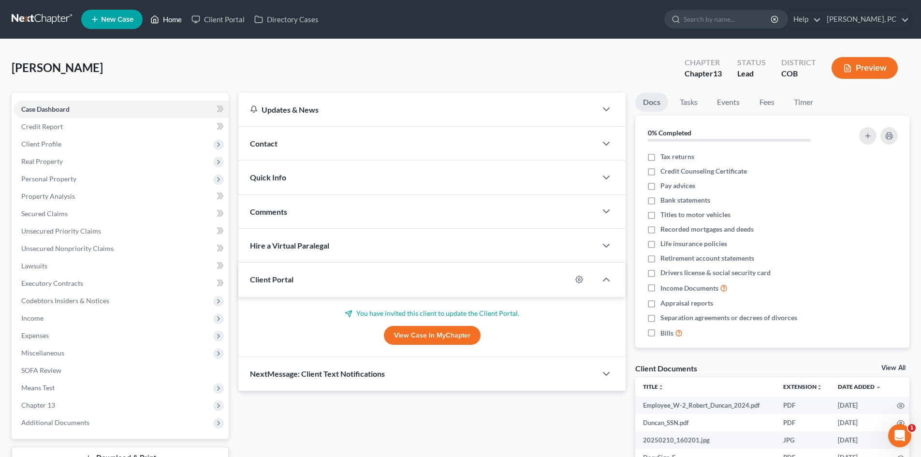
click at [169, 21] on link "Home" at bounding box center [166, 19] width 41 height 17
